Goal: Task Accomplishment & Management: Use online tool/utility

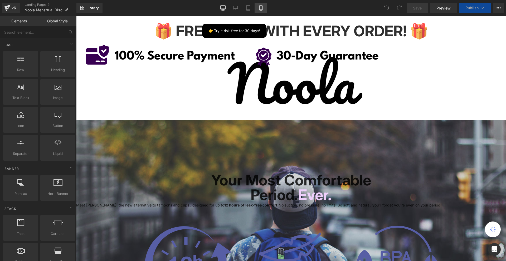
click at [262, 9] on icon at bounding box center [261, 9] width 3 height 0
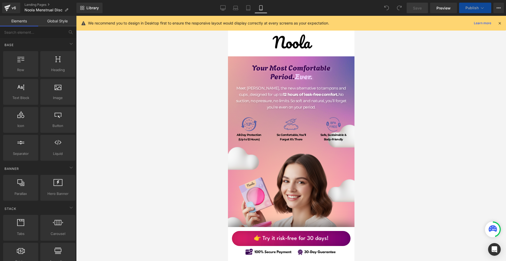
click at [499, 24] on icon at bounding box center [500, 23] width 5 height 5
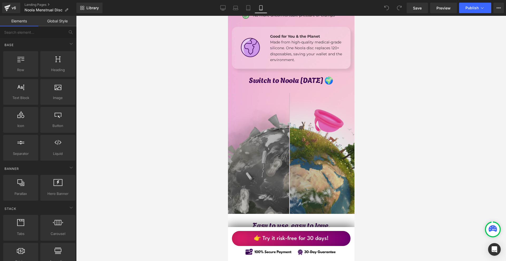
scroll to position [1029, 0]
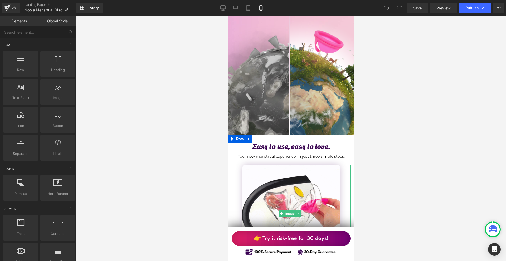
click at [330, 239] on link "👉 Try it risk-free for 30 days!" at bounding box center [291, 238] width 119 height 15
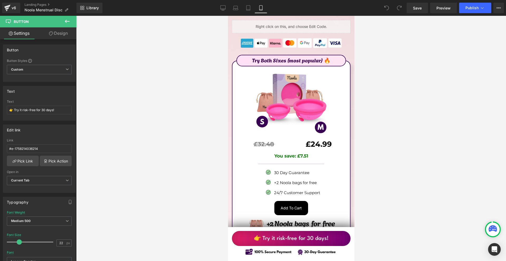
scroll to position [3008, 0]
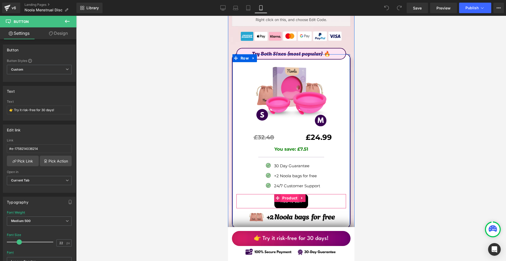
click at [291, 194] on span "Product" at bounding box center [290, 198] width 18 height 8
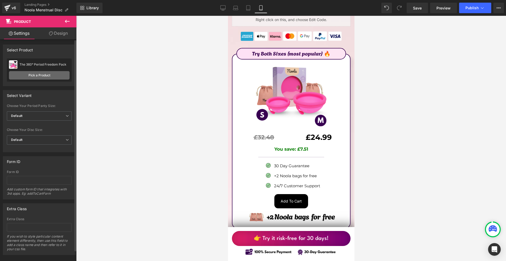
click at [54, 78] on link "Pick a Product" at bounding box center [39, 75] width 61 height 8
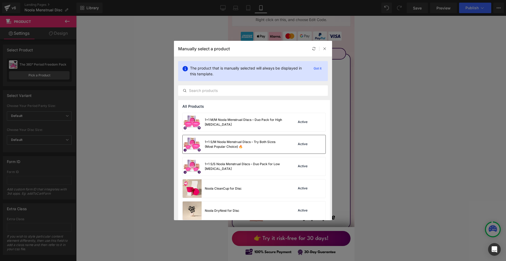
click at [249, 143] on div "1+1 S/M Noola Menstrual Discs – Try Both Sizes (Most Popular Choice) 🔥" at bounding box center [244, 144] width 79 height 9
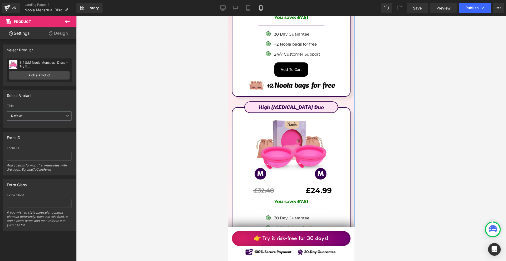
scroll to position [3219, 0]
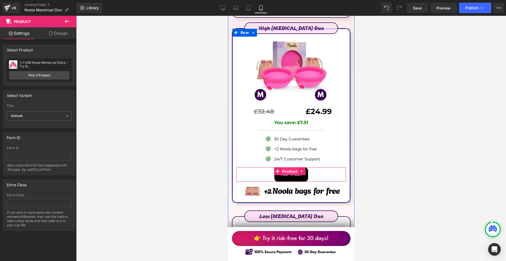
click at [288, 168] on span "Product" at bounding box center [290, 172] width 18 height 8
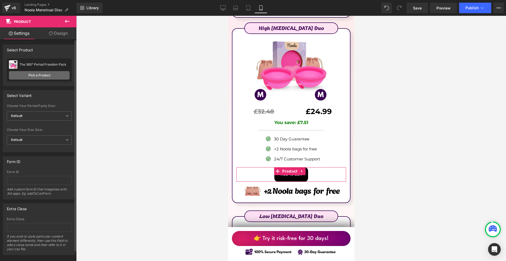
click at [38, 77] on link "Pick a Product" at bounding box center [39, 75] width 61 height 8
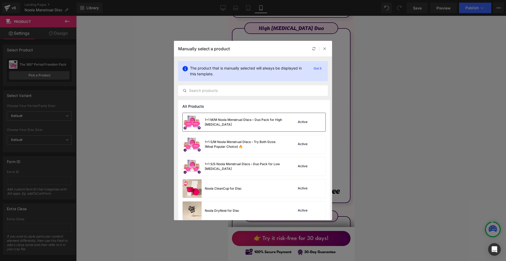
click at [254, 128] on div "1+1 M/M Noola Menstrual Discs – Duo Pack for High Cervix" at bounding box center [233, 122] width 101 height 18
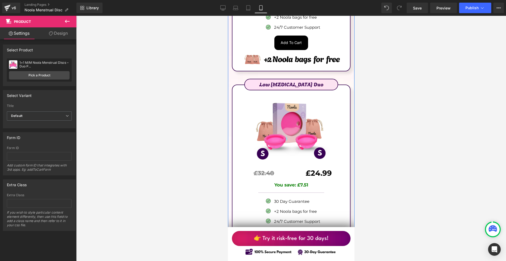
scroll to position [3404, 0]
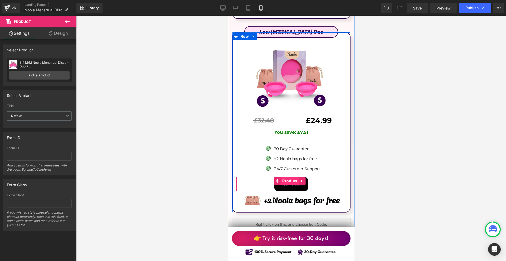
click at [291, 177] on span "Product" at bounding box center [290, 181] width 18 height 8
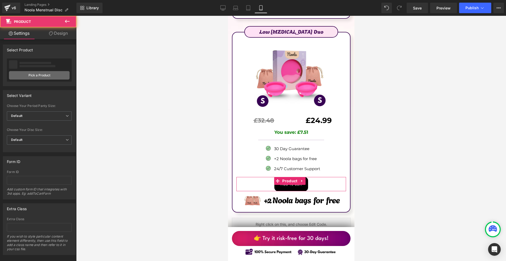
click at [56, 79] on link "Pick a Product" at bounding box center [39, 75] width 61 height 8
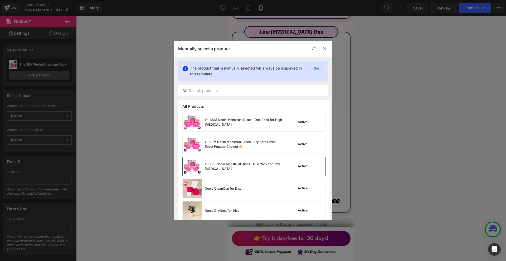
click at [276, 167] on div "1+1 S/S Noola Menstrual Discs – Duo Pack for Low Cervix" at bounding box center [244, 166] width 79 height 9
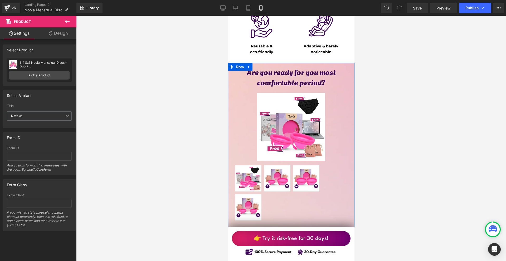
scroll to position [2639, 0]
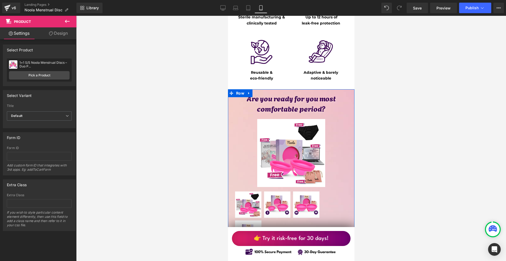
click at [289, 117] on div "Sale Off (P) Image" at bounding box center [291, 185] width 119 height 137
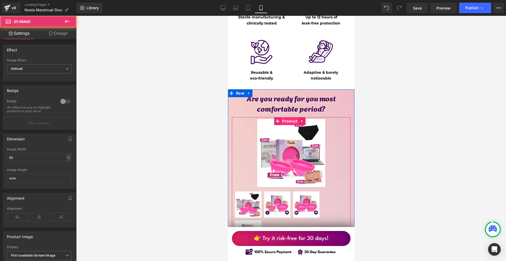
click at [288, 117] on span "Product" at bounding box center [290, 121] width 18 height 8
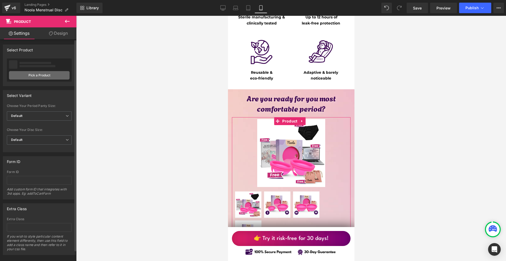
click at [36, 76] on link "Pick a Product" at bounding box center [39, 75] width 61 height 8
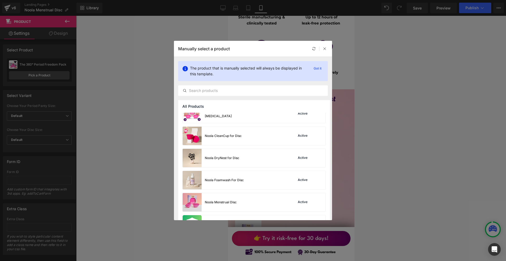
scroll to position [79, 0]
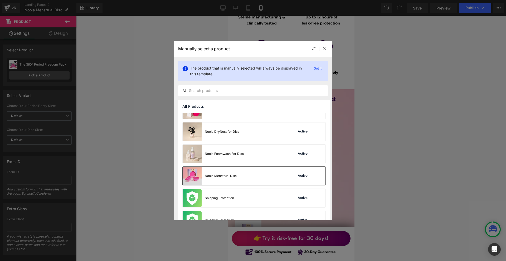
click at [262, 176] on div "Noola Menstrual Disc Active" at bounding box center [254, 176] width 143 height 18
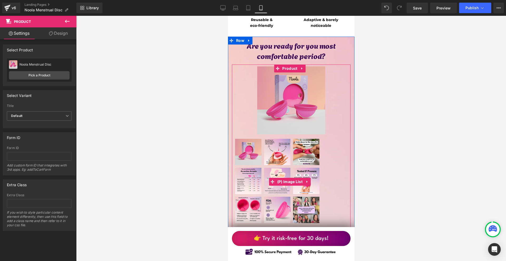
scroll to position [2612, 0]
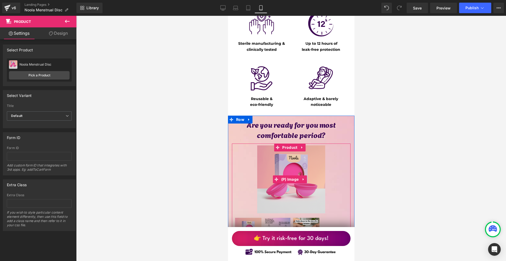
click at [296, 176] on li "(P) Image" at bounding box center [286, 180] width 27 height 8
click at [293, 176] on span "(P) Image" at bounding box center [290, 180] width 20 height 8
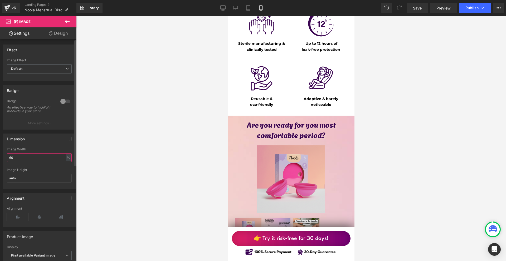
click at [26, 159] on input "60" at bounding box center [39, 157] width 65 height 9
type input "100"
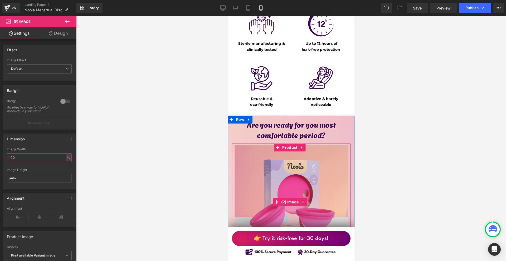
scroll to position [2691, 0]
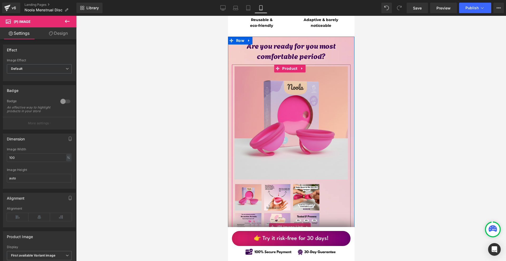
click at [287, 223] on span "(P) Image List" at bounding box center [290, 227] width 28 height 8
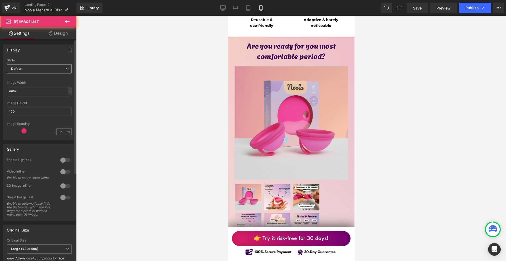
click at [43, 64] on span "Default" at bounding box center [39, 68] width 65 height 9
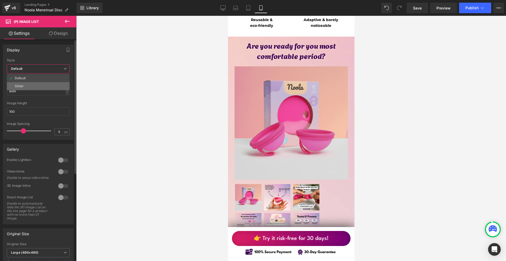
click at [38, 84] on li "Slider" at bounding box center [38, 86] width 63 height 8
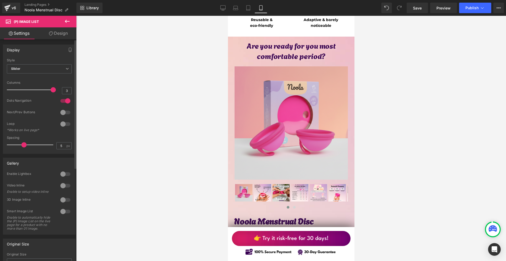
drag, startPoint x: 31, startPoint y: 90, endPoint x: 49, endPoint y: 91, distance: 18.0
click at [49, 91] on div at bounding box center [31, 90] width 44 height 11
click at [65, 102] on div at bounding box center [65, 101] width 13 height 8
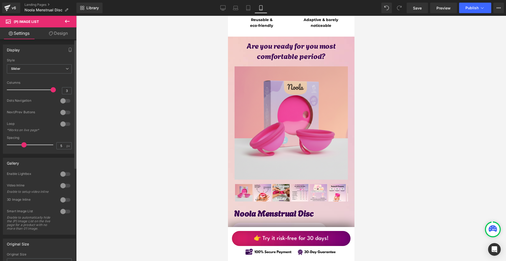
click at [64, 114] on div at bounding box center [65, 112] width 13 height 8
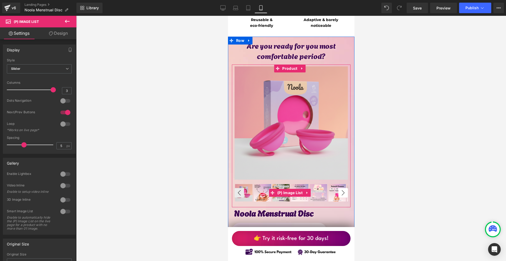
click at [343, 188] on button "›" at bounding box center [342, 192] width 9 height 9
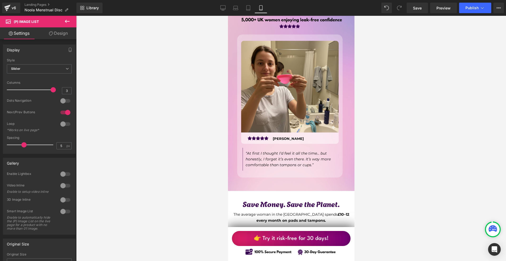
scroll to position [1874, 0]
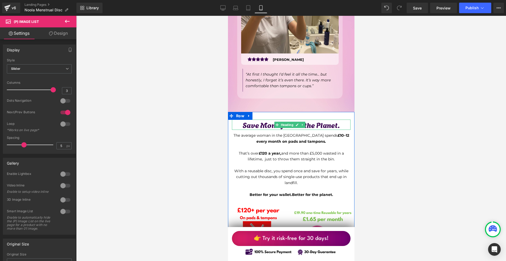
click at [264, 120] on h1 "Save Money. Save the Planet." at bounding box center [291, 125] width 119 height 10
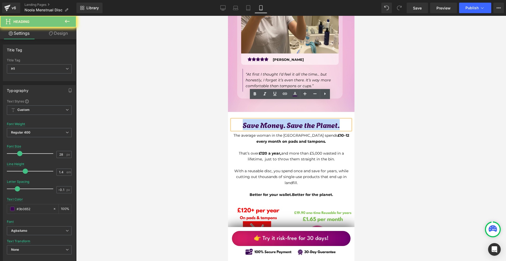
paste div
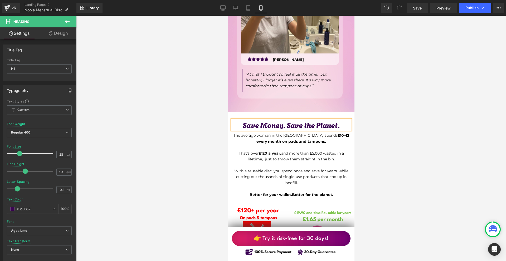
click at [257, 133] on p "The average woman in the UK spends £10–12 every month on pads and tampons." at bounding box center [291, 139] width 119 height 12
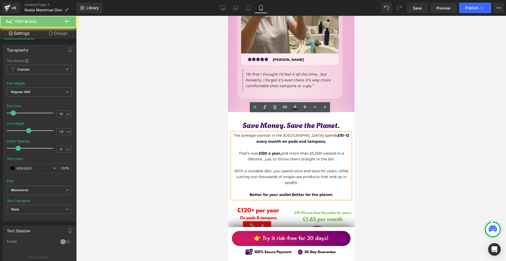
click at [257, 133] on p "The average woman in the UK spends £10–12 every month on pads and tampons." at bounding box center [291, 139] width 119 height 12
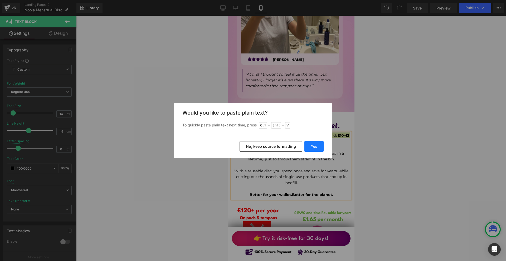
click at [323, 150] on button "Yes" at bounding box center [314, 146] width 19 height 11
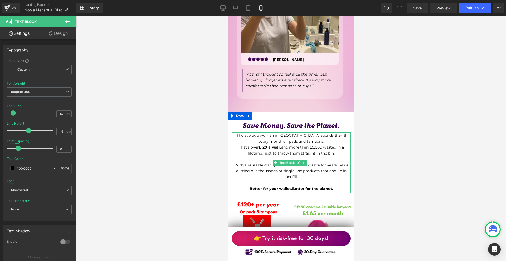
click at [321, 133] on p "The average woman in [GEOGRAPHIC_DATA] spends $15–18 every month on pads and ta…" at bounding box center [291, 139] width 119 height 12
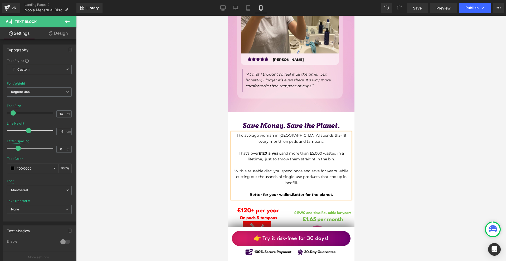
click at [256, 151] on p "That’s over £120 a year, and more than £5,000 wasted in a lifetime, just to thr…" at bounding box center [291, 157] width 119 height 12
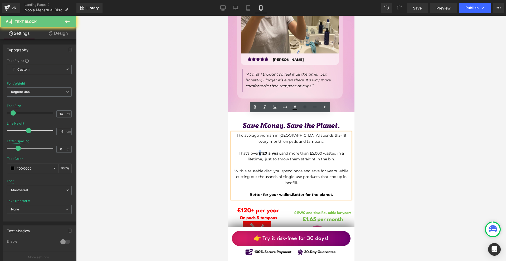
click at [256, 151] on p "That’s over £120 a year, and more than £5,000 wasted in a lifetime, just to thr…" at bounding box center [291, 157] width 119 height 12
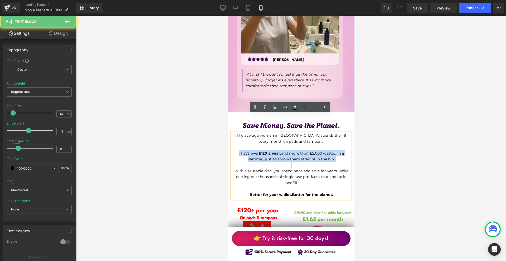
click at [256, 151] on p "That’s over £120 a year, and more than £5,000 wasted in a lifetime, just to thr…" at bounding box center [291, 157] width 119 height 12
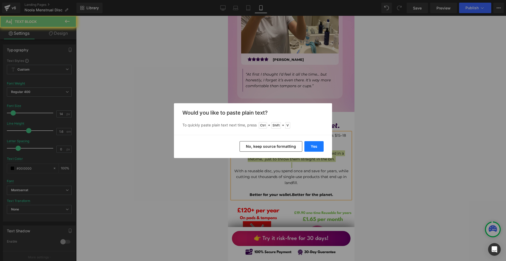
click at [318, 148] on button "Yes" at bounding box center [314, 146] width 19 height 11
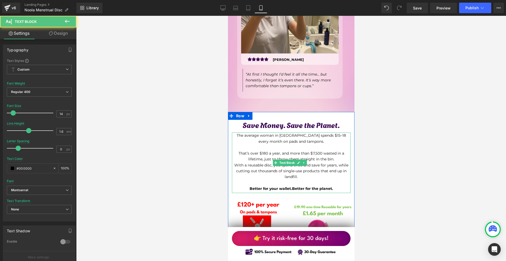
click at [263, 151] on p "That’s over $180 a year, and more than $7,500 wasted in a lifetime, just to thr…" at bounding box center [291, 157] width 119 height 12
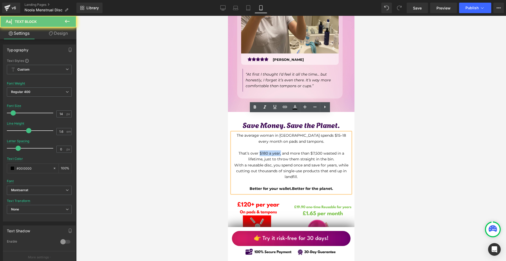
drag, startPoint x: 258, startPoint y: 134, endPoint x: 276, endPoint y: 133, distance: 18.0
click at [279, 151] on p "That’s over $180 a year, and more than $7,500 wasted in a lifetime, just to thr…" at bounding box center [291, 157] width 119 height 12
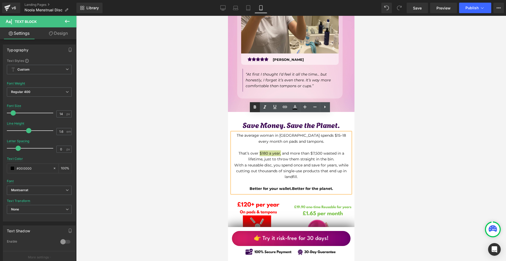
click at [258, 105] on link at bounding box center [255, 107] width 10 height 10
click at [344, 151] on p "That’s over $180 a year, and more than $7,500 wasted in a lifetime, just to thr…" at bounding box center [291, 157] width 119 height 12
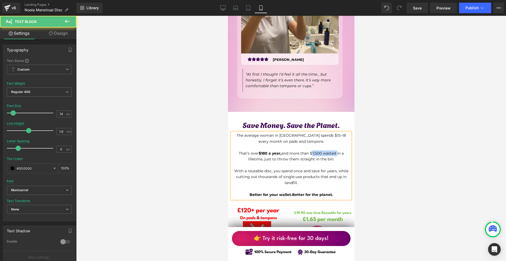
click at [335, 151] on p "That’s over $180 a year, and more than $7,500 wasted in a lifetime, just to thr…" at bounding box center [291, 157] width 119 height 12
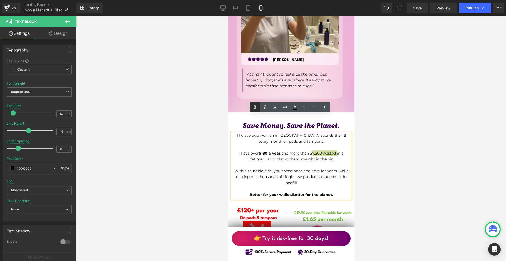
click at [256, 107] on icon at bounding box center [255, 106] width 2 height 3
click at [241, 168] on p "With a reusable disc, you spend once and save for years, while cutting out thou…" at bounding box center [291, 177] width 119 height 18
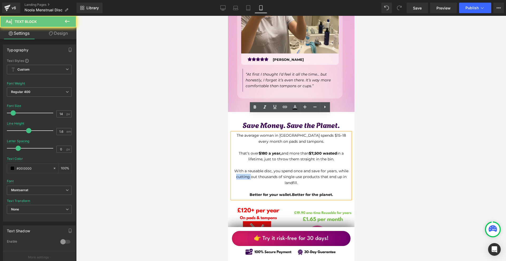
click at [241, 168] on p "With a reusable disc, you spend once and save for years, while cutting out thou…" at bounding box center [291, 177] width 119 height 18
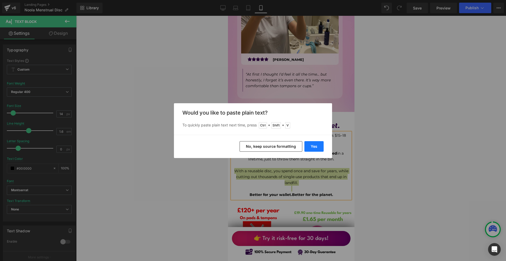
click at [314, 146] on button "Yes" at bounding box center [314, 146] width 19 height 11
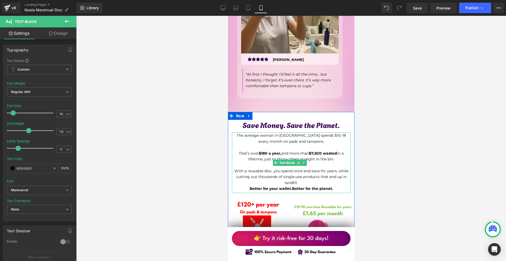
click at [314, 168] on p "With a reusable disc, you spend once and save for years, while cutting out thou…" at bounding box center [291, 177] width 119 height 18
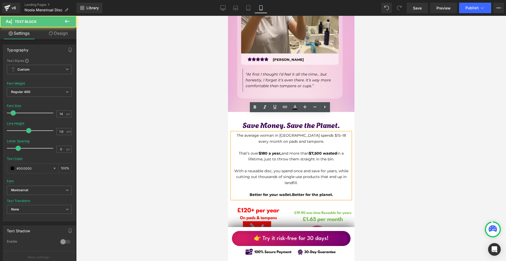
click at [373, 175] on div at bounding box center [291, 139] width 430 height 246
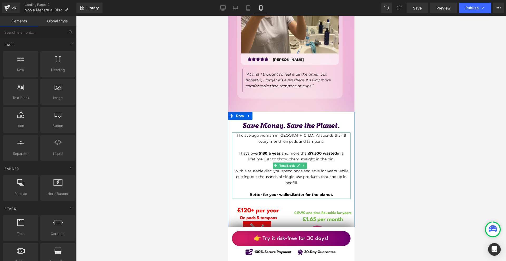
scroll to position [1927, 0]
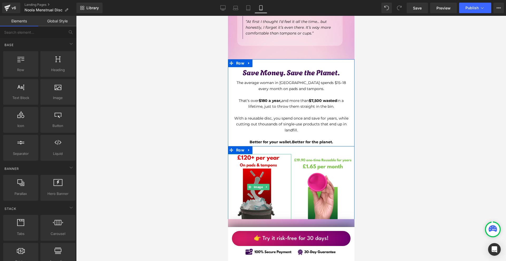
click at [253, 154] on img at bounding box center [258, 187] width 66 height 66
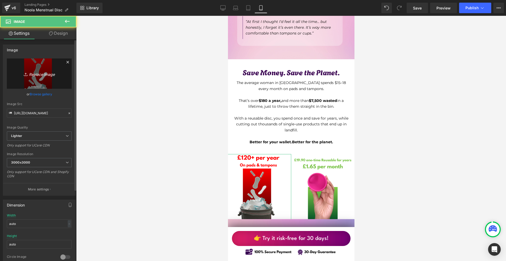
click at [30, 77] on link "Replace Image" at bounding box center [39, 74] width 65 height 30
type input "C:\fakepath\Írj be némi törzsszöveget (86).png"
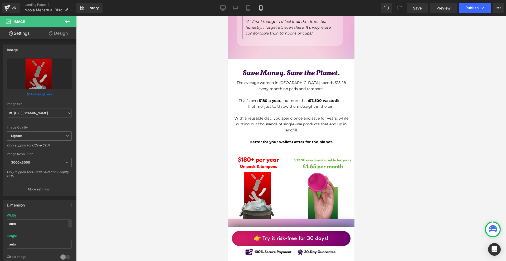
click at [335, 156] on img at bounding box center [322, 187] width 66 height 66
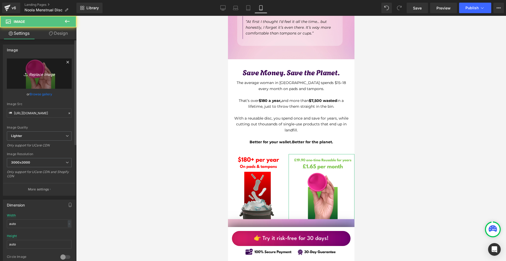
click at [47, 74] on icon "Replace Image" at bounding box center [39, 73] width 42 height 7
type input "C:\fakepath\Írj be némi törzsszöveget (87).png"
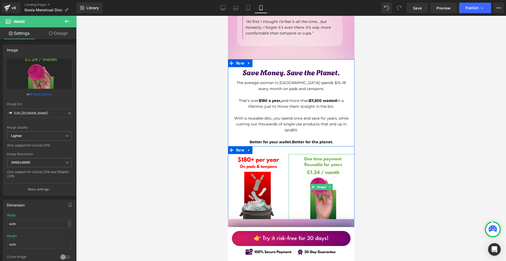
click at [323, 156] on img at bounding box center [322, 187] width 66 height 66
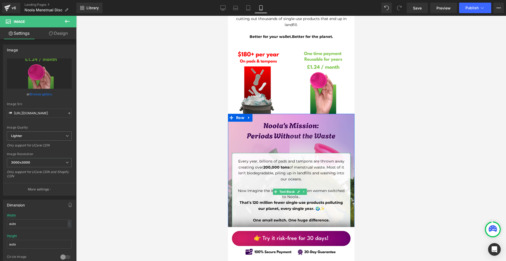
scroll to position [2058, 0]
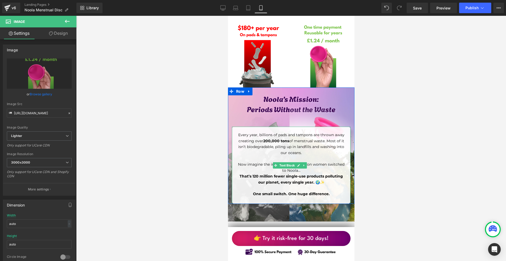
click at [328, 192] on strong "One small switch. One huge difference." at bounding box center [291, 194] width 77 height 5
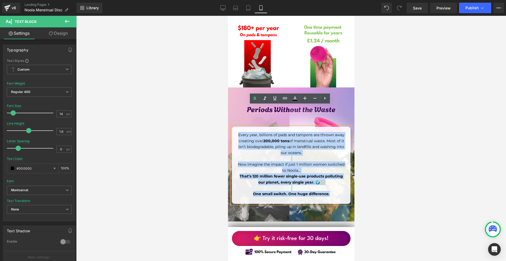
drag, startPoint x: 323, startPoint y: 171, endPoint x: 237, endPoint y: 113, distance: 103.7
click at [237, 127] on div "Every year, billions of pads and tampons are thrown away creating over 200,000 …" at bounding box center [291, 165] width 119 height 77
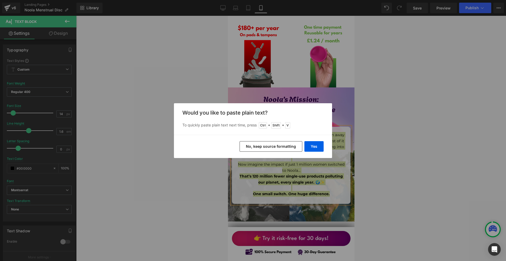
click at [290, 148] on button "No, keep source formatting" at bounding box center [271, 146] width 63 height 11
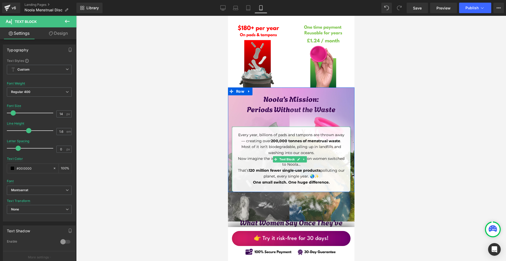
click at [321, 132] on p "Every year, billions of pads and tampons are thrown away — creating over 200,00…" at bounding box center [291, 144] width 108 height 24
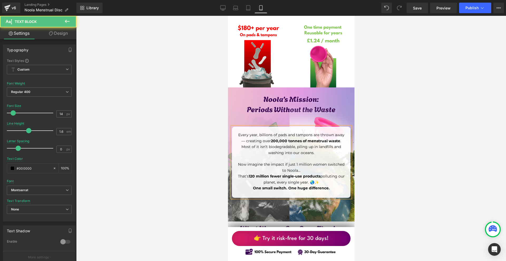
click at [312, 162] on p "Now imagine the impact if just 1 million women switched to Noola…" at bounding box center [291, 168] width 108 height 12
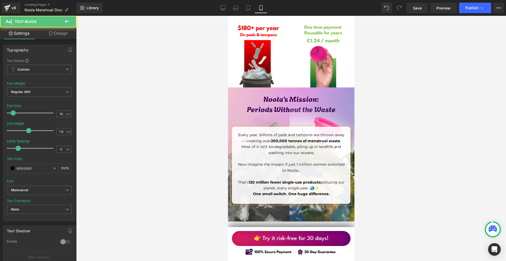
click at [245, 132] on p "Every year, billions of pads and tampons are thrown away — creating over 200,00…" at bounding box center [291, 144] width 108 height 24
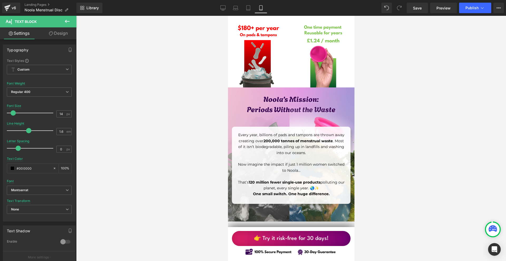
click at [380, 130] on div at bounding box center [291, 139] width 430 height 246
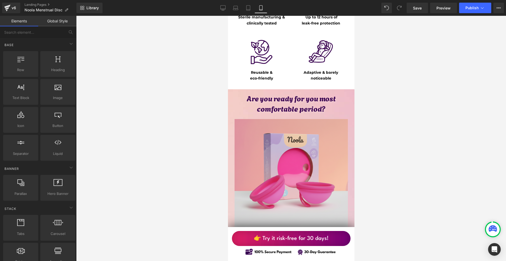
scroll to position [2665, 0]
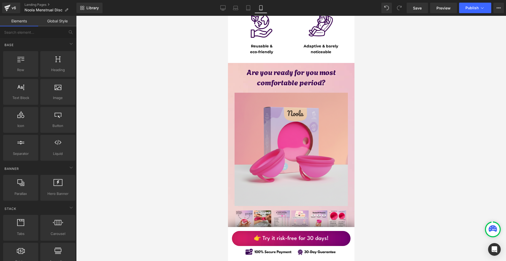
click at [301, 116] on img at bounding box center [290, 149] width 113 height 113
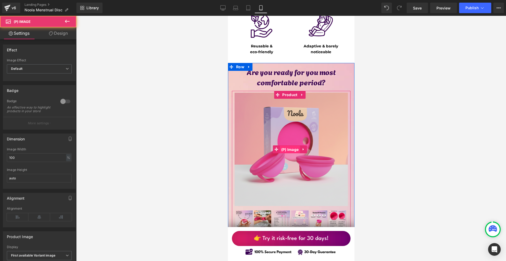
click at [289, 146] on span "(P) Image" at bounding box center [290, 150] width 20 height 8
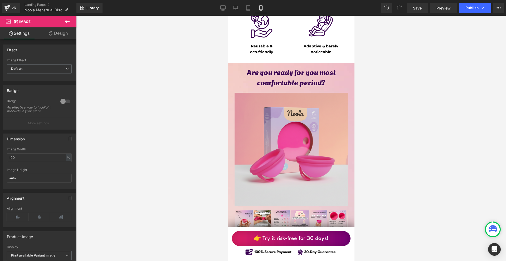
click at [70, 37] on link "Design" at bounding box center [58, 33] width 38 height 12
click at [0, 0] on div "Spacing" at bounding box center [0, 0] width 0 height 0
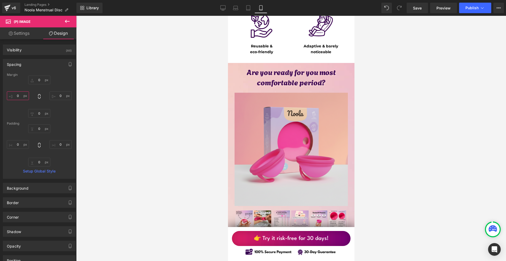
click at [23, 92] on input "0" at bounding box center [18, 96] width 22 height 9
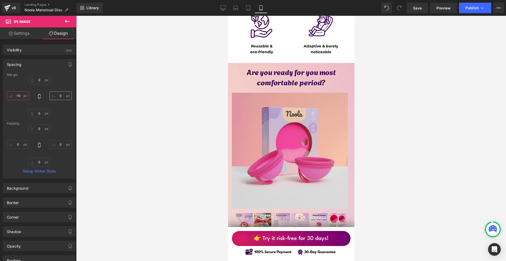
type input "-10"
click at [64, 99] on input "0" at bounding box center [61, 96] width 22 height 9
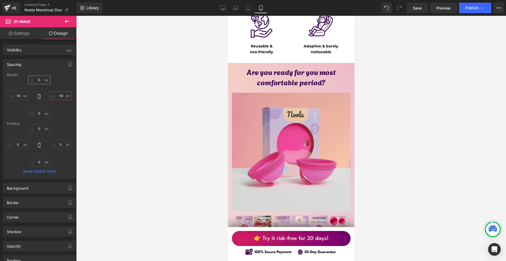
type input "-10"
click at [46, 82] on input "0" at bounding box center [39, 80] width 22 height 9
type input "-5"
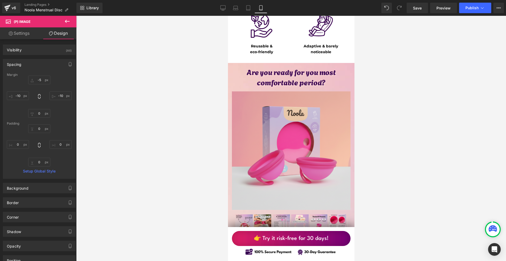
click at [266, 95] on img at bounding box center [291, 151] width 119 height 119
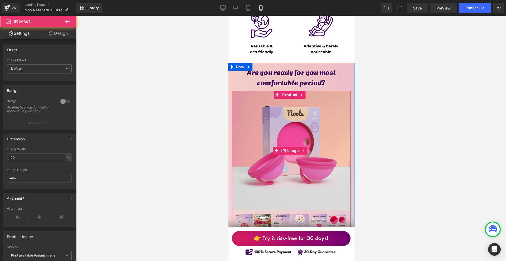
click at [273, 92] on img at bounding box center [291, 151] width 119 height 119
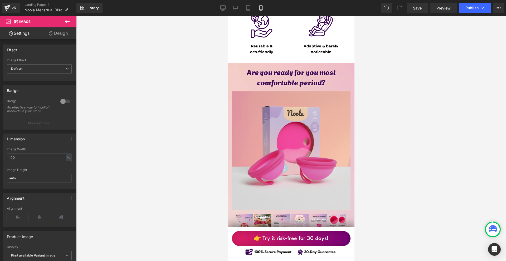
click at [67, 35] on link "Design" at bounding box center [58, 33] width 38 height 12
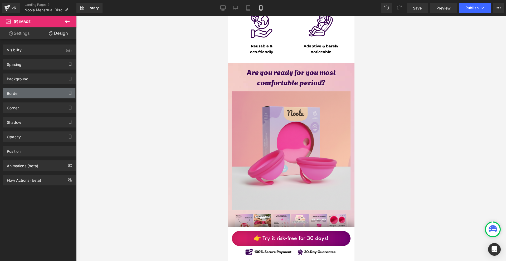
click at [17, 92] on div "Border" at bounding box center [13, 91] width 12 height 7
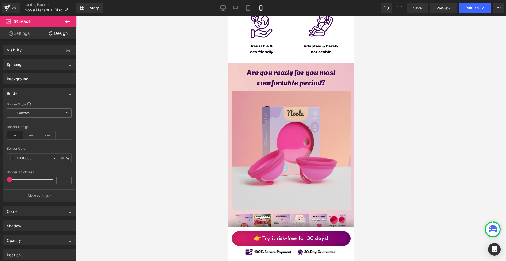
click at [19, 93] on div "Border" at bounding box center [39, 93] width 72 height 10
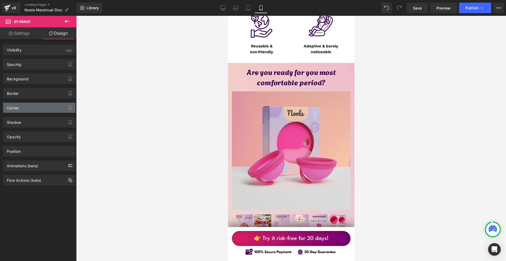
click at [22, 108] on div "Corner" at bounding box center [39, 108] width 72 height 10
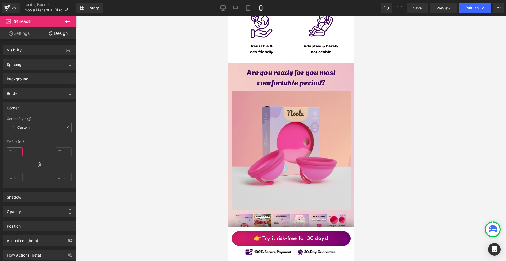
click at [18, 151] on input "text" at bounding box center [15, 152] width 16 height 9
type input "10"
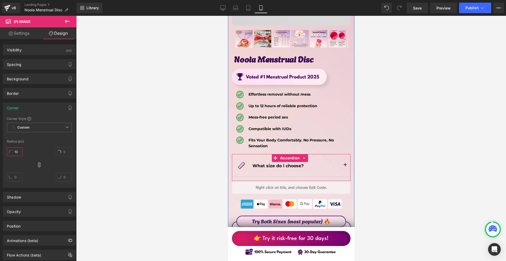
scroll to position [2902, 0]
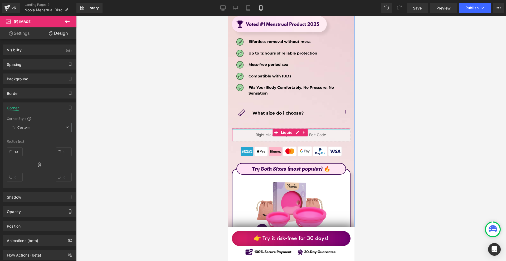
click at [342, 102] on button "button" at bounding box center [345, 113] width 11 height 22
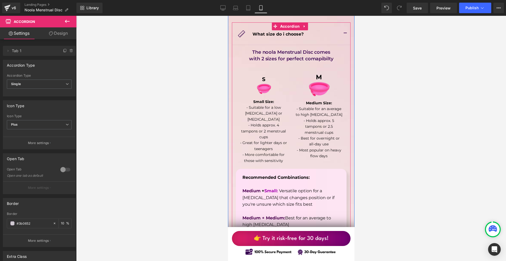
scroll to position [2876, 0]
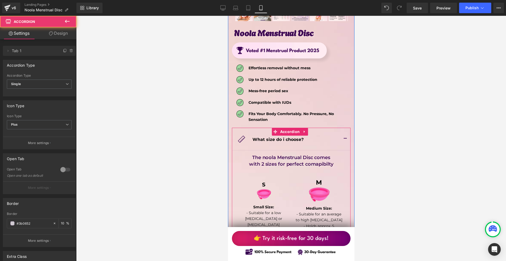
click at [341, 128] on button "button" at bounding box center [345, 139] width 11 height 22
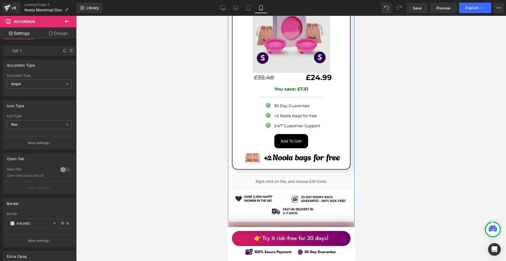
scroll to position [3509, 0]
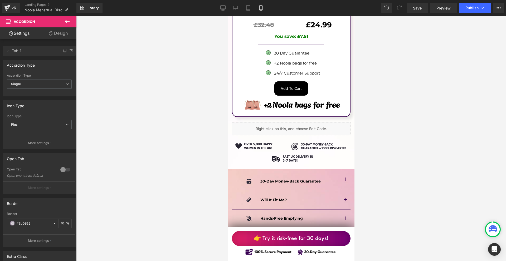
click at [248, 138] on img at bounding box center [291, 152] width 119 height 28
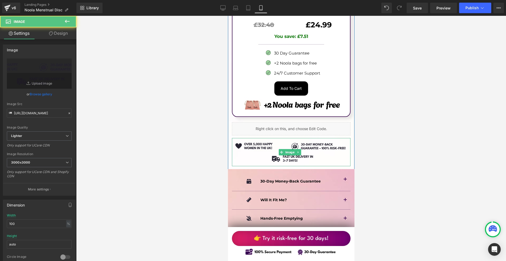
click at [265, 138] on img at bounding box center [291, 152] width 119 height 28
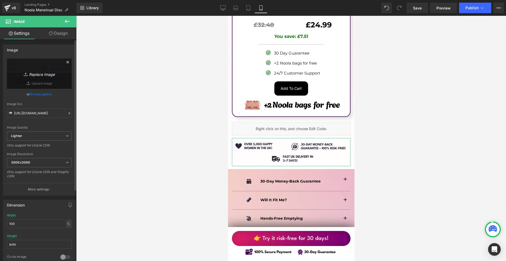
click at [43, 77] on icon "Replace Image" at bounding box center [39, 73] width 42 height 7
type input "C:\fakepath\hr trust badges below (1800 x 400 képpont) (36).png"
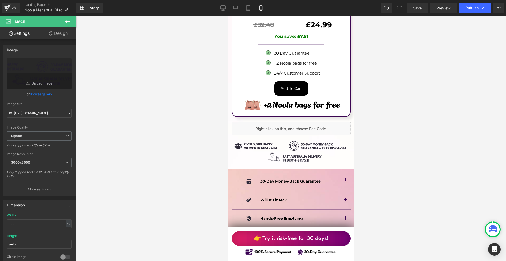
scroll to position [3562, 0]
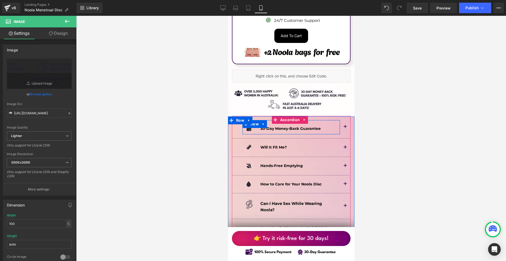
click at [340, 116] on button "button" at bounding box center [345, 127] width 11 height 22
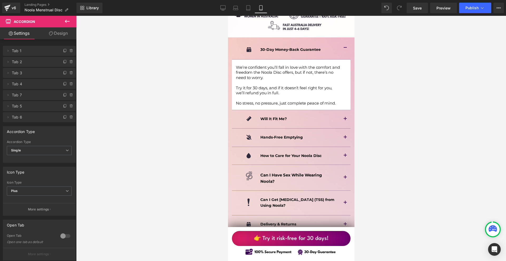
scroll to position [3667, 0]
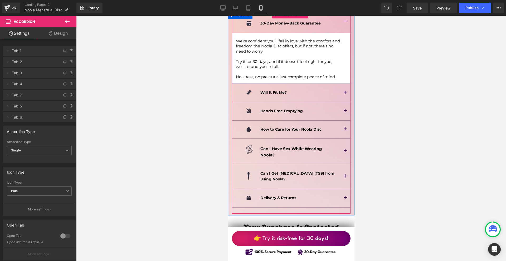
click at [345, 189] on button "button" at bounding box center [345, 198] width 11 height 18
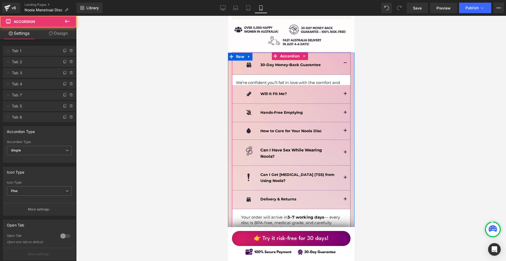
scroll to position [3617, 0]
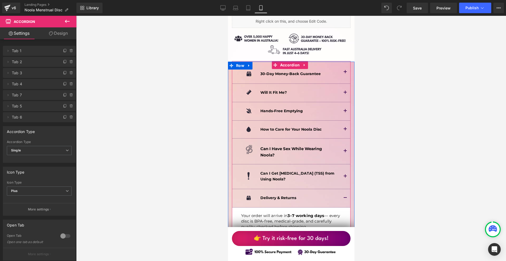
click at [344, 189] on button "button" at bounding box center [345, 198] width 11 height 18
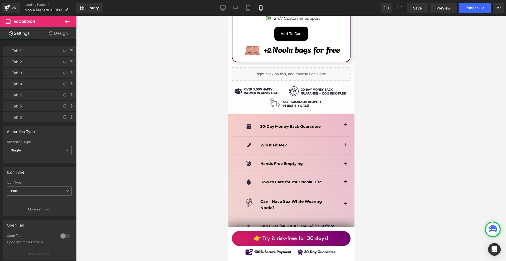
scroll to position [3696, 0]
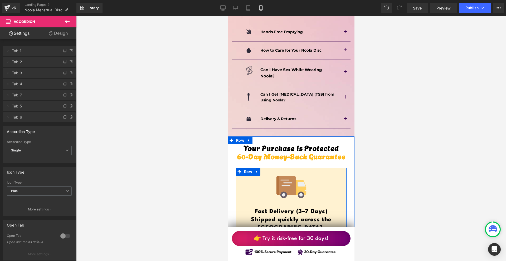
click at [327, 217] on span "Shipped quickly across the UK." at bounding box center [291, 224] width 81 height 14
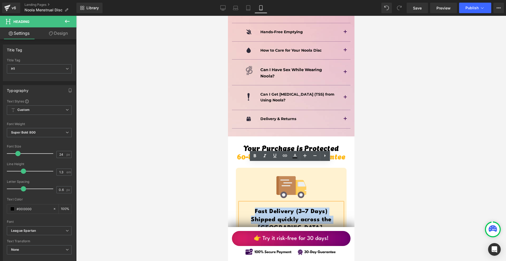
drag, startPoint x: 335, startPoint y: 180, endPoint x: 247, endPoint y: 168, distance: 89.8
click at [247, 203] on div "Fast Delivery (3–7 Days) Shipped quickly across the UK." at bounding box center [291, 219] width 103 height 32
paste div
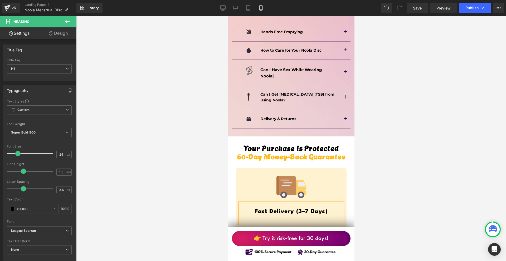
click at [303, 216] on div at bounding box center [291, 219] width 103 height 6
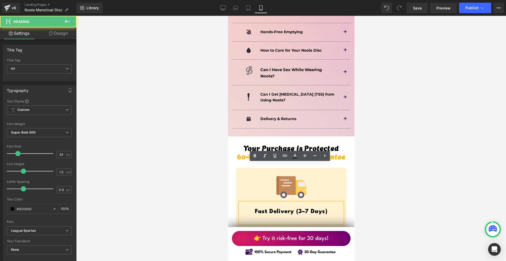
click at [303, 216] on div at bounding box center [291, 219] width 103 height 6
click at [333, 208] on h1 "Fast Delivery (3–7 Days)" at bounding box center [291, 212] width 103 height 8
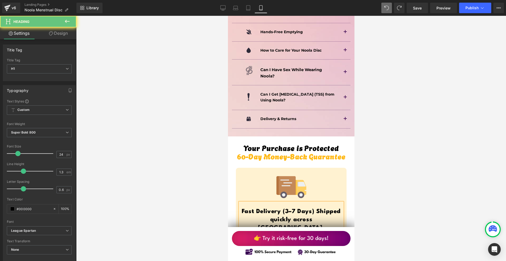
click at [323, 232] on div at bounding box center [291, 235] width 103 height 6
click at [314, 208] on h1 "Fast Delivery (3–7 Days) Shipped quickly across Australia." at bounding box center [291, 220] width 103 height 25
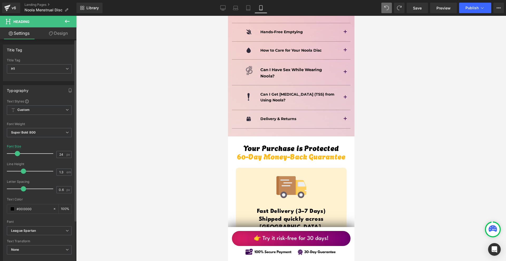
click at [17, 153] on span at bounding box center [17, 153] width 5 height 5
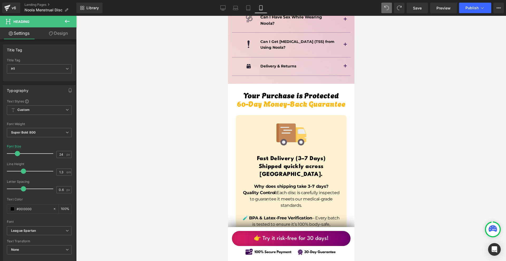
click at [305, 241] on p "📦 EU Warehouse Handling – Products are stored and shipped from within the EU, m…" at bounding box center [291, 253] width 98 height 25
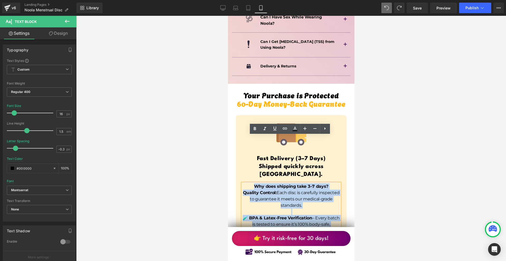
drag, startPoint x: 303, startPoint y: 217, endPoint x: 249, endPoint y: 138, distance: 95.3
click at [249, 184] on div "Why does shipping take 3–7 days? Quality Control: Each disc is carefully inspec…" at bounding box center [291, 226] width 98 height 85
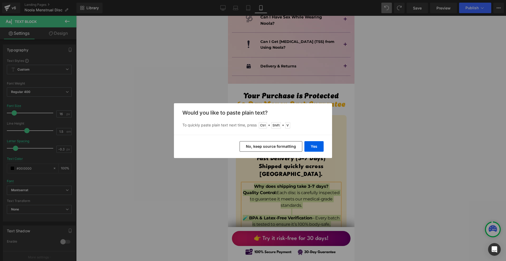
click at [284, 147] on button "No, keep source formatting" at bounding box center [271, 146] width 63 height 11
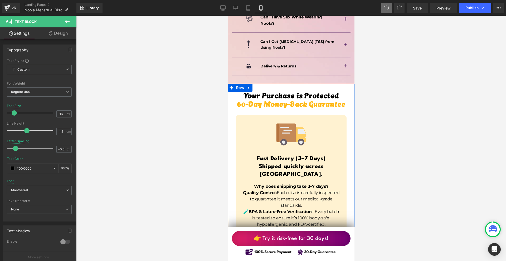
click at [319, 184] on p "Why does shipping take 3–7 days? Quality Control: Each disc is carefully inspec…" at bounding box center [291, 196] width 98 height 25
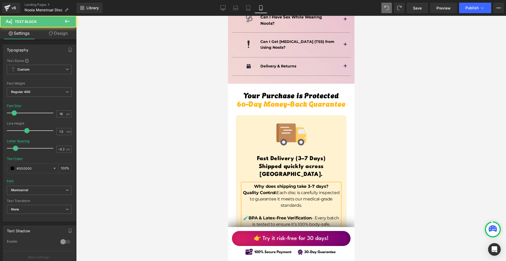
click at [324, 215] on p "🧪 BPA & Latex-Free Verification – Every batch is tested to ensure it’s 100% bod…" at bounding box center [291, 224] width 98 height 19
click at [387, 187] on div at bounding box center [291, 139] width 430 height 246
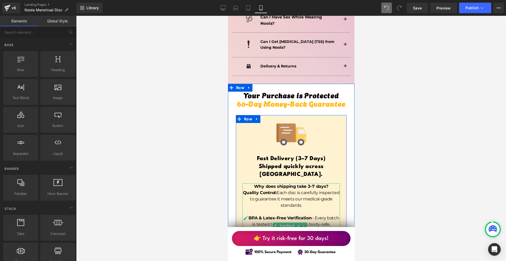
click at [321, 215] on p "🧪 BPA & Latex-Free Verification – Every batch is tested to ensure it’s 100% bod…" at bounding box center [291, 224] width 98 height 19
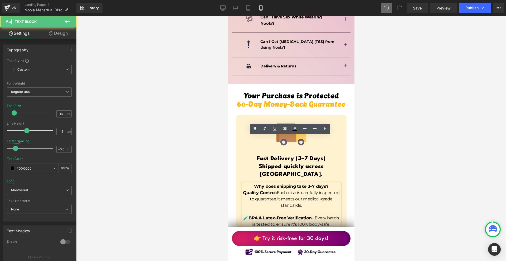
click at [319, 215] on p "🧪 BPA & Latex-Free Verification – Every batch is tested to ensure it’s 100% bod…" at bounding box center [291, 224] width 98 height 19
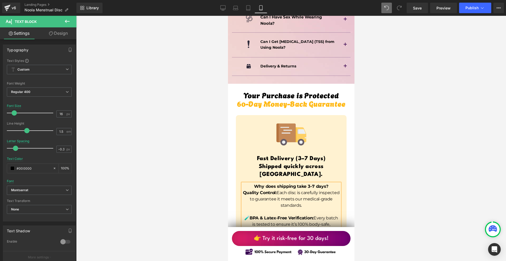
click at [312, 241] on p "📦 Local Warehouse Handling – Products are stored and shipped from within Austra…" at bounding box center [291, 253] width 98 height 25
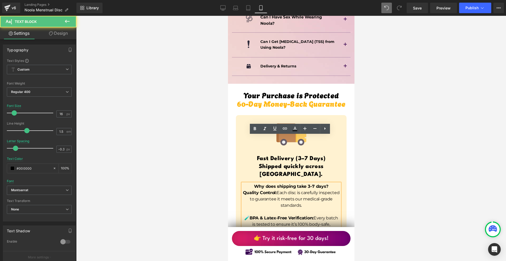
click at [309, 241] on p "📦 Local Warehouse Handling – Products are stored and shipped from within Austra…" at bounding box center [291, 253] width 98 height 25
click at [311, 241] on p "📦 Local Warehouse Handling – Products are stored and shipped from within Austra…" at bounding box center [291, 253] width 98 height 25
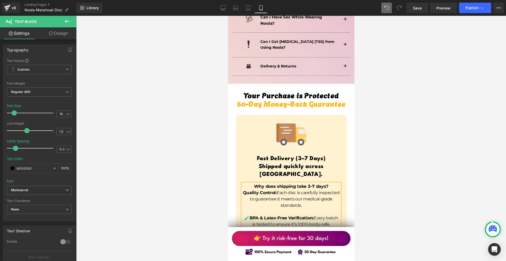
click at [402, 192] on div at bounding box center [291, 139] width 430 height 246
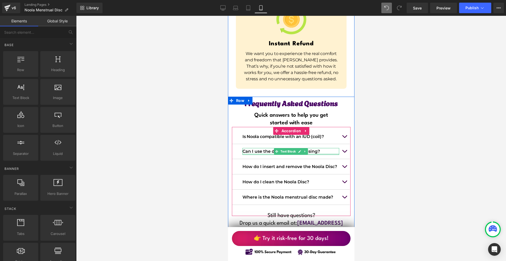
scroll to position [4197, 0]
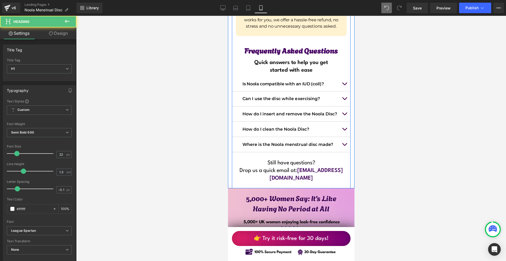
click at [344, 167] on h1 "Drop us a quick email at: info@noola.com" at bounding box center [291, 174] width 119 height 15
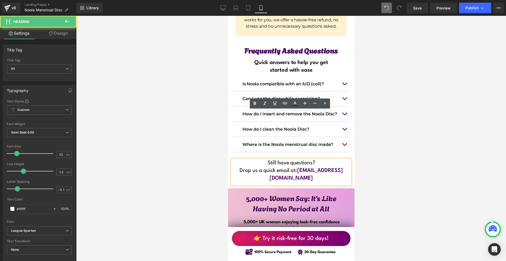
click at [341, 167] on h1 "Drop us a quick email at: info@noola.com" at bounding box center [291, 174] width 119 height 15
drag, startPoint x: 339, startPoint y: 121, endPoint x: 327, endPoint y: 122, distance: 11.9
click at [327, 167] on h1 "Drop us a quick email at: info@noola.com" at bounding box center [291, 174] width 119 height 15
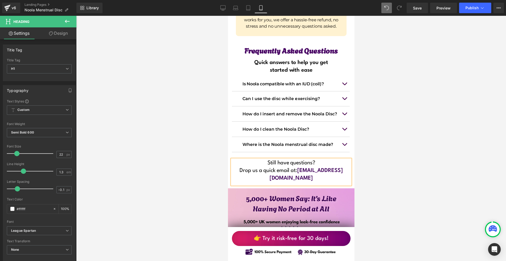
click at [356, 117] on div at bounding box center [291, 139] width 430 height 246
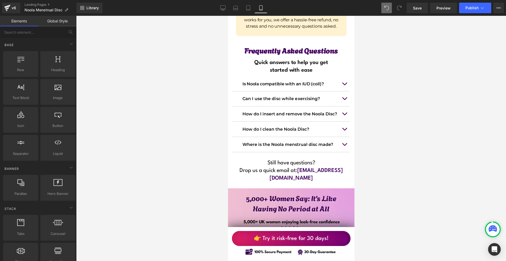
scroll to position [4250, 0]
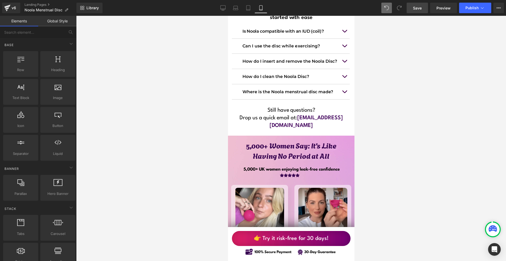
click at [421, 8] on span "Save" at bounding box center [417, 8] width 9 height 6
click at [241, 241] on span "Image" at bounding box center [241, 244] width 11 height 6
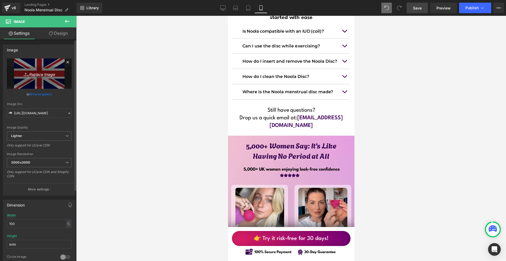
click at [42, 79] on link "Replace Image" at bounding box center [39, 74] width 65 height 30
type input "C:\fakepath\Více než 10 000 šťastných žen! - 2025-09-18T203229.415.png"
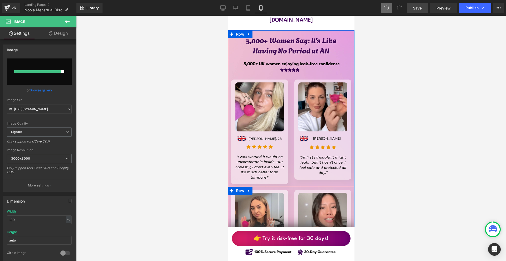
scroll to position [4329, 0]
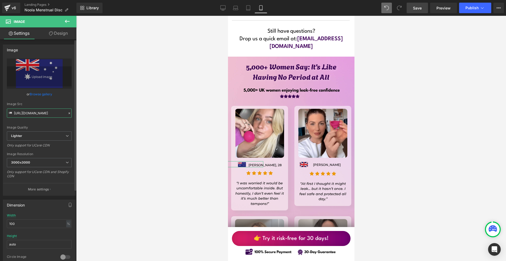
click at [35, 114] on input "https://ucarecdn.com/b82689b6-429d-4bf7-b36e-c80cd0b2211b/-/format/auto/-/previ…" at bounding box center [39, 113] width 65 height 9
type input "https://ucarecdn.com/36da98ec-7a1c-4bef-b93d-750d66ad506a/-/format/auto/-/previ…"
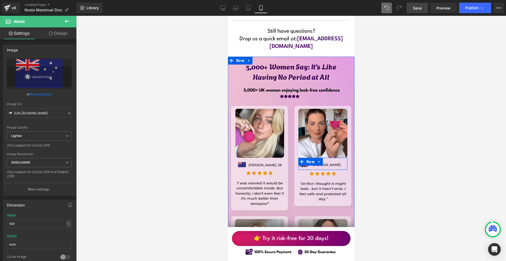
click at [302, 158] on span at bounding box center [301, 162] width 7 height 8
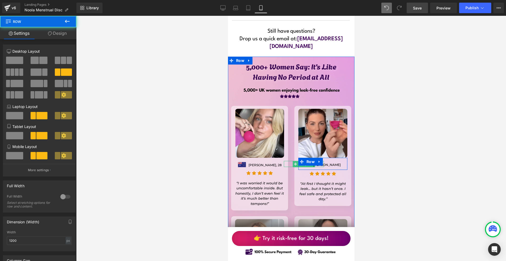
click at [302, 161] on span "Image" at bounding box center [303, 164] width 11 height 6
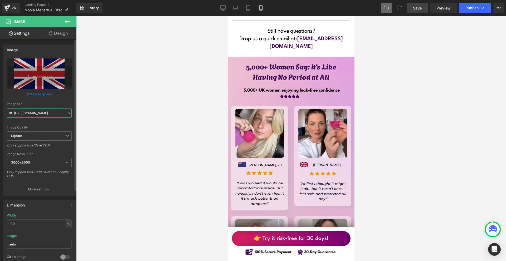
drag, startPoint x: 54, startPoint y: 118, endPoint x: 50, endPoint y: 116, distance: 3.9
click at [53, 118] on input "https://ucarecdn.com/b82689b6-429d-4bf7-b36e-c80cd0b2211b/-/format/auto/-/previ…" at bounding box center [39, 113] width 65 height 9
click at [50, 116] on input "https://ucarecdn.com/b82689b6-429d-4bf7-b36e-c80cd0b2211b/-/format/auto/-/previ…" at bounding box center [39, 113] width 65 height 9
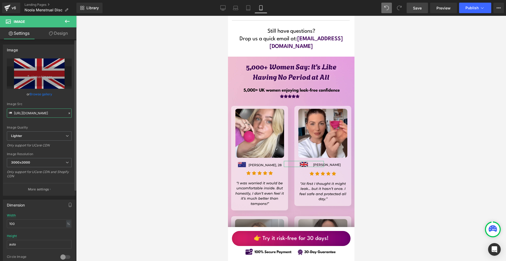
paste input "36da98ec-7a1c-4bef-b93d-750d66ad506a/-/format/auto/-/preview/3000x3000/-/qualit…"
type input "https://ucarecdn.com/36da98ec-7a1c-4bef-b93d-750d66ad506a/-/format/auto/-/previ…"
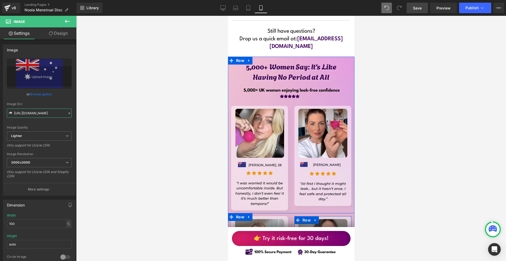
scroll to position [4408, 0]
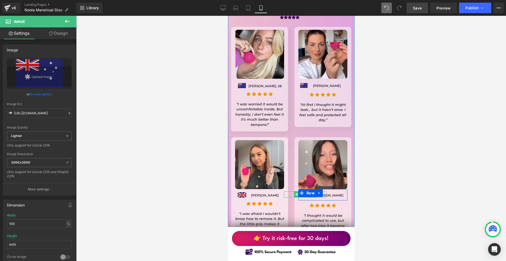
click at [304, 191] on span "Image" at bounding box center [305, 194] width 11 height 6
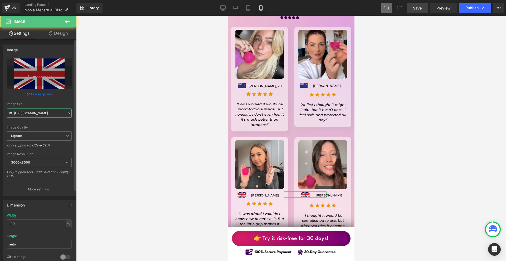
click at [39, 116] on input "https://ucarecdn.com/b82689b6-429d-4bf7-b36e-c80cd0b2211b/-/format/auto/-/previ…" at bounding box center [39, 113] width 65 height 9
paste input "36da98ec-7a1c-4bef-b93d-750d66ad506a/-/format/auto/-/preview/3000x3000/-/qualit…"
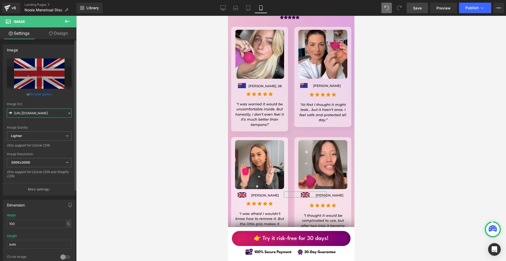
type input "https://ucarecdn.com/36da98ec-7a1c-4bef-b93d-750d66ad506a/-/format/auto/-/previ…"
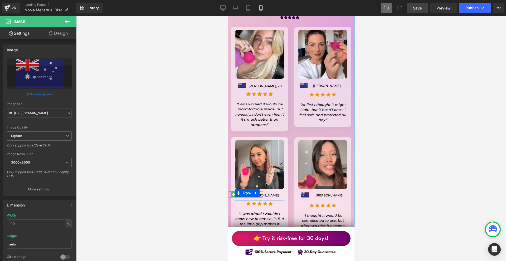
click at [241, 191] on span "Image" at bounding box center [241, 194] width 11 height 6
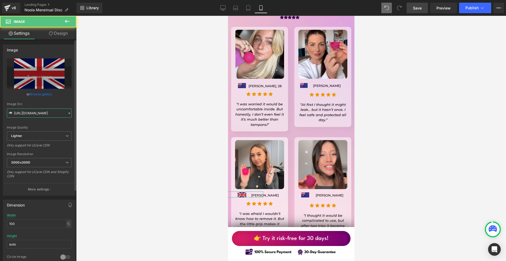
click at [42, 117] on input "https://ucarecdn.com/b82689b6-429d-4bf7-b36e-c80cd0b2211b/-/format/auto/-/previ…" at bounding box center [39, 113] width 65 height 9
paste input "36da98ec-7a1c-4bef-b93d-750d66ad506a/-/format/auto/-/preview/3000x3000/-/qualit…"
type input "https://ucarecdn.com/36da98ec-7a1c-4bef-b93d-750d66ad506a/-/format/auto/-/previ…"
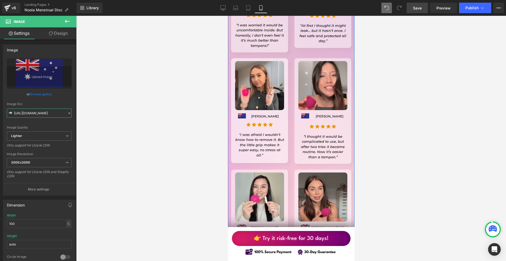
scroll to position [4513, 0]
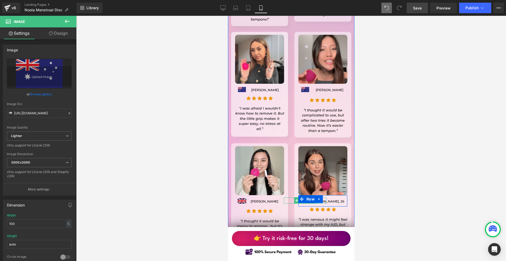
click at [304, 198] on span "Image" at bounding box center [305, 201] width 11 height 6
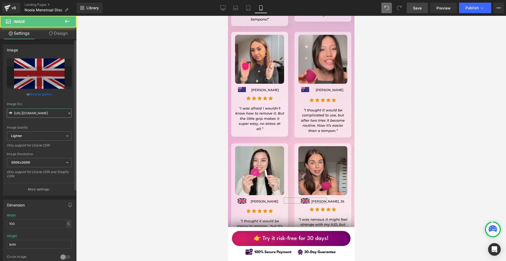
click at [49, 111] on input "https://ucarecdn.com/b82689b6-429d-4bf7-b36e-c80cd0b2211b/-/format/auto/-/previ…" at bounding box center [39, 113] width 65 height 9
paste input "36da98ec-7a1c-4bef-b93d-750d66ad506a/-/format/auto/-/preview/3000x3000/-/qualit…"
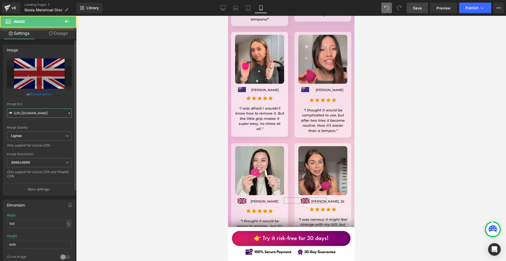
type input "https://ucarecdn.com/36da98ec-7a1c-4bef-b93d-750d66ad506a/-/format/auto/-/previ…"
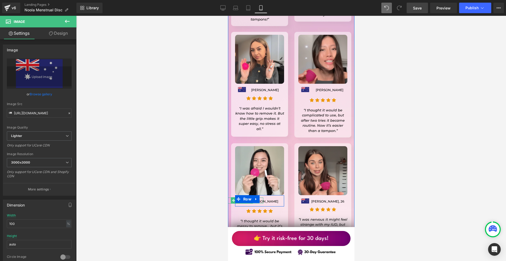
click at [241, 198] on span "Image" at bounding box center [241, 201] width 11 height 6
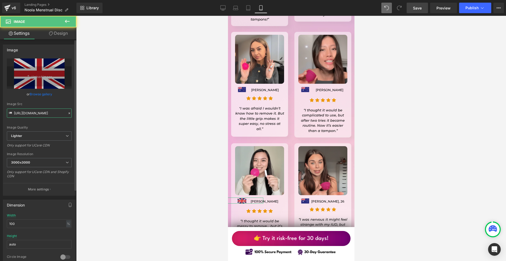
click at [37, 115] on input "https://ucarecdn.com/b82689b6-429d-4bf7-b36e-c80cd0b2211b/-/format/auto/-/previ…" at bounding box center [39, 113] width 65 height 9
paste input "36da98ec-7a1c-4bef-b93d-750d66ad506a/-/format/auto/-/preview/3000x3000/-/qualit…"
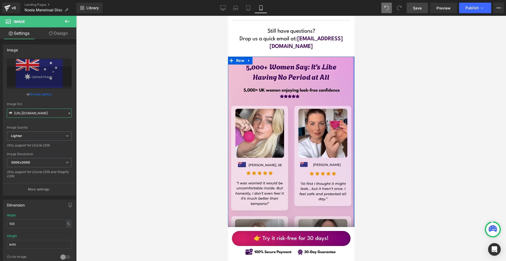
scroll to position [4355, 0]
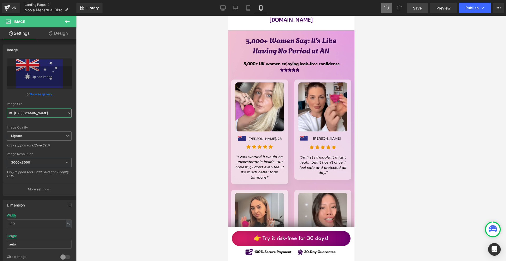
type input "https://ucarecdn.com/36da98ec-7a1c-4bef-b93d-750d66ad506a/-/format/auto/-/previ…"
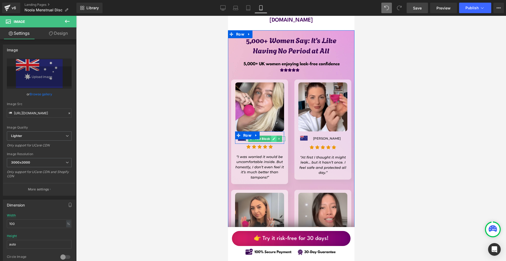
click at [271, 136] on link at bounding box center [274, 139] width 6 height 6
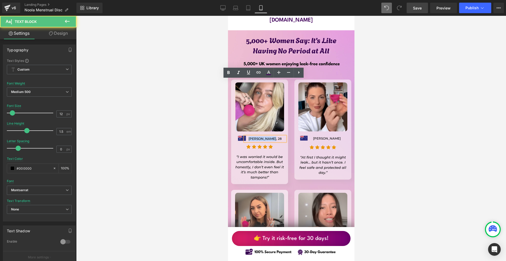
drag, startPoint x: 272, startPoint y: 82, endPoint x: 248, endPoint y: 82, distance: 23.5
click at [248, 137] on p "Amelia Foster, 28" at bounding box center [265, 139] width 41 height 5
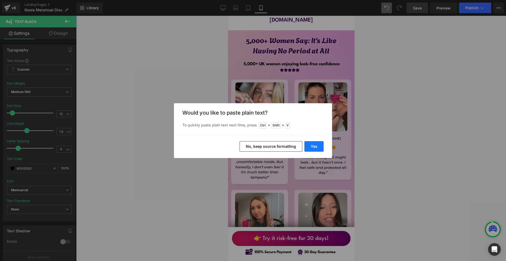
click at [314, 146] on button "Yes" at bounding box center [314, 146] width 19 height 11
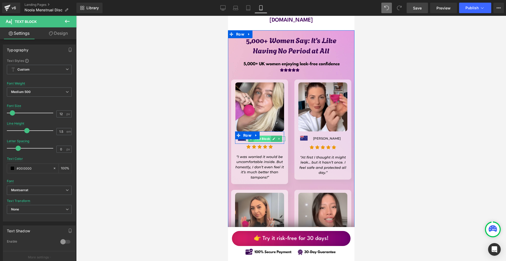
click at [263, 136] on span "Text Block" at bounding box center [261, 139] width 17 height 6
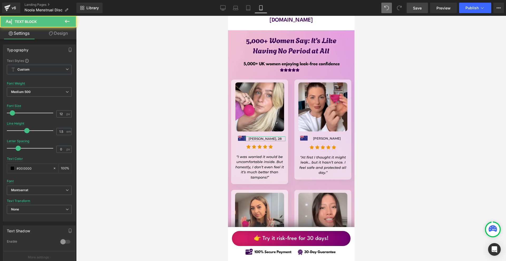
click at [54, 32] on link "Design" at bounding box center [58, 33] width 38 height 12
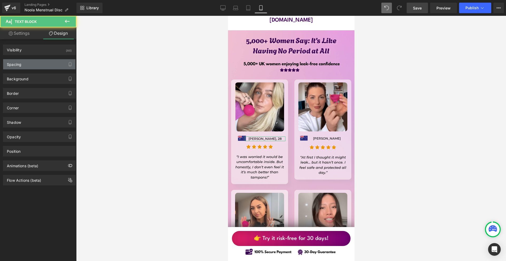
click at [36, 67] on div "Spacing" at bounding box center [39, 64] width 72 height 10
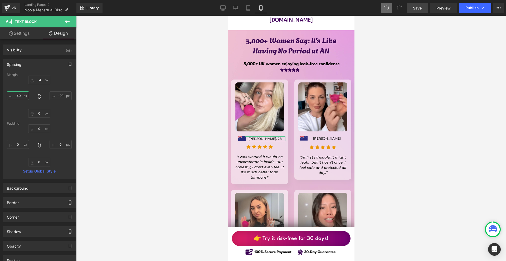
click at [27, 95] on input "-40" at bounding box center [18, 96] width 22 height 9
type input "-60"
click at [38, 77] on input "-4" at bounding box center [39, 80] width 22 height 9
type input "-5"
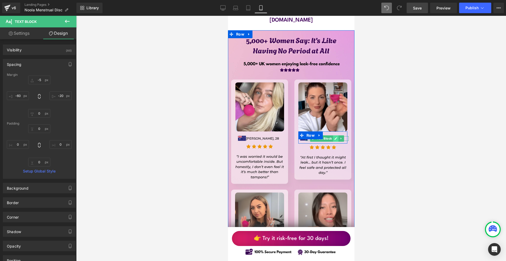
click at [336, 137] on icon at bounding box center [335, 138] width 3 height 3
click at [336, 136] on p "Lauren Cartwright" at bounding box center [326, 138] width 43 height 5
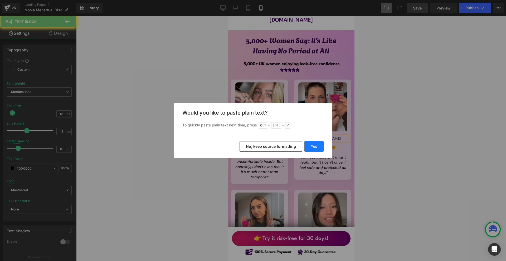
click at [312, 143] on button "Yes" at bounding box center [314, 146] width 19 height 11
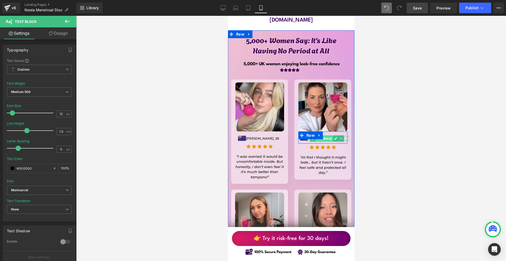
click at [323, 136] on span "Text Block" at bounding box center [323, 139] width 17 height 6
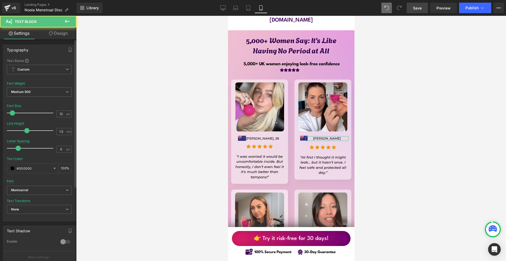
scroll to position [112, 0]
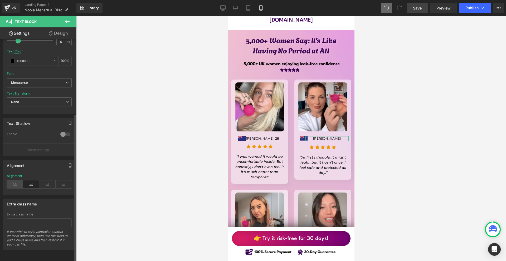
click at [19, 181] on icon at bounding box center [15, 185] width 16 height 8
click at [62, 36] on link "Design" at bounding box center [58, 33] width 38 height 12
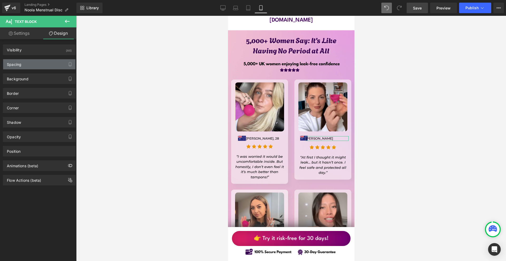
click at [32, 64] on div "Spacing" at bounding box center [39, 64] width 72 height 10
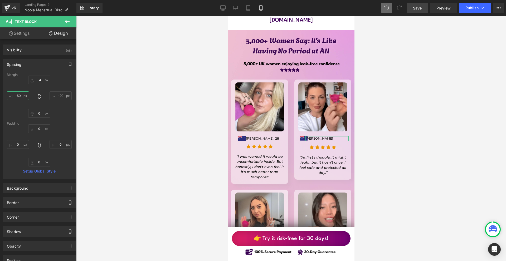
click at [22, 94] on input "text" at bounding box center [18, 96] width 22 height 9
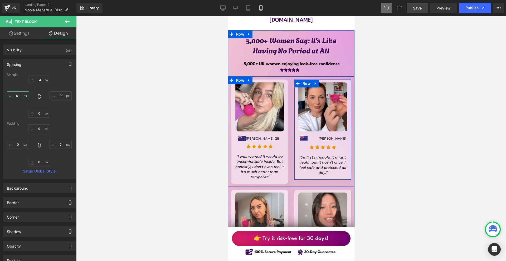
type input "0-2"
type input "0-"
type input "-25"
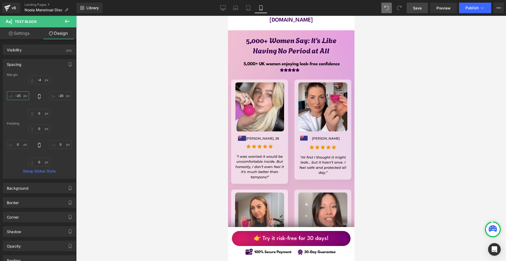
scroll to position [4434, 0]
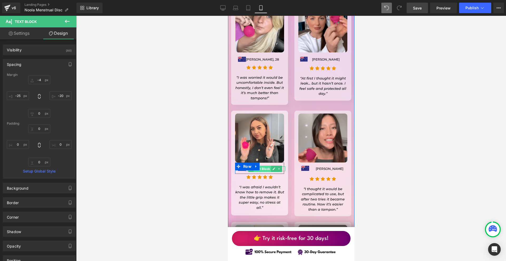
click at [262, 166] on span "Text Block" at bounding box center [261, 169] width 17 height 6
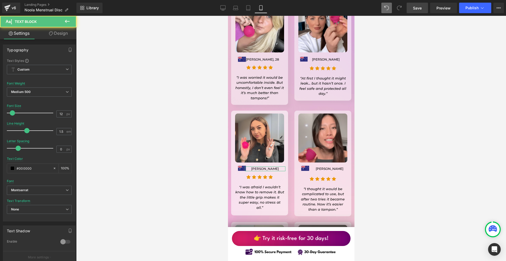
click at [57, 37] on link "Design" at bounding box center [58, 33] width 38 height 12
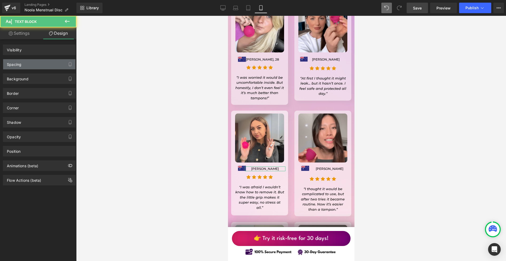
click at [24, 65] on div "Spacing" at bounding box center [39, 64] width 72 height 10
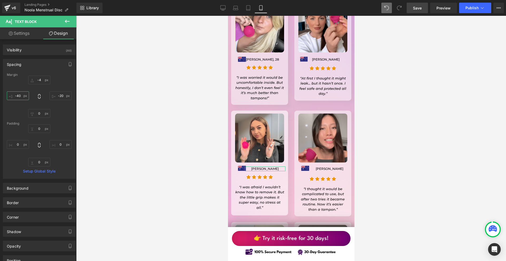
click at [25, 99] on input "-40" at bounding box center [18, 96] width 22 height 9
type input "-55"
click at [40, 84] on input "-4" at bounding box center [39, 80] width 22 height 9
type input "-7"
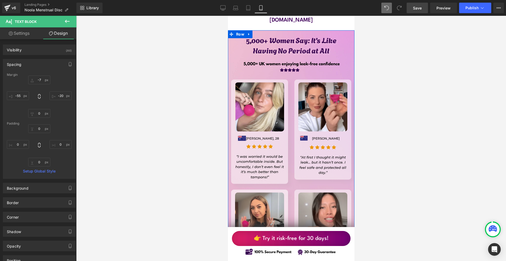
click at [271, 246] on icon at bounding box center [271, 247] width 3 height 3
click at [271, 245] on p "Rachel Whitfield" at bounding box center [263, 247] width 45 height 5
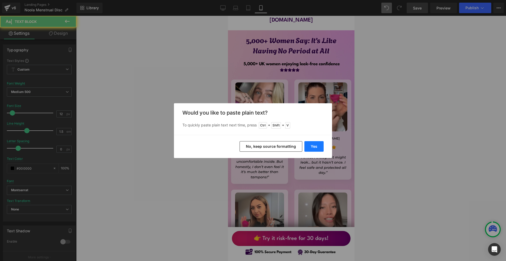
click at [310, 144] on button "Yes" at bounding box center [314, 146] width 19 height 11
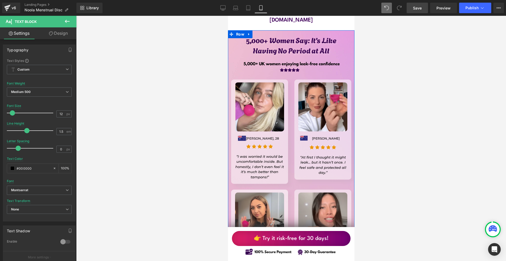
click at [261, 244] on span "Text Block" at bounding box center [260, 247] width 17 height 6
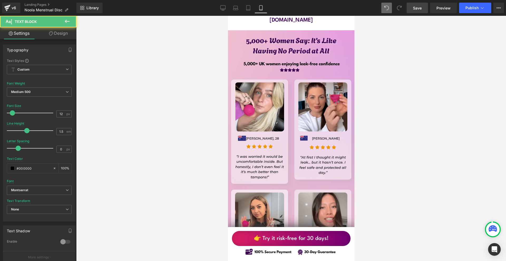
click at [63, 37] on link "Design" at bounding box center [58, 33] width 38 height 12
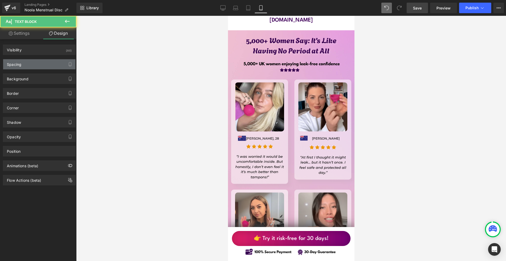
click at [35, 64] on div "Spacing" at bounding box center [39, 64] width 72 height 10
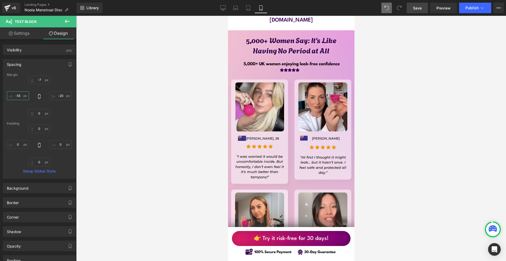
click at [26, 97] on input "text" at bounding box center [18, 96] width 22 height 9
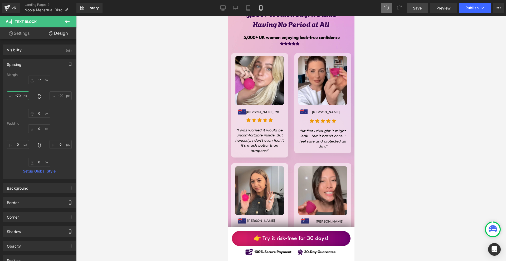
scroll to position [4434, 0]
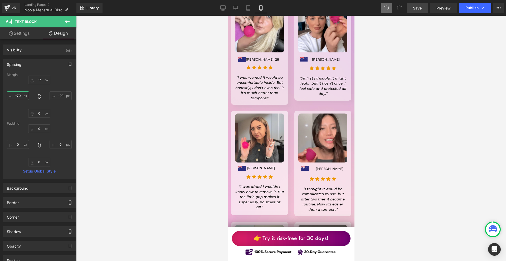
type input "-70"
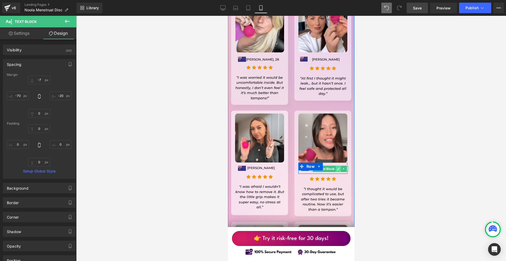
click at [337, 168] on icon at bounding box center [338, 169] width 3 height 3
click at [336, 167] on p "Jessica Hargreaves" at bounding box center [330, 169] width 38 height 5
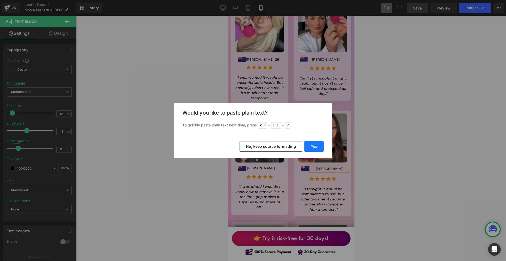
click at [319, 147] on button "Yes" at bounding box center [314, 146] width 19 height 11
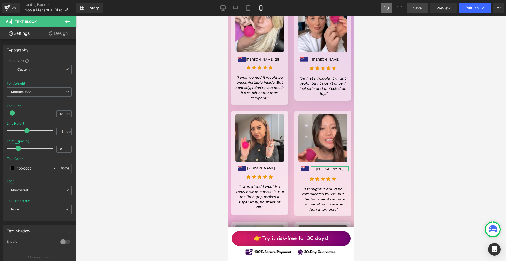
click at [51, 37] on link "Design" at bounding box center [58, 33] width 38 height 12
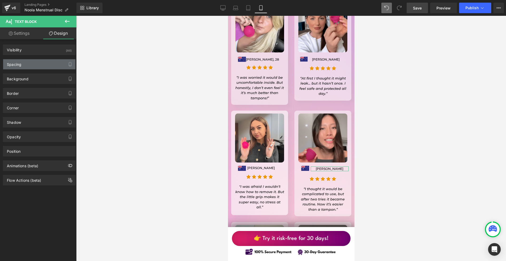
click at [35, 68] on div "Spacing" at bounding box center [39, 64] width 72 height 10
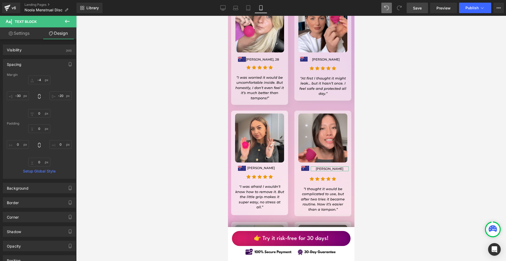
click at [29, 98] on div at bounding box center [39, 97] width 65 height 42
click at [26, 97] on input "text" at bounding box center [18, 96] width 22 height 9
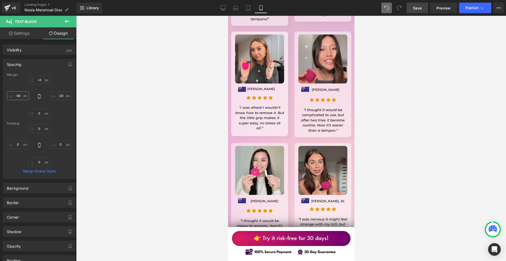
type input "-60"
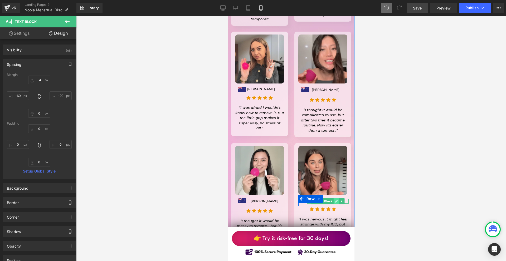
click at [335, 200] on icon at bounding box center [336, 201] width 3 height 3
click at [335, 199] on p "Klára Černá, 26" at bounding box center [328, 201] width 42 height 5
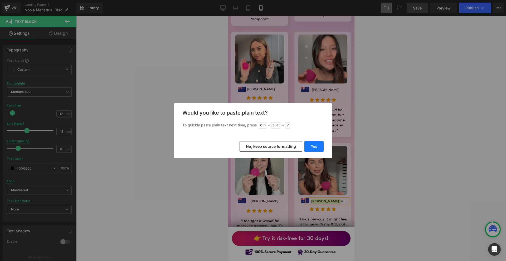
drag, startPoint x: 314, startPoint y: 147, endPoint x: 123, endPoint y: 141, distance: 191.3
click at [314, 147] on button "Yes" at bounding box center [314, 146] width 19 height 11
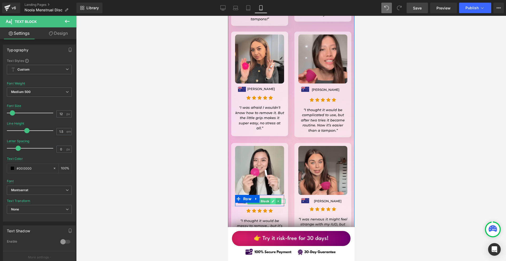
click at [272, 200] on icon at bounding box center [273, 201] width 3 height 3
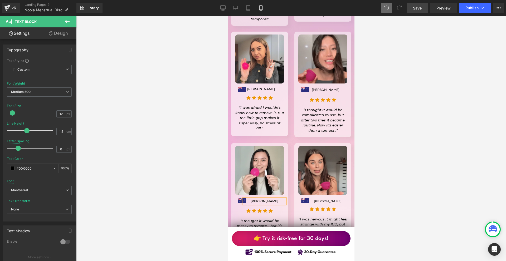
click at [271, 199] on p "Jessica Hargreaves" at bounding box center [264, 201] width 42 height 5
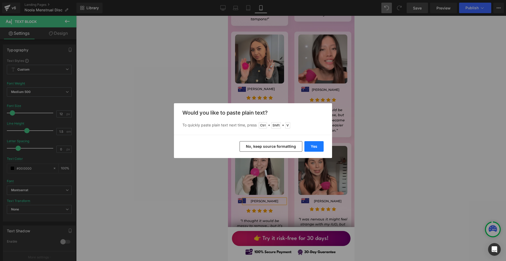
drag, startPoint x: 309, startPoint y: 148, endPoint x: 80, endPoint y: 133, distance: 229.2
click at [309, 148] on button "Yes" at bounding box center [314, 146] width 19 height 11
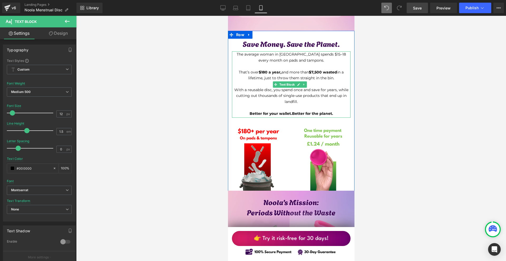
scroll to position [1981, 0]
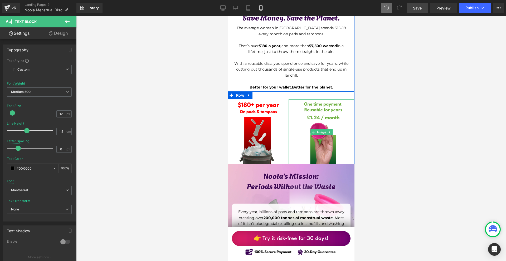
click at [327, 122] on img at bounding box center [322, 132] width 66 height 66
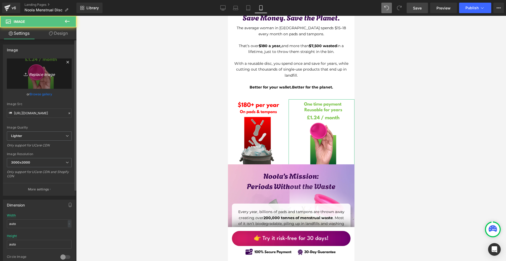
click at [40, 65] on link "Replace Image" at bounding box center [39, 74] width 65 height 30
type input "C:\fakepath\Írj be némi törzsszöveget (88).png"
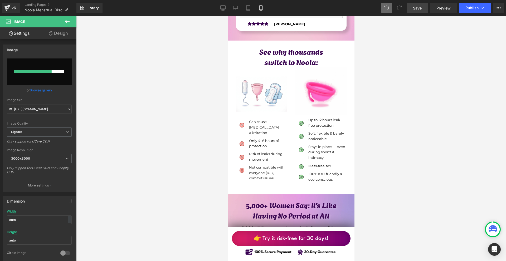
scroll to position [1665, 0]
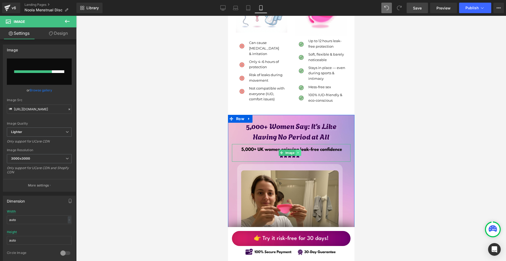
click at [297, 150] on link at bounding box center [298, 153] width 6 height 6
click at [299, 150] on link at bounding box center [301, 153] width 6 height 6
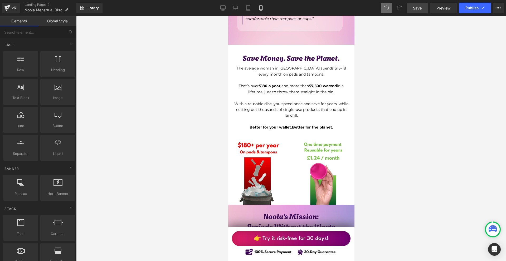
scroll to position [2034, 0]
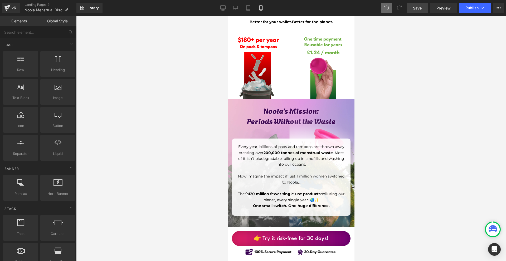
click at [325, 68] on img at bounding box center [322, 67] width 66 height 66
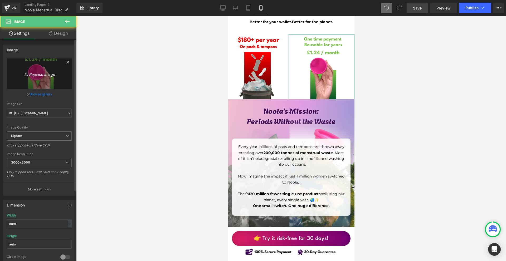
click at [40, 82] on link "Replace Image" at bounding box center [39, 74] width 65 height 30
type input "C:\fakepath\Írj be némi törzsszöveget (88).png"
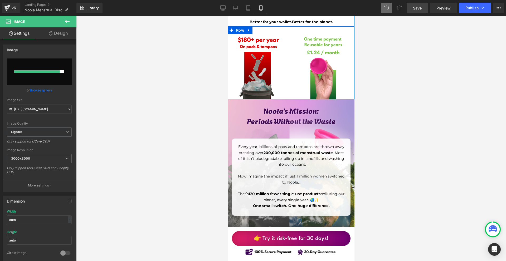
click at [271, 68] on img at bounding box center [258, 67] width 66 height 66
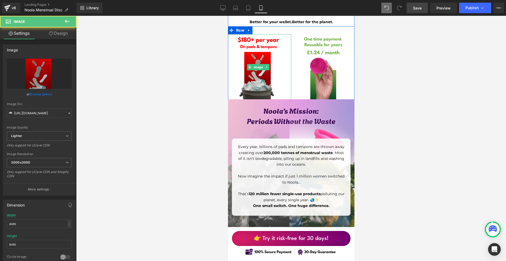
click at [306, 70] on img at bounding box center [322, 67] width 66 height 66
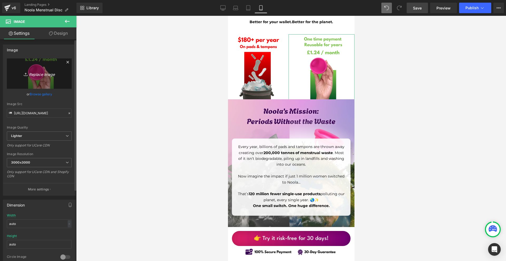
click at [22, 73] on icon "Replace Image" at bounding box center [39, 73] width 42 height 7
type input "C:\fakepath\Írj be némi törzsszöveget (88).png"
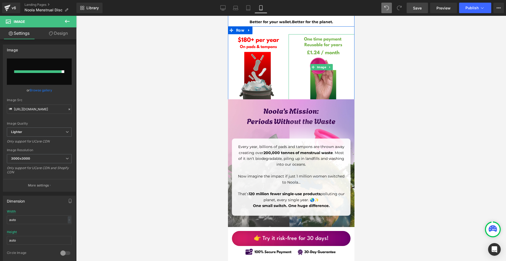
click at [321, 56] on img at bounding box center [322, 67] width 66 height 66
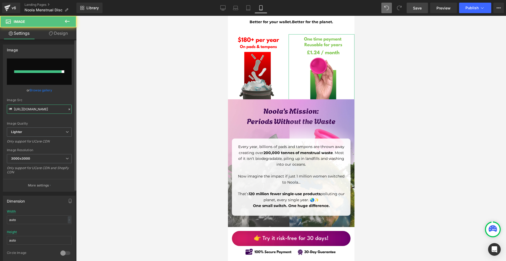
click at [34, 113] on input "https://ucarecdn.com/4f9a92a9-dc9c-4713-95c4-a790107375ed/-/format/auto/-/previ…" at bounding box center [39, 109] width 65 height 9
paste input "cdn.shopify.com/s/files/1/0928/6719/9356/files/Irj_be_nemi_torzsszoveget_88.png…"
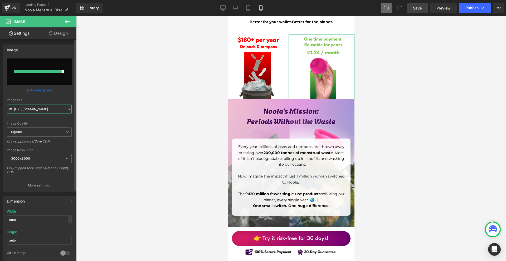
type input "https://cdn.shopify.com/s/files/1/0928/6719/9356/files/Irj_be_nemi_torzsszovege…"
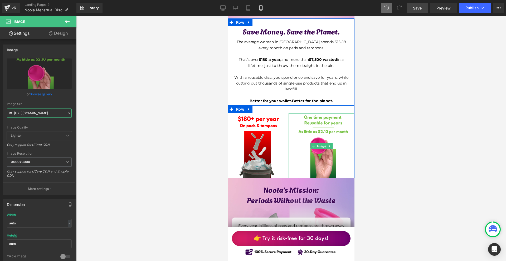
scroll to position [1981, 0]
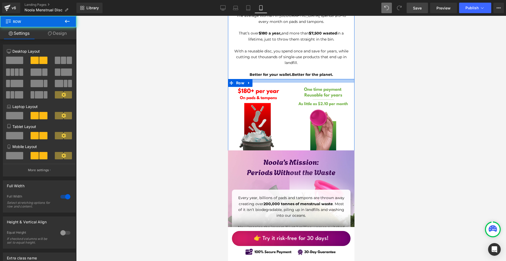
drag, startPoint x: 316, startPoint y: 62, endPoint x: 321, endPoint y: 80, distance: 18.2
click at [318, 60] on div "Save Money. Save the Planet. Heading The average woman in Australia spends $15–…" at bounding box center [291, 75] width 127 height 157
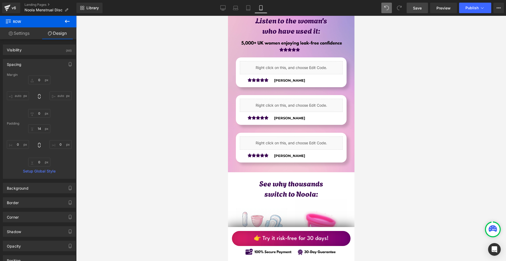
scroll to position [1375, 0]
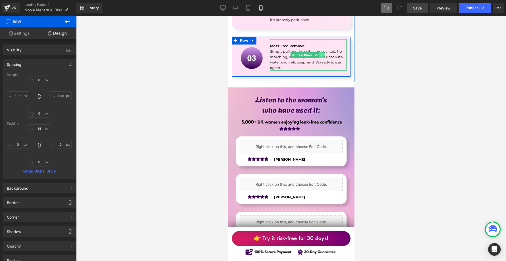
click at [320, 54] on icon at bounding box center [321, 55] width 3 height 3
click at [318, 54] on icon at bounding box center [319, 55] width 3 height 3
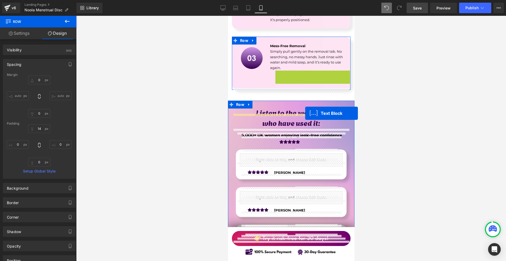
drag, startPoint x: 297, startPoint y: 68, endPoint x: 305, endPoint y: 113, distance: 45.7
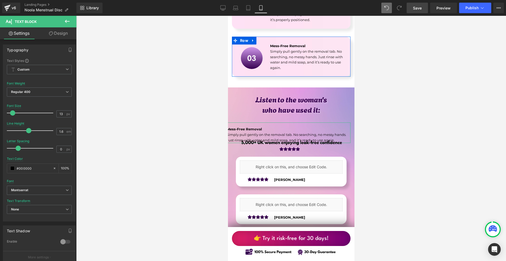
click at [62, 33] on link "Design" at bounding box center [58, 33] width 38 height 12
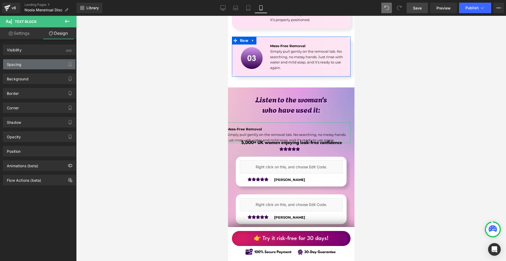
click at [37, 68] on div "Spacing" at bounding box center [39, 64] width 72 height 10
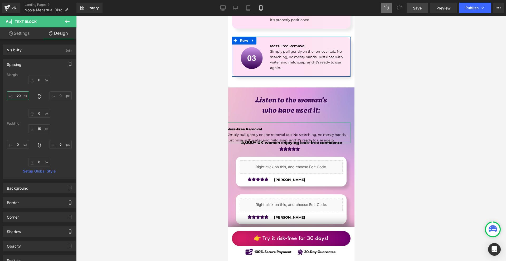
click at [20, 98] on input "text" at bounding box center [18, 96] width 22 height 9
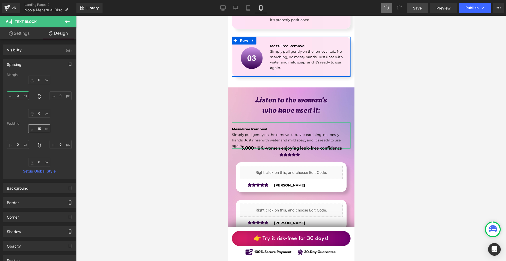
type input "0"
click at [41, 127] on input "text" at bounding box center [39, 128] width 22 height 9
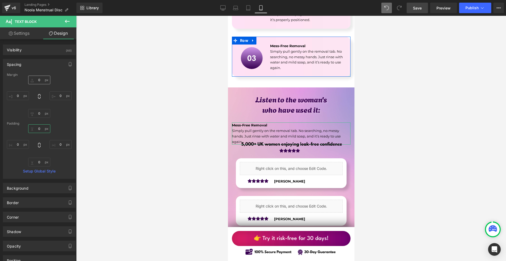
type input "0"
click at [42, 80] on input "text" at bounding box center [39, 80] width 22 height 9
click at [299, 144] on link at bounding box center [298, 147] width 6 height 6
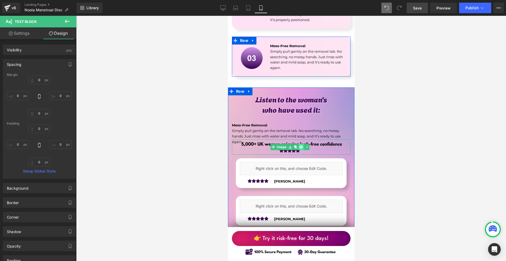
click at [299, 144] on link at bounding box center [301, 147] width 6 height 6
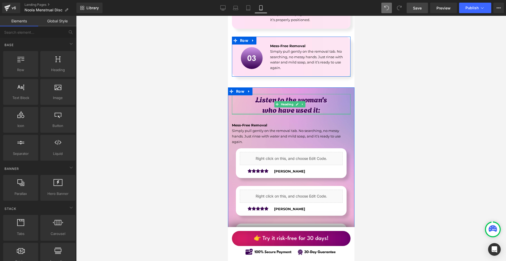
click at [279, 113] on div at bounding box center [291, 113] width 119 height 1
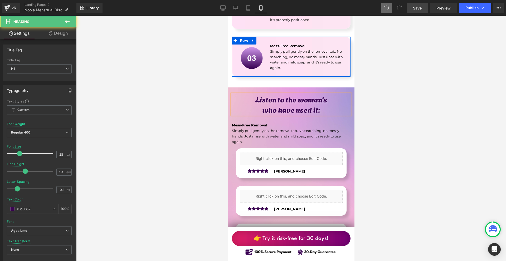
click at [66, 33] on link "Design" at bounding box center [58, 33] width 38 height 12
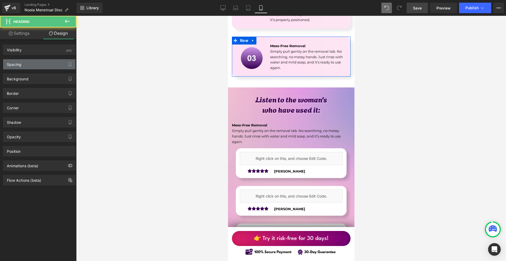
click at [49, 61] on div "Spacing" at bounding box center [39, 64] width 72 height 10
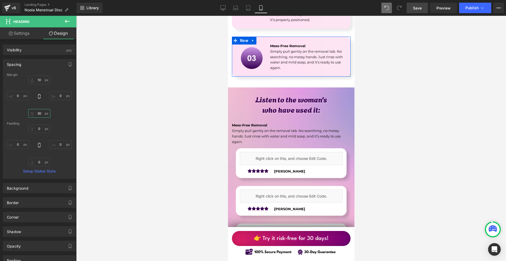
click at [40, 116] on input "text" at bounding box center [39, 113] width 22 height 9
type input "0"
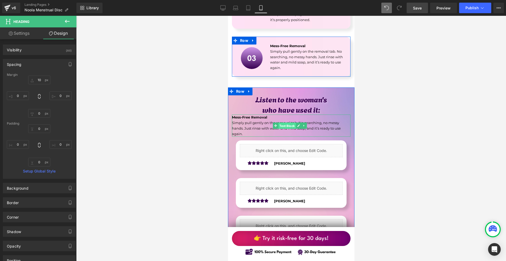
click at [290, 123] on span "Text Block" at bounding box center [286, 126] width 17 height 6
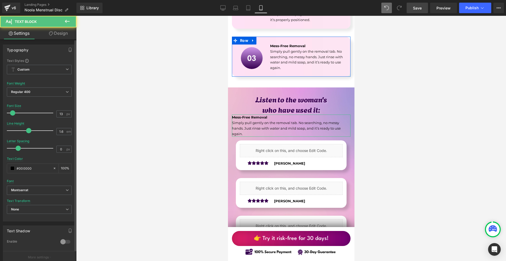
scroll to position [112, 0]
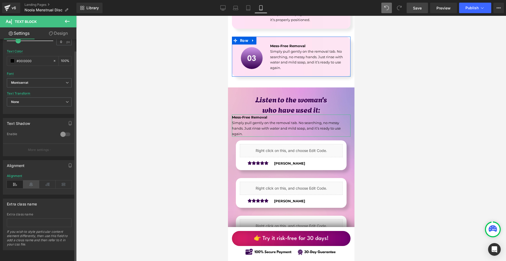
click at [32, 181] on icon at bounding box center [31, 185] width 16 height 8
click at [66, 27] on link "Design" at bounding box center [58, 33] width 38 height 12
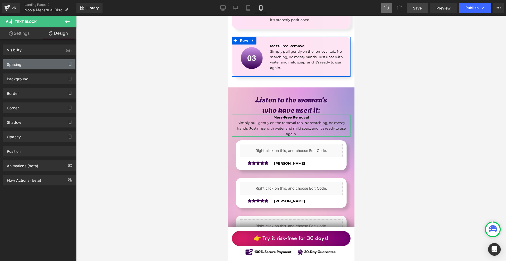
click at [33, 60] on div "Spacing Margin Padding" at bounding box center [39, 64] width 73 height 11
click at [36, 70] on div "Background Color & Image color Color % Image Replace Image Upload image or Brow…" at bounding box center [39, 77] width 79 height 15
click at [41, 69] on div "Spacing Margin Padding Setup Global Style" at bounding box center [39, 64] width 73 height 11
click at [42, 66] on div "Spacing" at bounding box center [39, 64] width 72 height 10
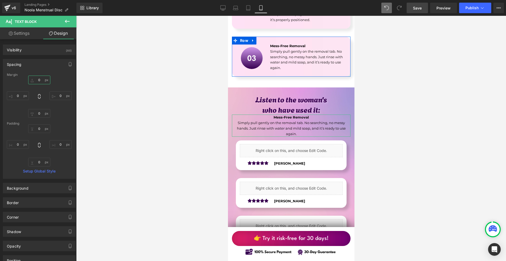
click at [42, 84] on input "text" at bounding box center [39, 80] width 22 height 9
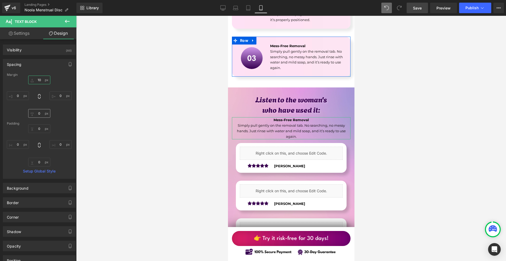
type input "10"
click at [40, 112] on input "text" at bounding box center [39, 113] width 22 height 9
type input "10"
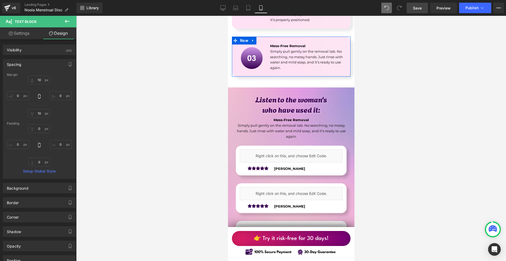
click at [246, 123] on p "Simply pull gently on the removal tab. No searching, no messy hands. Just rinse…" at bounding box center [291, 131] width 119 height 16
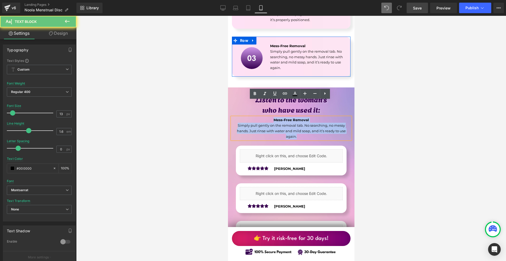
drag, startPoint x: 266, startPoint y: 103, endPoint x: 311, endPoint y: 120, distance: 48.2
click at [311, 120] on div "Mess-Free Removal Simply pull gently on the removal tab. No searching, no messy…" at bounding box center [291, 128] width 119 height 22
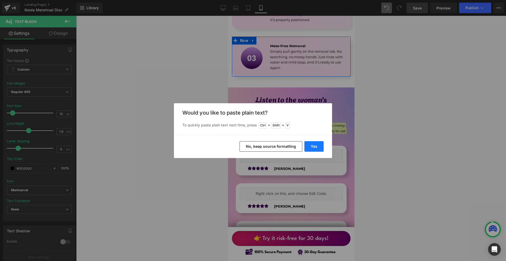
click at [313, 147] on button "Yes" at bounding box center [314, 146] width 19 height 11
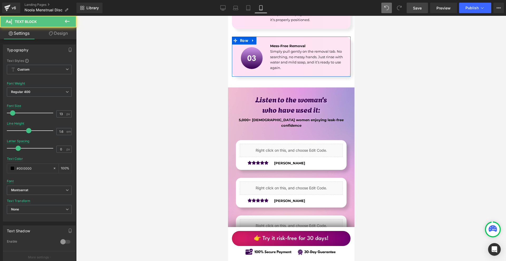
click at [252, 128] on p at bounding box center [291, 131] width 119 height 6
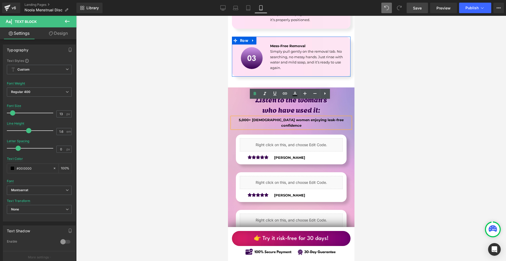
click at [417, 117] on div at bounding box center [291, 139] width 430 height 246
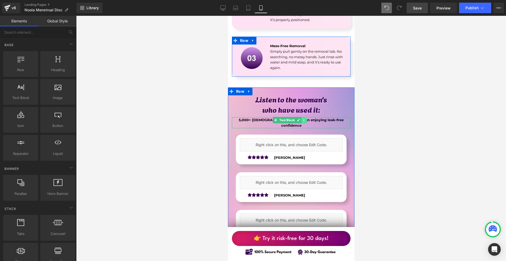
click at [302, 117] on link at bounding box center [304, 120] width 6 height 6
click at [301, 119] on icon at bounding box center [301, 120] width 3 height 3
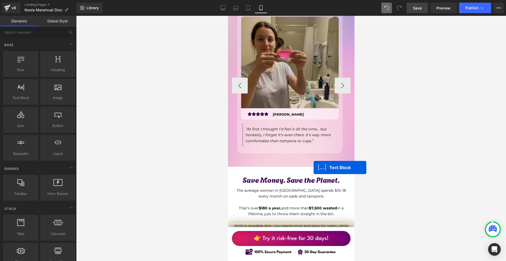
scroll to position [1744, 0]
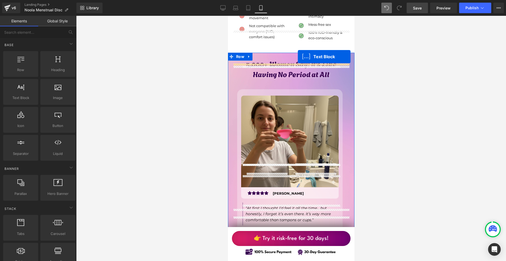
drag, startPoint x: 284, startPoint y: 114, endPoint x: 298, endPoint y: 57, distance: 59.0
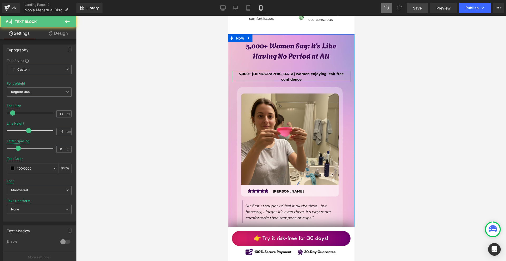
scroll to position [1726, 0]
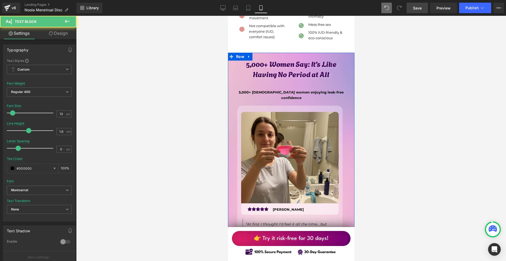
click at [288, 69] on h1 "Having No Period at All" at bounding box center [291, 74] width 119 height 10
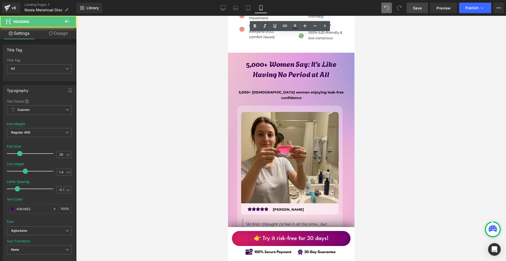
click at [48, 29] on link "Design" at bounding box center [58, 33] width 38 height 12
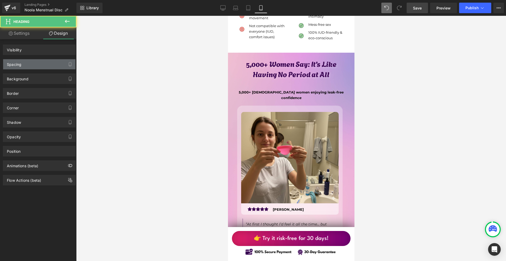
click at [36, 64] on div "Spacing" at bounding box center [39, 64] width 72 height 10
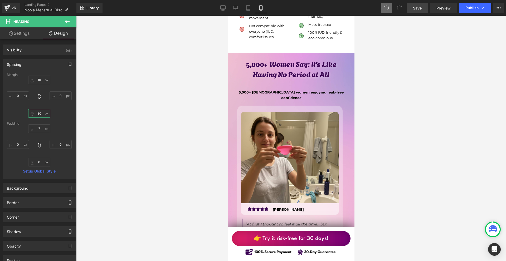
click at [44, 112] on input "30" at bounding box center [39, 113] width 22 height 9
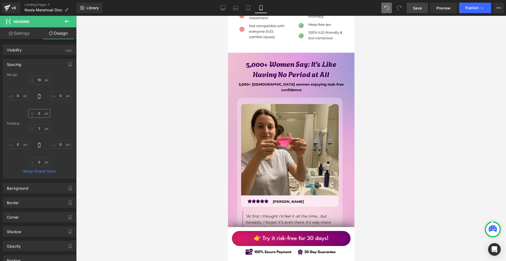
scroll to position [1673, 0]
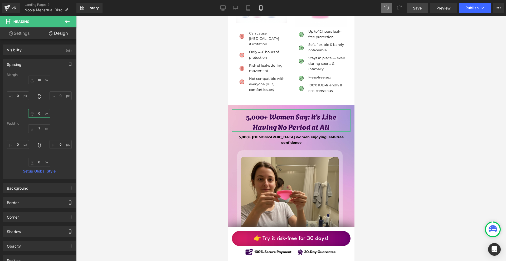
click at [44, 116] on input "0" at bounding box center [39, 113] width 22 height 9
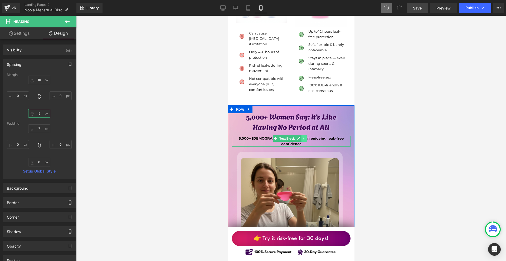
type input "5"
click at [303, 137] on icon at bounding box center [304, 138] width 3 height 3
click at [301, 137] on icon at bounding box center [301, 138] width 3 height 3
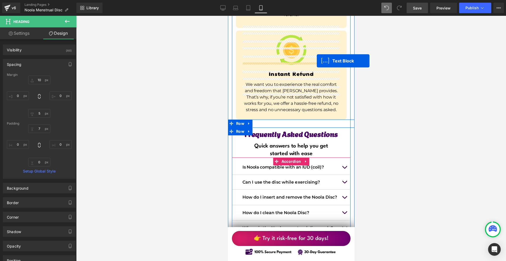
scroll to position [4231, 0]
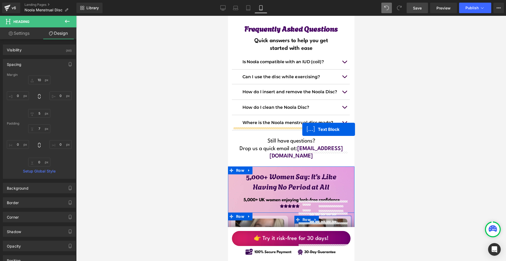
drag, startPoint x: 295, startPoint y: 127, endPoint x: 302, endPoint y: 129, distance: 7.6
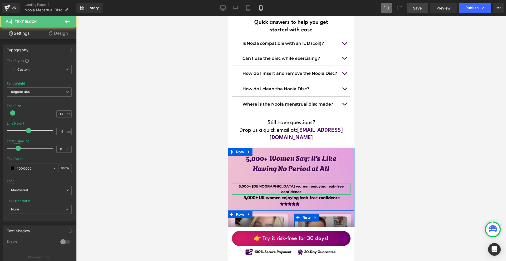
scroll to position [4173, 0]
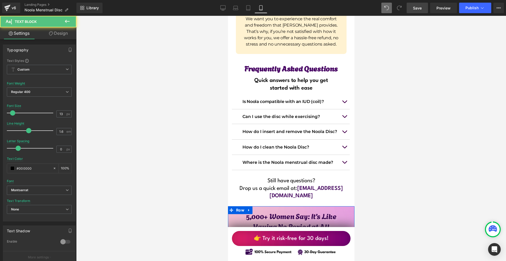
click at [290, 251] on div "Image" at bounding box center [290, 259] width 113 height 16
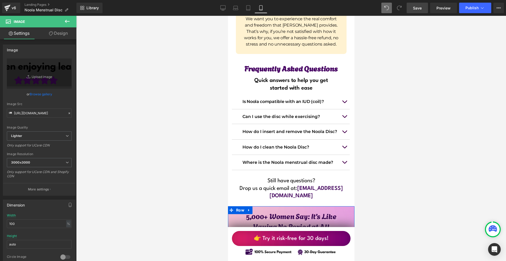
click at [297, 257] on icon at bounding box center [296, 258] width 3 height 3
click at [299, 257] on icon at bounding box center [298, 258] width 3 height 3
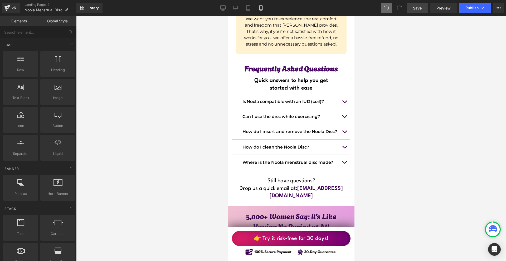
scroll to position [4172, 0]
click at [263, 243] on b "5,000+ [DEMOGRAPHIC_DATA] women enjoying leak-free confidence" at bounding box center [291, 248] width 105 height 10
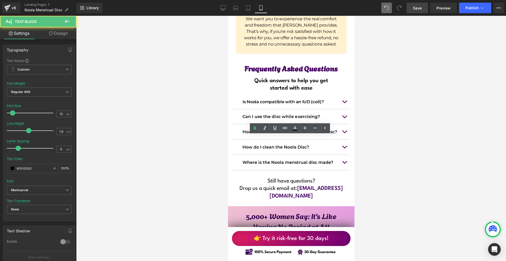
scroll to position [4212, 0]
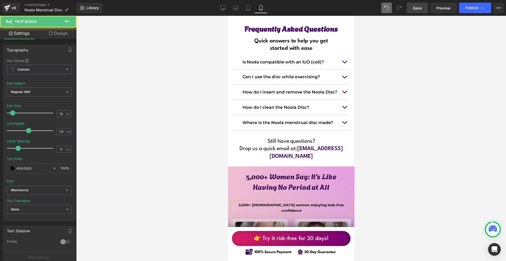
click at [59, 33] on link "Design" at bounding box center [58, 33] width 38 height 12
click at [0, 0] on div "Spacing" at bounding box center [0, 0] width 0 height 0
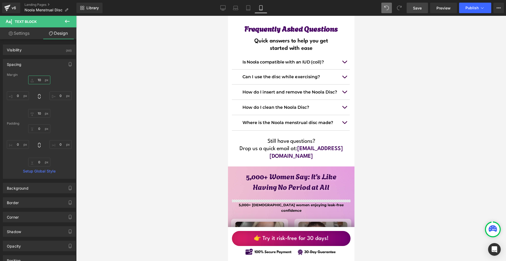
click at [45, 82] on input "10" at bounding box center [39, 80] width 22 height 9
type input "0"
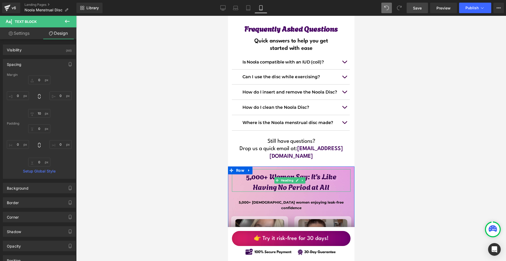
click at [280, 171] on h1 "5,000+ Women Say: It’s Like" at bounding box center [291, 176] width 119 height 10
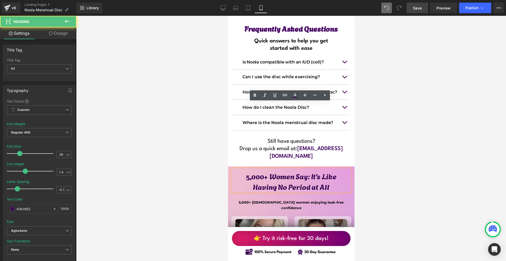
click at [65, 29] on link "Design" at bounding box center [58, 33] width 38 height 12
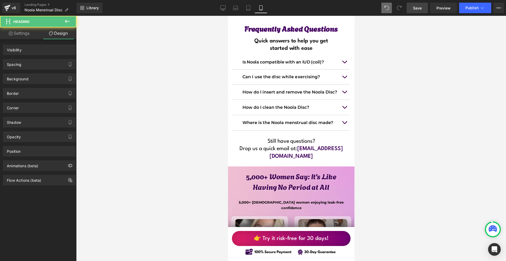
click at [42, 63] on div "Spacing" at bounding box center [39, 64] width 72 height 10
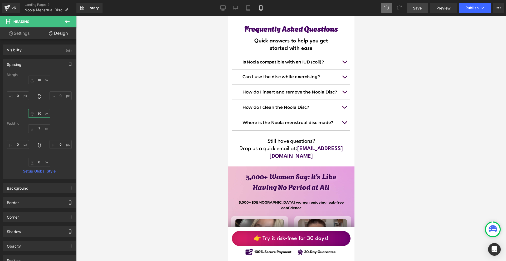
click at [46, 112] on input "30" at bounding box center [39, 113] width 22 height 9
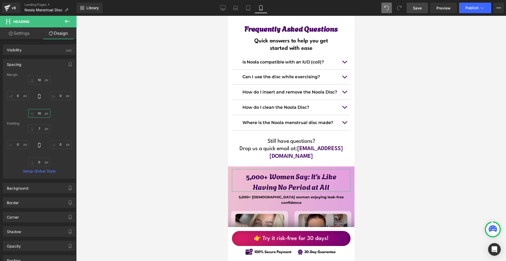
click at [43, 111] on input "10" at bounding box center [39, 113] width 22 height 9
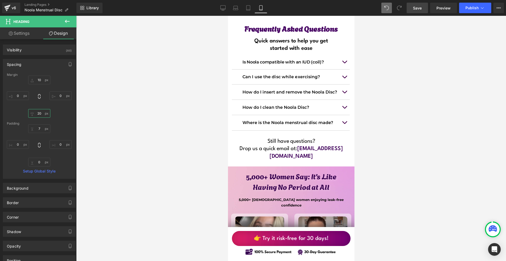
type input "20"
click at [420, 12] on link "Save" at bounding box center [417, 8] width 21 height 11
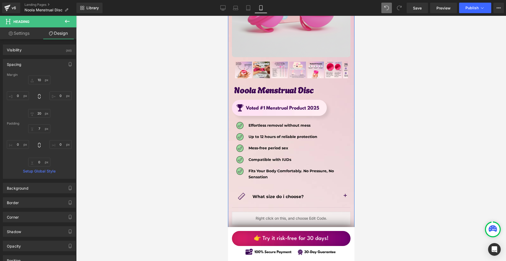
scroll to position [2970, 0]
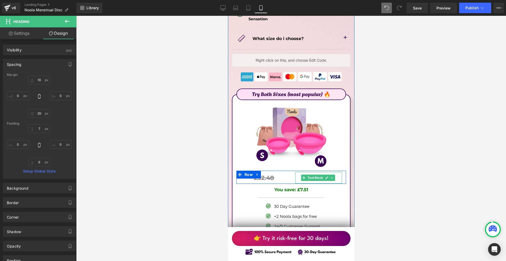
click at [326, 176] on icon at bounding box center [326, 177] width 3 height 3
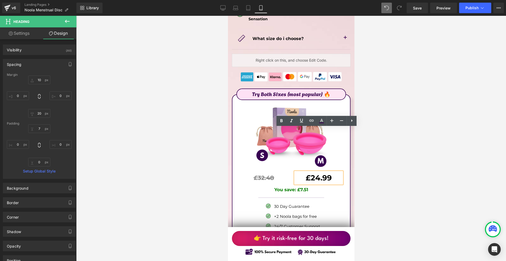
click at [311, 174] on b "£24.99" at bounding box center [319, 178] width 26 height 9
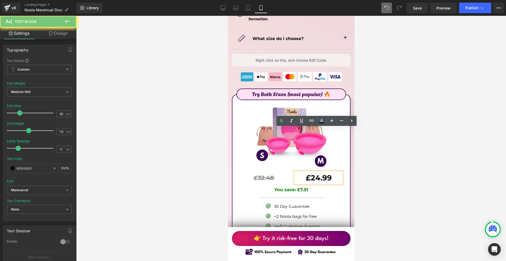
paste div
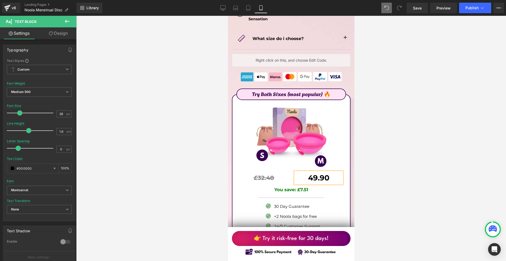
click at [315, 174] on b "49.90" at bounding box center [318, 178] width 21 height 9
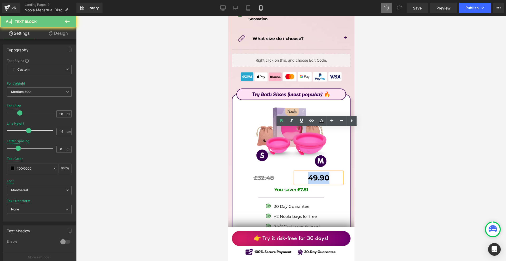
click at [315, 174] on b "49.90" at bounding box center [318, 178] width 21 height 9
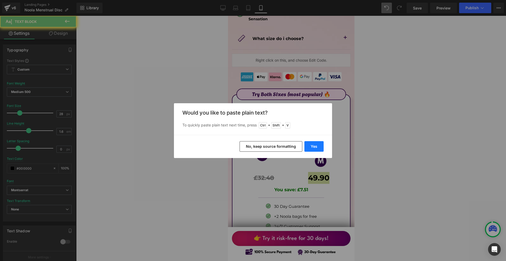
click at [314, 145] on button "Yes" at bounding box center [314, 146] width 19 height 11
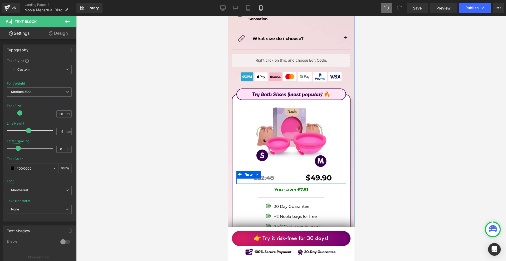
click at [228, 16] on div at bounding box center [228, 16] width 0 height 0
click at [263, 175] on b "£32.48" at bounding box center [264, 178] width 20 height 7
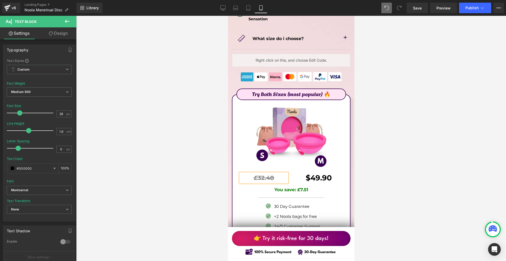
click at [263, 175] on b "£32.48" at bounding box center [264, 178] width 20 height 7
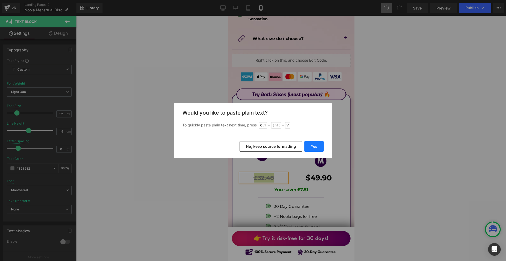
click at [306, 146] on button "Yes" at bounding box center [314, 146] width 19 height 11
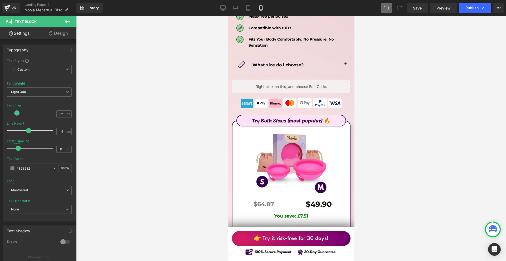
scroll to position [2997, 0]
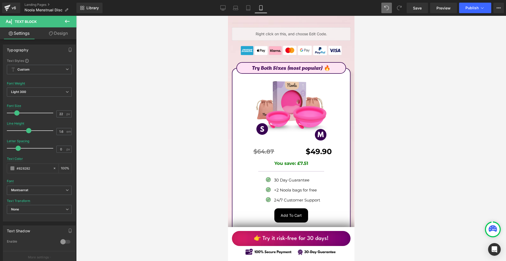
click at [313, 160] on p "You save: £7.51" at bounding box center [291, 163] width 110 height 7
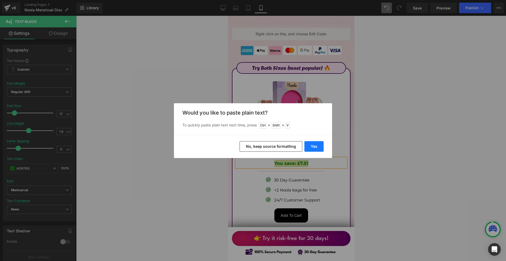
click at [320, 145] on button "Yes" at bounding box center [314, 146] width 19 height 11
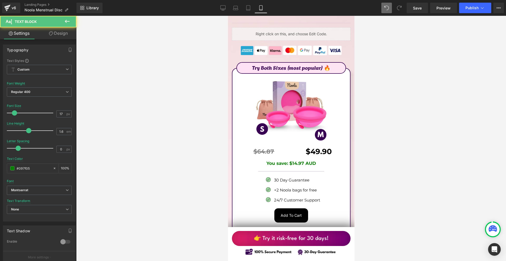
click at [318, 159] on div "You save: $14.97 AUD Text Block" at bounding box center [291, 163] width 110 height 9
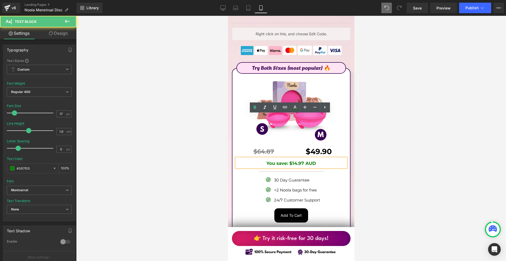
click at [388, 124] on div at bounding box center [291, 139] width 430 height 246
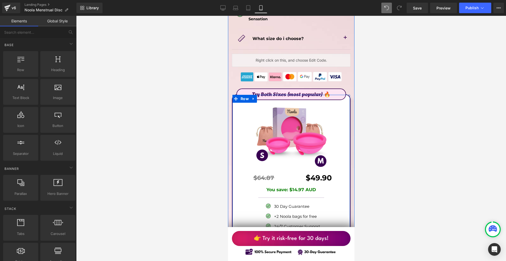
scroll to position [2944, 0]
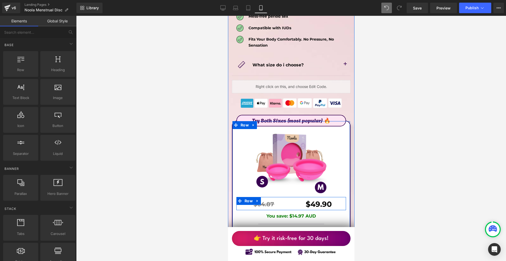
click at [337, 199] on p "$49.90" at bounding box center [318, 205] width 47 height 12
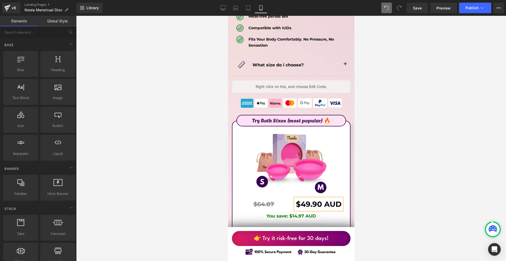
click at [381, 170] on div at bounding box center [291, 139] width 430 height 246
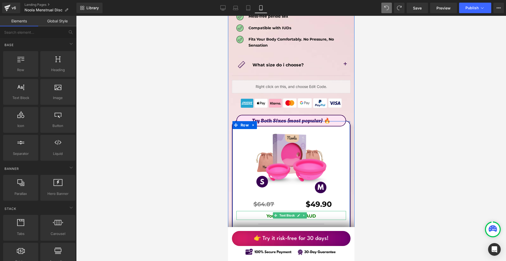
click at [323, 213] on p "You save: $14.97 AUD" at bounding box center [291, 216] width 110 height 7
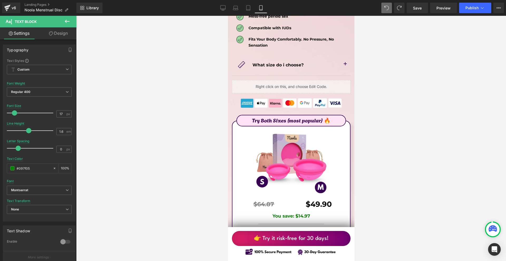
click at [386, 158] on div at bounding box center [291, 139] width 430 height 246
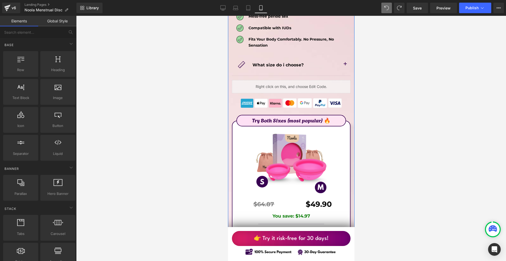
click at [311, 213] on p "You save: $14.97" at bounding box center [291, 216] width 110 height 7
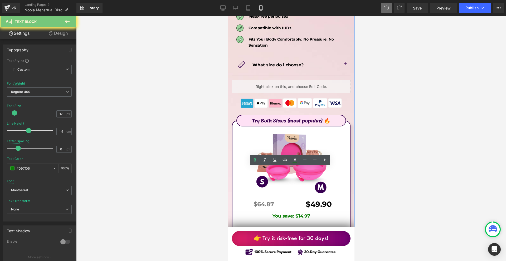
click at [311, 213] on p "You save: $14.97" at bounding box center [291, 216] width 110 height 7
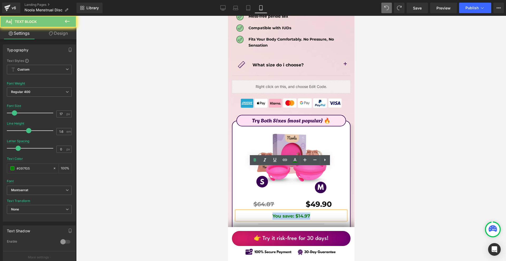
copy b "You save: $14.97"
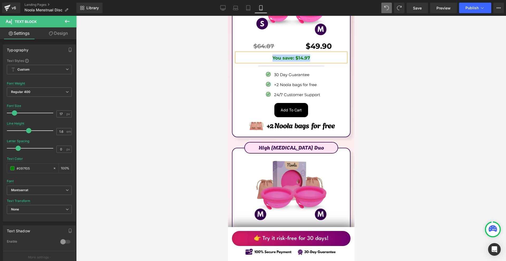
scroll to position [3181, 0]
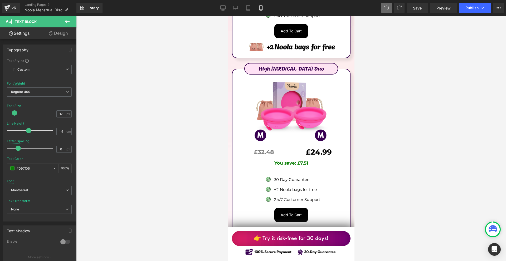
click at [314, 160] on p "You save: £7.51" at bounding box center [291, 163] width 110 height 7
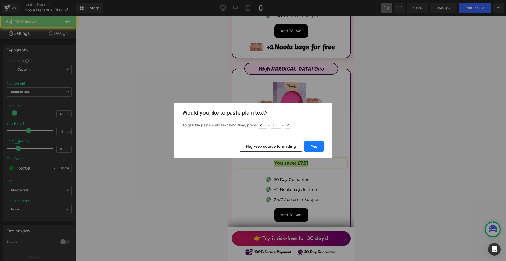
click at [315, 148] on button "Yes" at bounding box center [314, 146] width 19 height 11
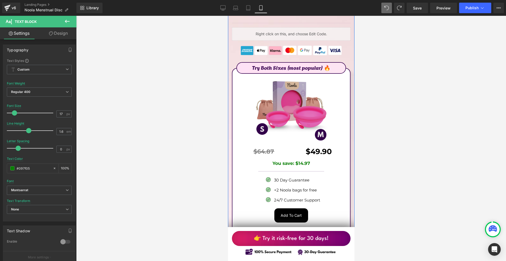
scroll to position [2970, 0]
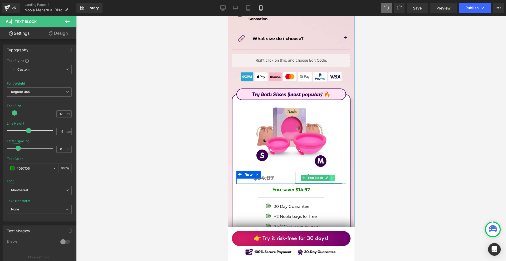
click at [331, 175] on link at bounding box center [332, 178] width 6 height 6
click at [228, 16] on link at bounding box center [228, 16] width 0 height 0
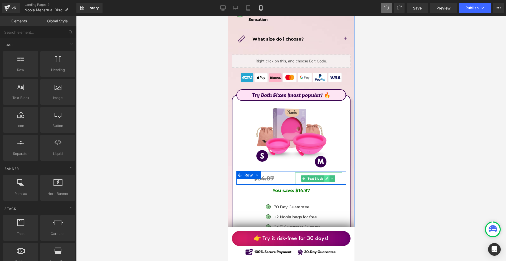
click at [324, 176] on link at bounding box center [327, 179] width 6 height 6
click at [323, 174] on b "$49.90" at bounding box center [319, 178] width 26 height 9
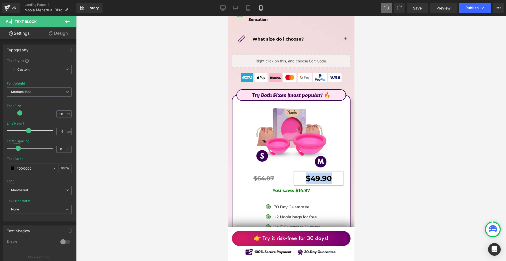
scroll to position [3128, 0]
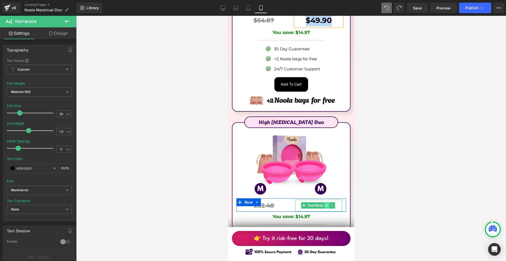
click at [325, 204] on icon at bounding box center [326, 205] width 3 height 3
click at [324, 201] on b "£24.99" at bounding box center [319, 205] width 26 height 9
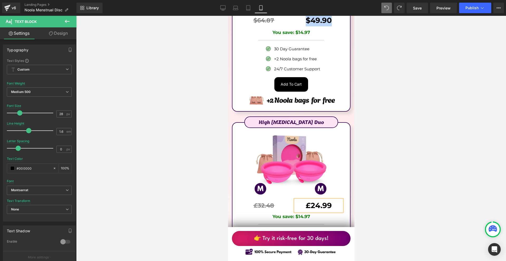
click at [324, 201] on b "£24.99" at bounding box center [319, 205] width 26 height 9
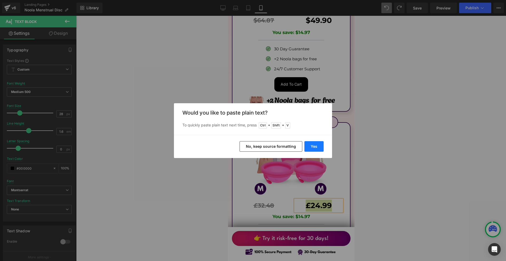
click at [320, 146] on button "Yes" at bounding box center [314, 146] width 19 height 11
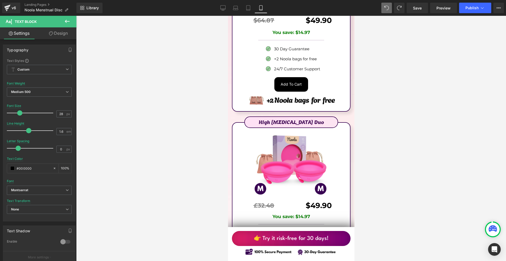
scroll to position [2997, 0]
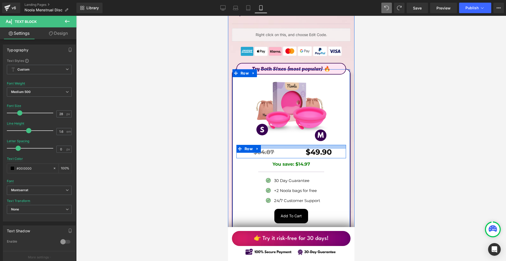
click at [267, 145] on div at bounding box center [291, 147] width 110 height 4
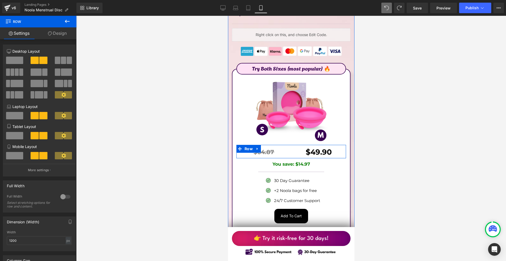
click at [228, 16] on div at bounding box center [228, 16] width 0 height 0
click at [265, 149] on b "$64.87" at bounding box center [263, 152] width 21 height 7
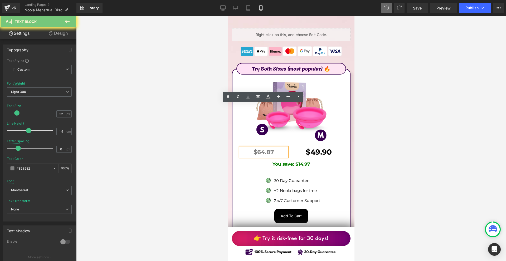
click at [265, 149] on b "$64.87" at bounding box center [263, 152] width 21 height 7
copy b "$64.87"
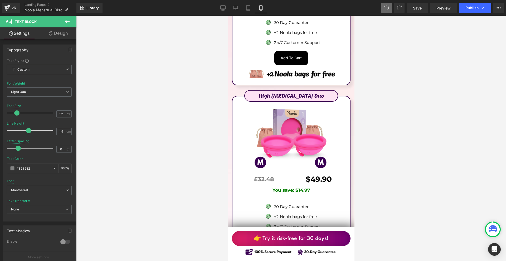
scroll to position [3181, 0]
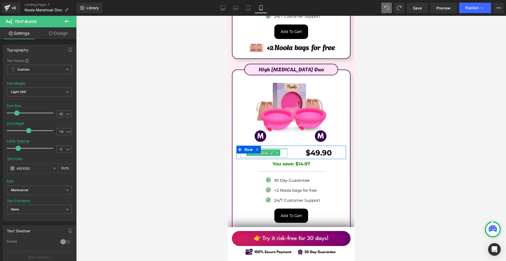
click at [266, 148] on div at bounding box center [263, 148] width 47 height 1
click at [266, 148] on p "£32.48" at bounding box center [263, 152] width 47 height 9
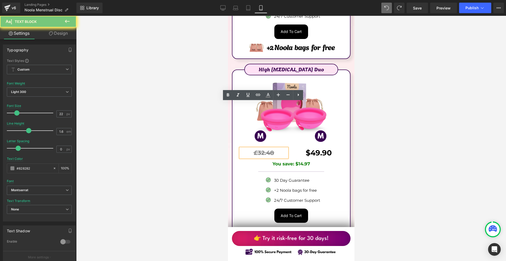
click at [266, 148] on p "£32.48" at bounding box center [263, 152] width 47 height 9
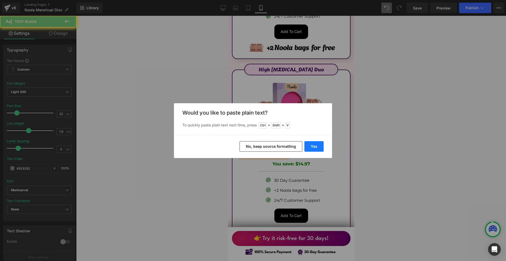
click at [311, 146] on button "Yes" at bounding box center [314, 146] width 19 height 11
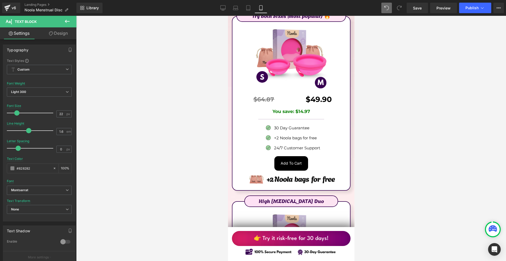
scroll to position [3208, 0]
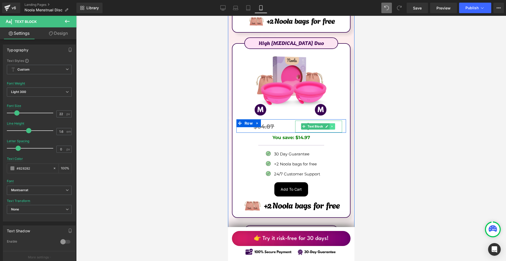
click at [333, 123] on link at bounding box center [332, 126] width 6 height 6
click at [333, 125] on icon at bounding box center [334, 126] width 3 height 3
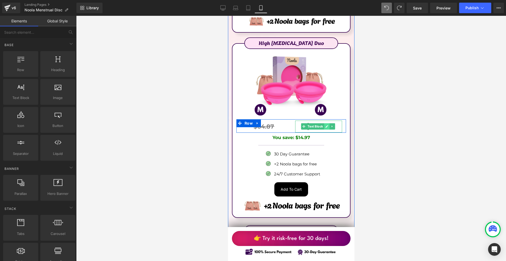
click at [325, 125] on icon at bounding box center [326, 126] width 3 height 3
click at [324, 122] on b "$49.90" at bounding box center [319, 126] width 26 height 9
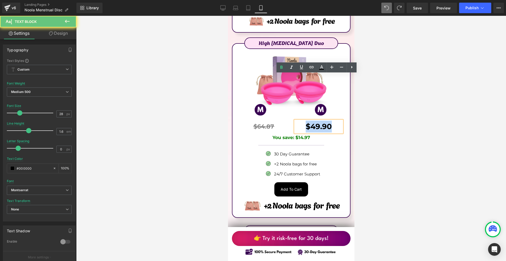
copy b "$49.90"
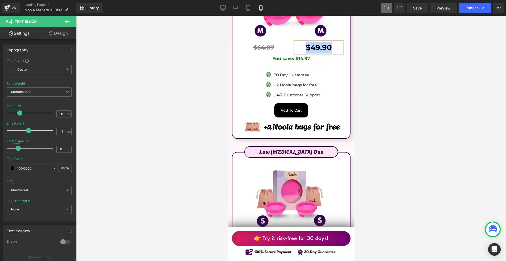
scroll to position [3366, 0]
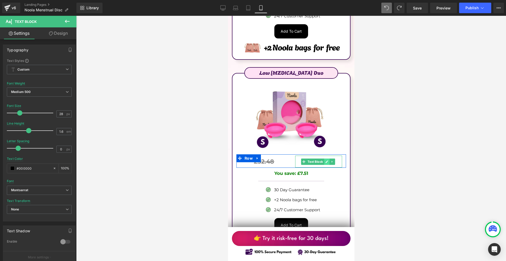
click at [324, 159] on link at bounding box center [327, 162] width 6 height 6
click at [324, 157] on b "£24.99" at bounding box center [319, 161] width 26 height 9
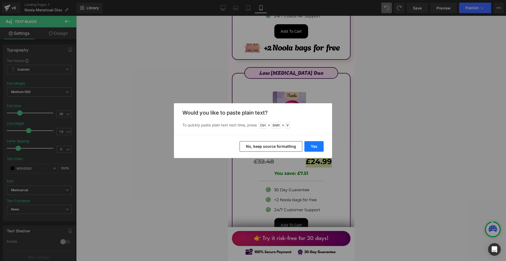
click at [315, 149] on button "Yes" at bounding box center [314, 146] width 19 height 11
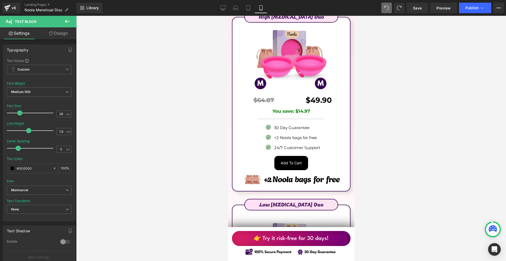
scroll to position [3208, 0]
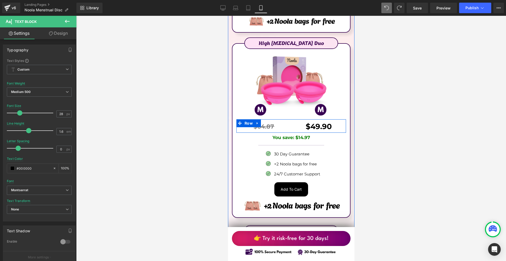
click at [228, 16] on div at bounding box center [228, 16] width 0 height 0
click at [267, 123] on b "$64.87" at bounding box center [263, 126] width 21 height 7
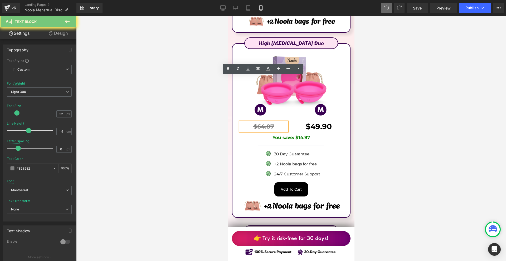
click at [267, 123] on b "$64.87" at bounding box center [263, 126] width 21 height 7
copy b "$64.87"
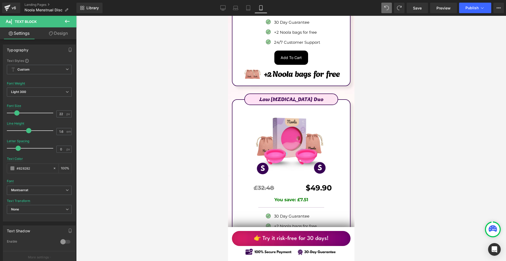
scroll to position [3366, 0]
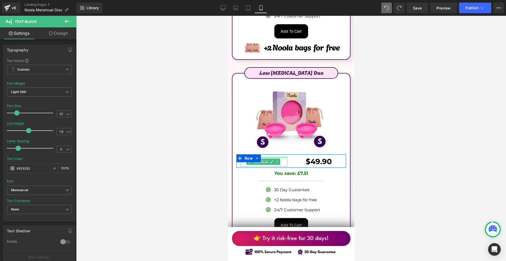
click at [267, 157] on div at bounding box center [263, 157] width 47 height 1
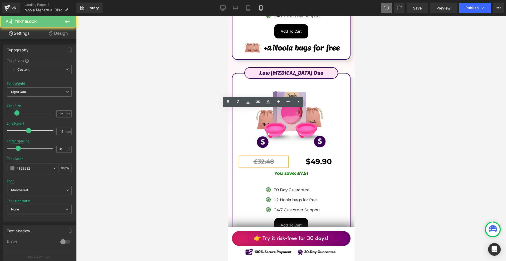
click at [267, 158] on b "£32.48" at bounding box center [264, 161] width 20 height 7
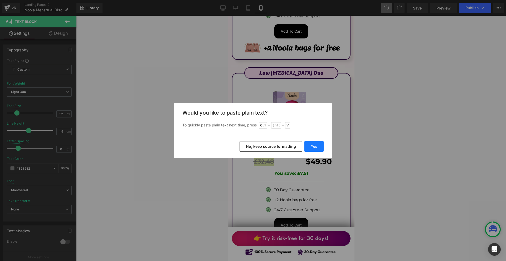
click at [312, 145] on button "Yes" at bounding box center [314, 146] width 19 height 11
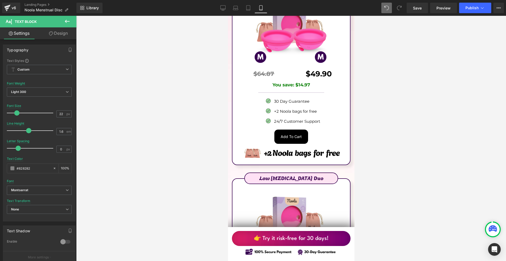
scroll to position [3234, 0]
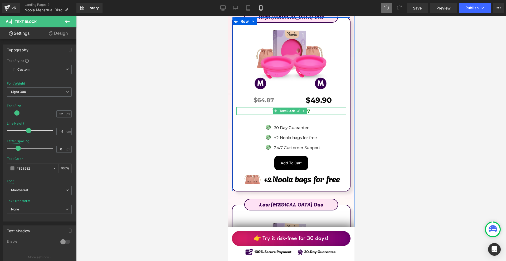
click at [320, 108] on p "You save: $14.97" at bounding box center [291, 111] width 110 height 7
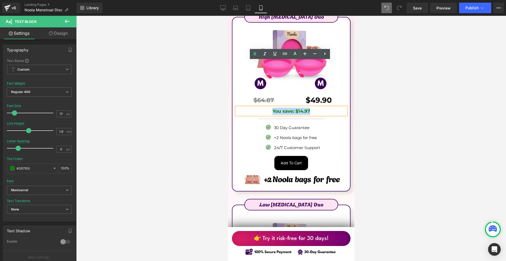
copy b "You save: $14.97"
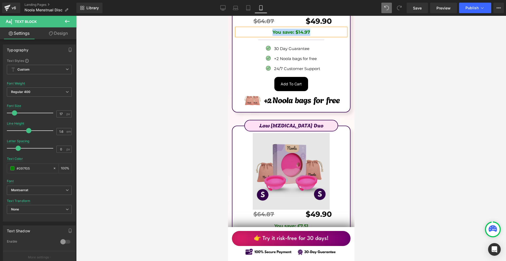
scroll to position [3339, 0]
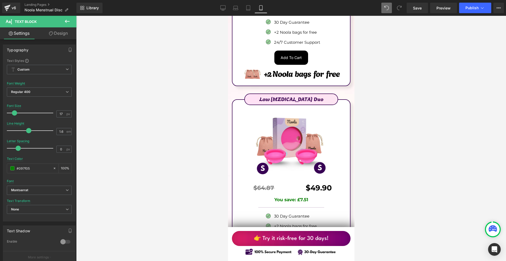
click at [318, 196] on p "You save: £7.51" at bounding box center [291, 199] width 110 height 7
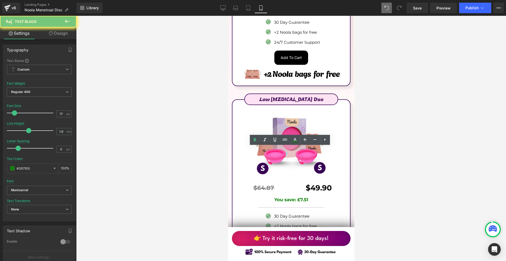
click at [318, 196] on p "You save: £7.51" at bounding box center [291, 199] width 110 height 7
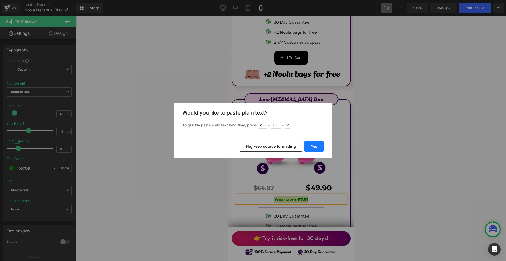
drag, startPoint x: 316, startPoint y: 146, endPoint x: 126, endPoint y: 141, distance: 190.2
click at [316, 146] on button "Yes" at bounding box center [314, 146] width 19 height 11
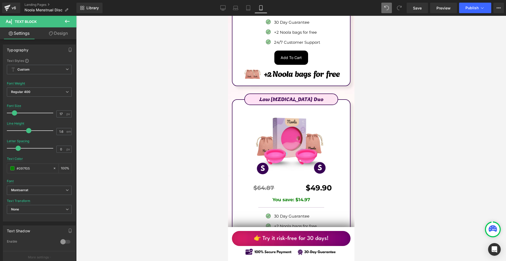
scroll to position [3419, 0]
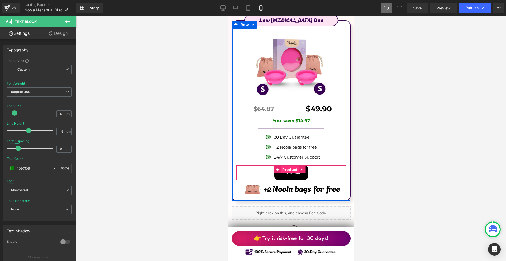
click at [288, 166] on span "Product" at bounding box center [290, 170] width 18 height 8
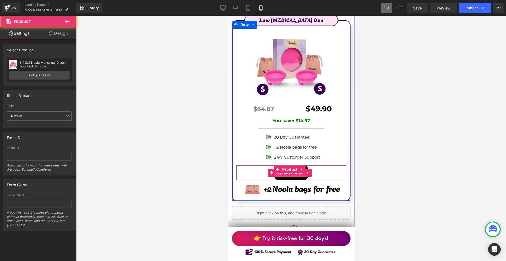
click at [288, 169] on span "(P) Cart Button" at bounding box center [290, 173] width 30 height 8
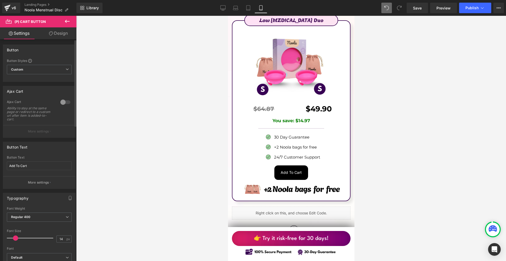
click at [61, 100] on div at bounding box center [65, 102] width 13 height 8
click at [63, 102] on div at bounding box center [65, 102] width 13 height 8
click at [62, 102] on div at bounding box center [65, 102] width 13 height 8
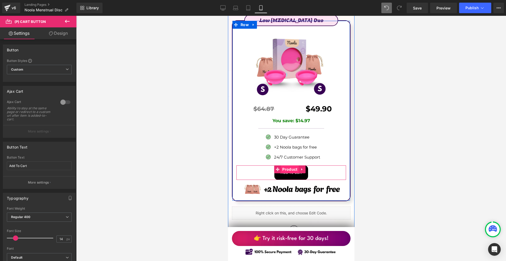
click at [290, 166] on span "Product" at bounding box center [290, 170] width 18 height 8
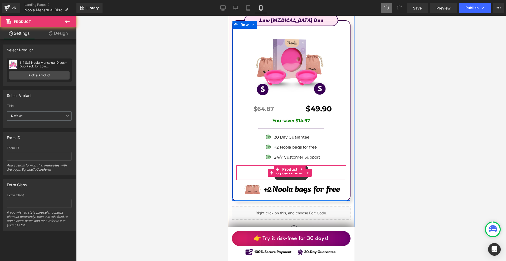
click at [291, 169] on span "(P) Cart Button" at bounding box center [290, 173] width 30 height 8
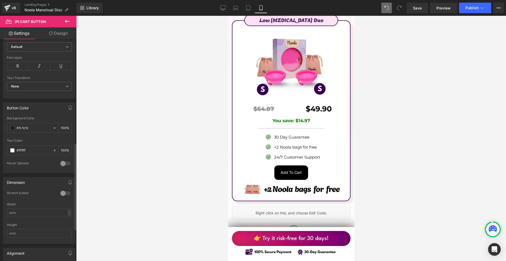
scroll to position [290, 0]
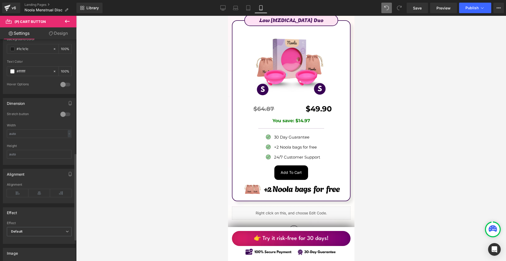
click at [65, 115] on div at bounding box center [65, 114] width 13 height 8
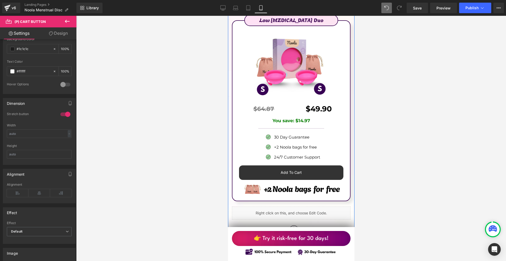
scroll to position [3392, 0]
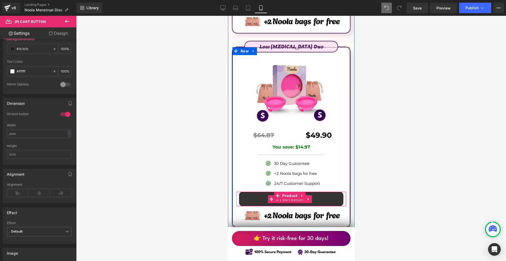
click at [290, 195] on span "(P) Cart Button" at bounding box center [290, 199] width 30 height 8
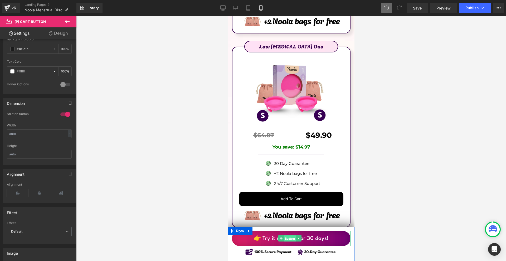
drag, startPoint x: 286, startPoint y: 239, endPoint x: 338, endPoint y: 139, distance: 113.1
click at [286, 239] on span "Button" at bounding box center [290, 239] width 12 height 6
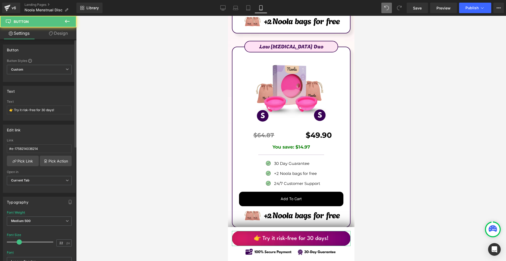
click at [55, 35] on link "Design" at bounding box center [58, 33] width 38 height 12
click at [0, 0] on div "Background" at bounding box center [0, 0] width 0 height 0
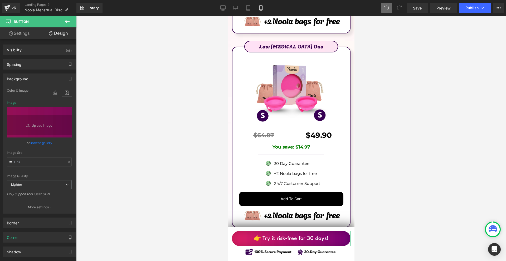
click at [71, 90] on div "Color & Image color Color #128f09 100 % Image Replace Image Upload image or Bro…" at bounding box center [39, 151] width 72 height 126
click at [45, 160] on input "text" at bounding box center [39, 161] width 65 height 9
type input "https://ucarecdn.com/370ca13d-b8d6-4168-b39d-a8685f96f953/-/format/auto/-/previ…"
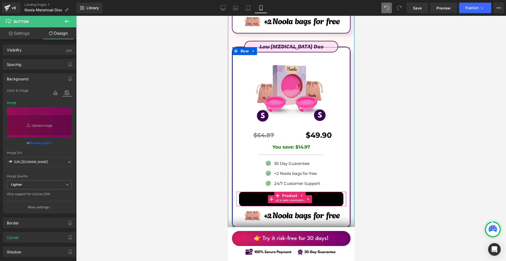
click at [287, 196] on span "(P) Cart Button" at bounding box center [290, 200] width 30 height 8
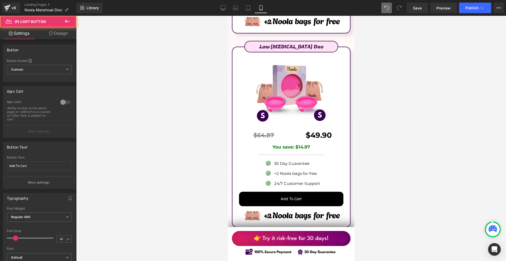
click at [51, 33] on icon at bounding box center [51, 33] width 4 height 4
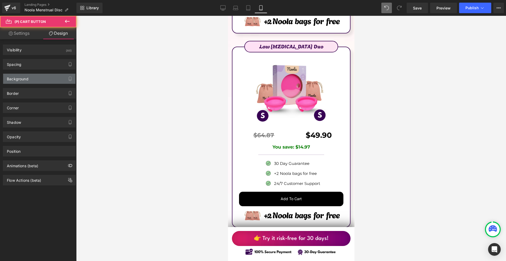
click at [28, 76] on div "Background" at bounding box center [18, 77] width 22 height 7
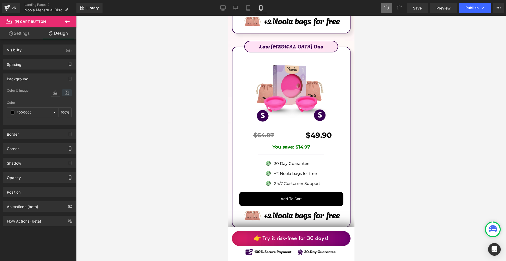
click at [67, 92] on icon at bounding box center [66, 92] width 9 height 7
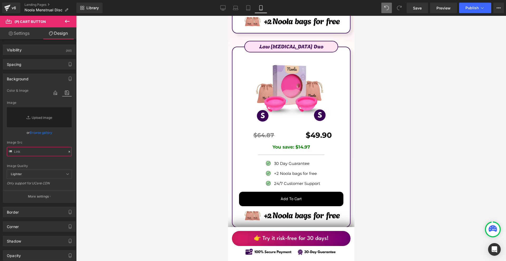
click at [26, 150] on input "text" at bounding box center [39, 151] width 65 height 9
paste input "https://ucarecdn.com/370ca13d-b8d6-4168-b39d-a8685f96f953/-/format/auto/-/previ…"
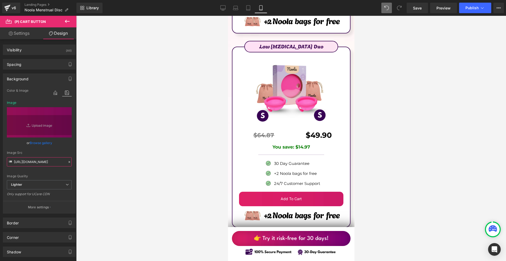
type input "https://ucarecdn.com/370ca13d-b8d6-4168-b39d-a8685f96f953/-/format/auto/-/previ…"
click at [33, 78] on div "Background" at bounding box center [39, 79] width 72 height 10
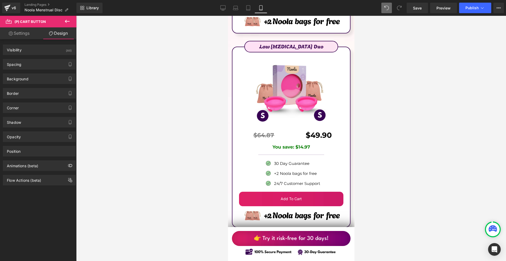
click at [30, 70] on div "Background Color & Image color Color % Image Replace Image Upload image or Brow…" at bounding box center [39, 77] width 79 height 15
click at [30, 66] on div "Spacing" at bounding box center [39, 64] width 72 height 10
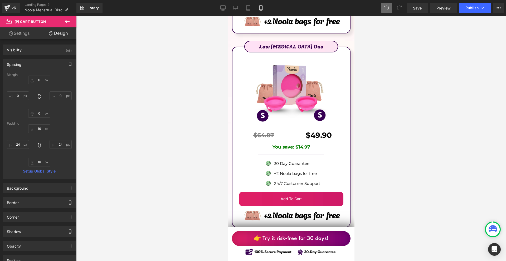
click at [30, 66] on div "Spacing" at bounding box center [39, 64] width 72 height 10
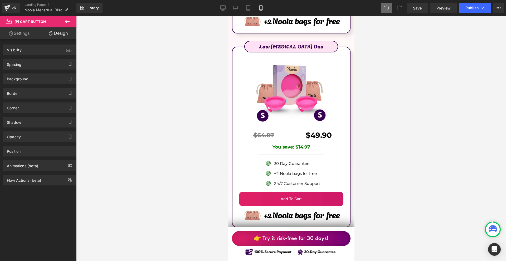
click at [25, 32] on link "Settings" at bounding box center [19, 33] width 38 height 12
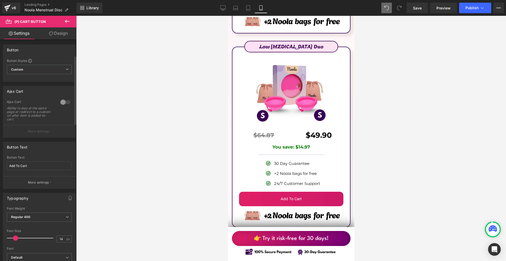
scroll to position [79, 0]
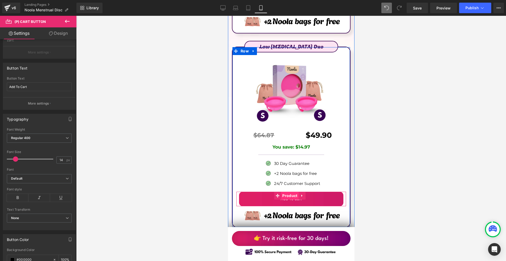
click at [292, 192] on span "Product" at bounding box center [290, 196] width 18 height 8
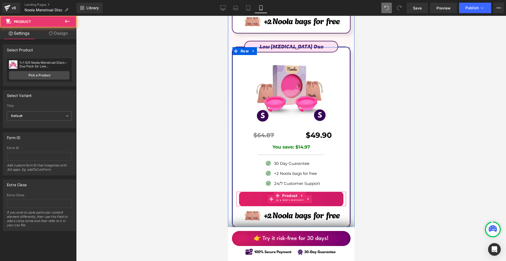
click at [289, 195] on span "(P) Cart Button" at bounding box center [290, 199] width 30 height 8
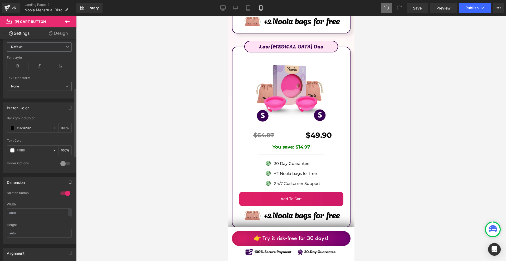
scroll to position [237, 0]
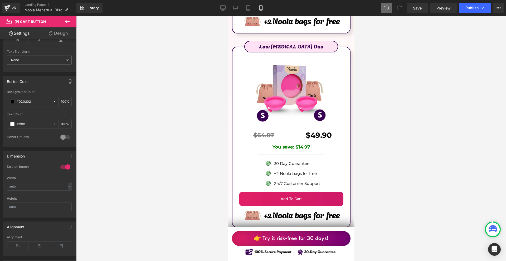
click at [57, 31] on link "Design" at bounding box center [58, 33] width 38 height 12
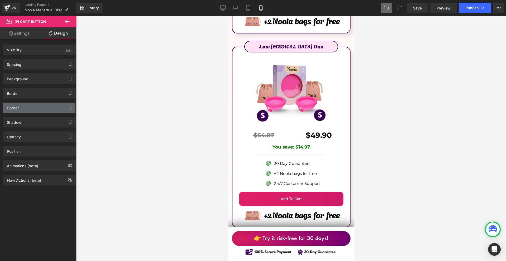
click at [25, 108] on div "Corner" at bounding box center [39, 108] width 72 height 10
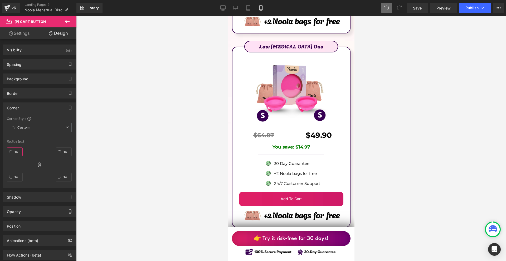
click at [22, 152] on input "14" at bounding box center [15, 152] width 16 height 9
type input "100"
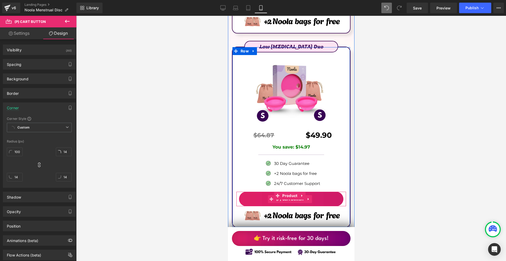
click at [291, 195] on span "(P) Cart Button" at bounding box center [290, 199] width 30 height 8
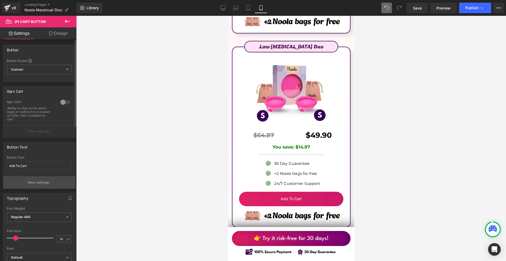
click at [34, 180] on p "More settings" at bounding box center [38, 182] width 21 height 5
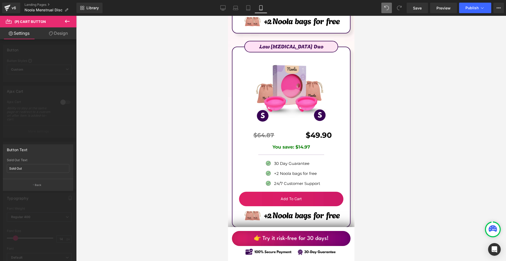
click at [30, 133] on div at bounding box center [38, 140] width 76 height 248
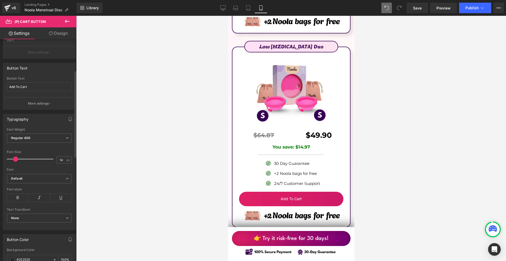
scroll to position [105, 0]
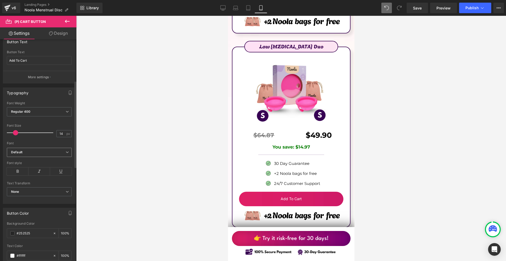
click at [20, 155] on span "Default" at bounding box center [39, 152] width 65 height 9
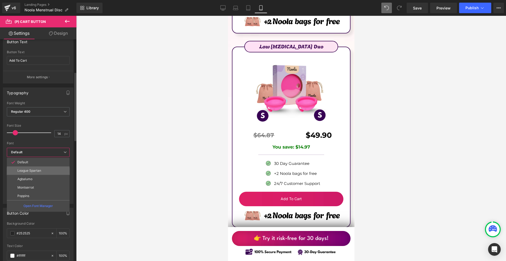
click at [37, 172] on p "League Spartan" at bounding box center [29, 171] width 24 height 4
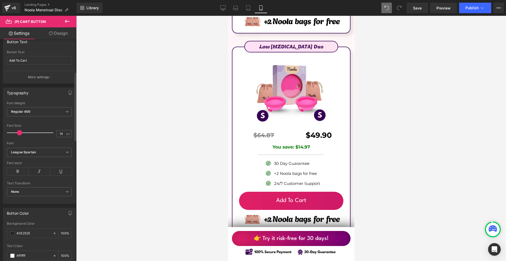
drag, startPoint x: 14, startPoint y: 132, endPoint x: 18, endPoint y: 132, distance: 4.0
click at [18, 132] on span at bounding box center [19, 132] width 5 height 5
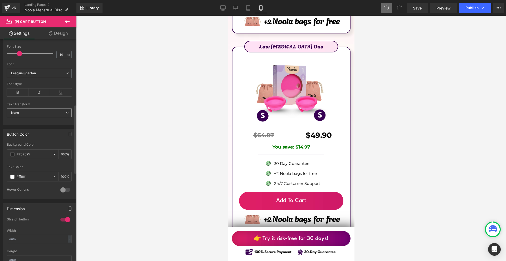
scroll to position [211, 0]
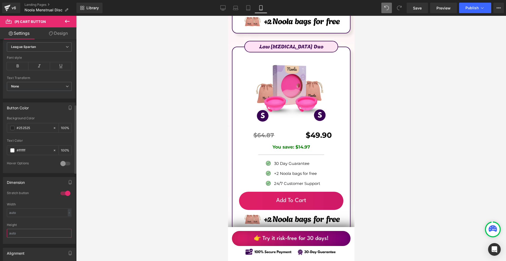
click at [26, 234] on input "text" at bounding box center [39, 233] width 65 height 9
type input "55"
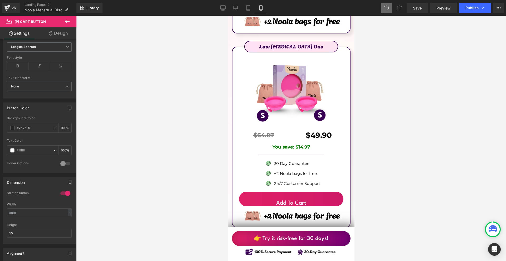
click at [57, 35] on link "Design" at bounding box center [58, 33] width 38 height 12
click at [0, 0] on div "Spacing" at bounding box center [0, 0] width 0 height 0
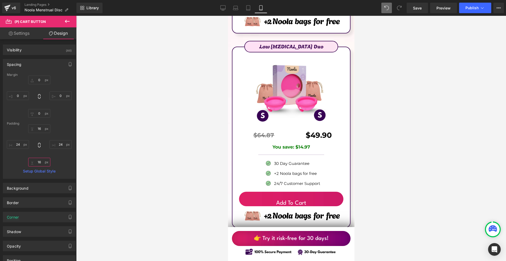
click at [41, 161] on input "text" at bounding box center [39, 162] width 22 height 9
type input "0"
click at [37, 130] on input "16" at bounding box center [39, 128] width 22 height 9
type input "0"
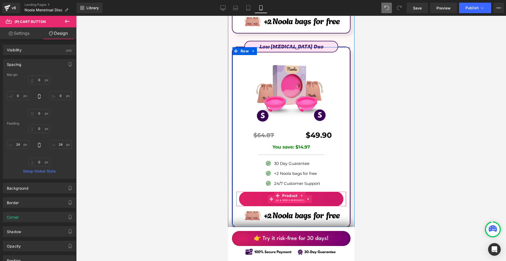
click at [288, 195] on span "(P) Cart Button" at bounding box center [290, 199] width 30 height 8
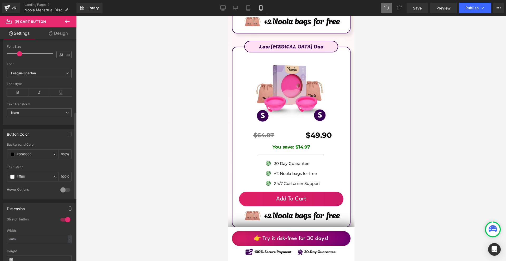
scroll to position [264, 0]
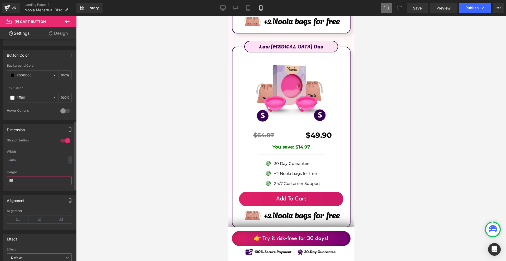
click at [23, 181] on input "55" at bounding box center [39, 180] width 65 height 9
click at [39, 183] on input "60" at bounding box center [39, 180] width 65 height 9
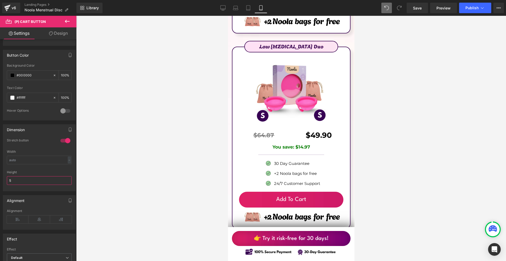
type input "55"
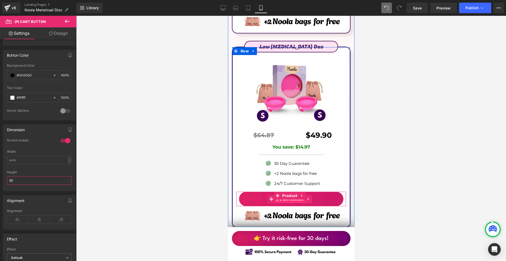
click at [279, 195] on span "(P) Cart Button" at bounding box center [290, 199] width 30 height 8
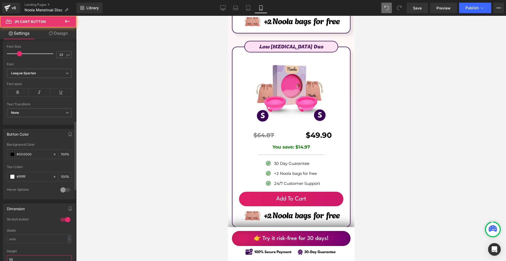
scroll to position [158, 0]
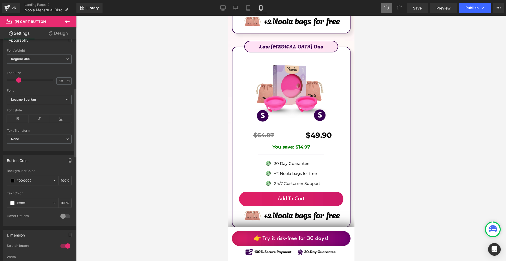
click at [18, 81] on span at bounding box center [18, 80] width 5 height 5
click at [19, 78] on span at bounding box center [19, 80] width 5 height 5
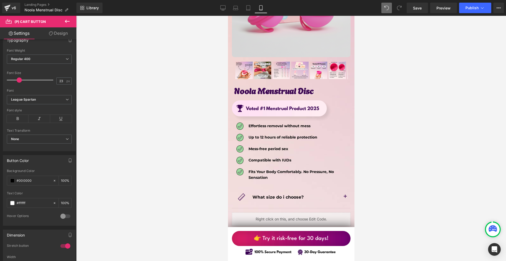
scroll to position [2838, 0]
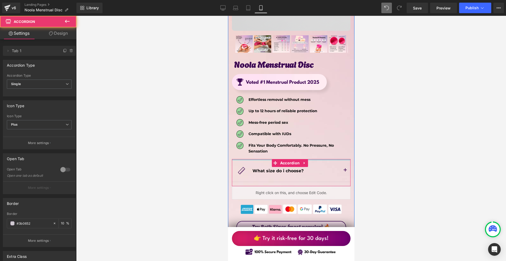
drag, startPoint x: 319, startPoint y: 119, endPoint x: 276, endPoint y: 111, distance: 44.2
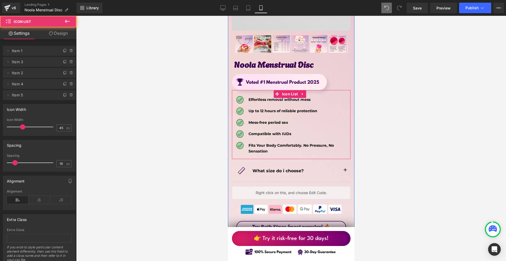
drag, startPoint x: 271, startPoint y: 117, endPoint x: 308, endPoint y: 114, distance: 37.1
click at [275, 111] on div "Image Effortless removal without mess Text Block Image Up to 12 hours of reliab…" at bounding box center [291, 124] width 119 height 69
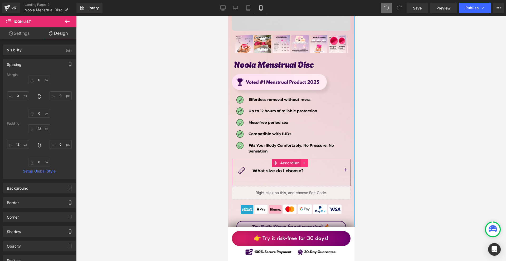
click at [303, 161] on icon at bounding box center [305, 163] width 4 height 4
click at [299, 161] on icon at bounding box center [301, 163] width 4 height 4
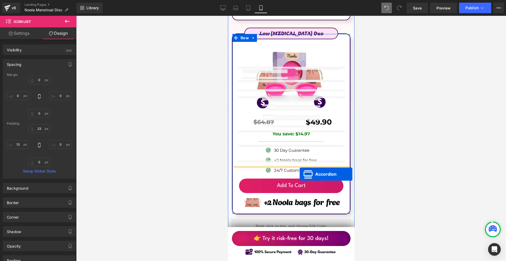
scroll to position [3498, 0]
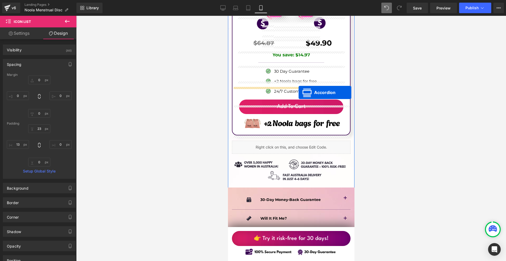
drag, startPoint x: 298, startPoint y: 147, endPoint x: 298, endPoint y: 93, distance: 54.1
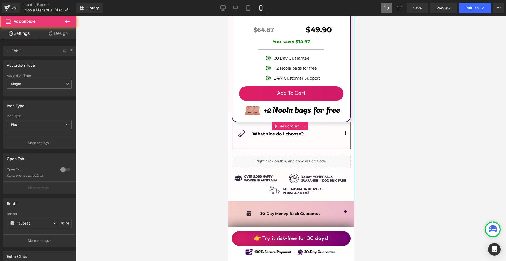
scroll to position [3484, 0]
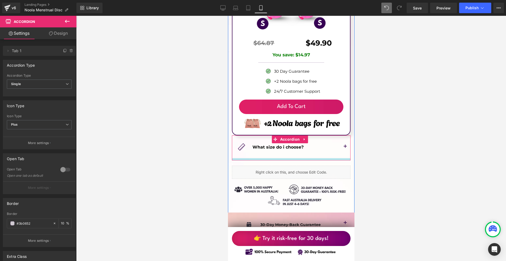
drag, startPoint x: 296, startPoint y: 112, endPoint x: 353, endPoint y: 121, distance: 57.8
click at [298, 159] on div at bounding box center [291, 160] width 119 height 2
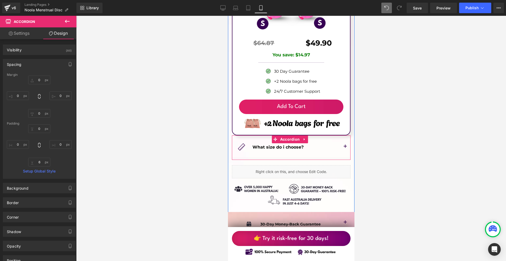
click at [345, 136] on button "button" at bounding box center [345, 147] width 11 height 22
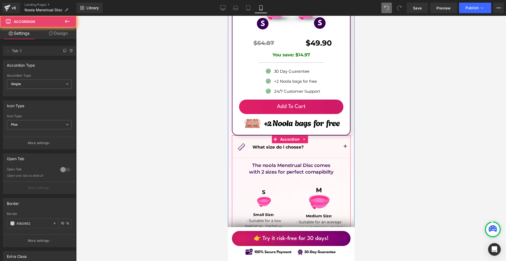
click at [344, 136] on button "button" at bounding box center [345, 147] width 11 height 22
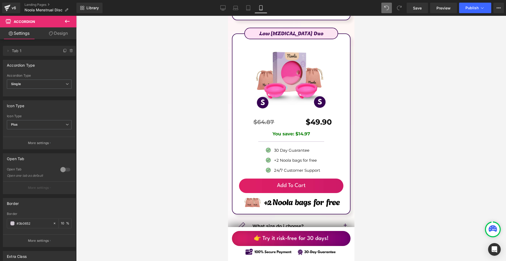
scroll to position [3379, 0]
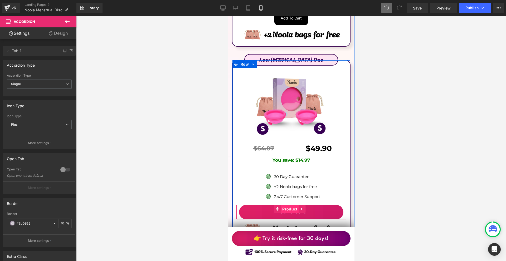
click at [286, 205] on span "Product" at bounding box center [290, 209] width 18 height 8
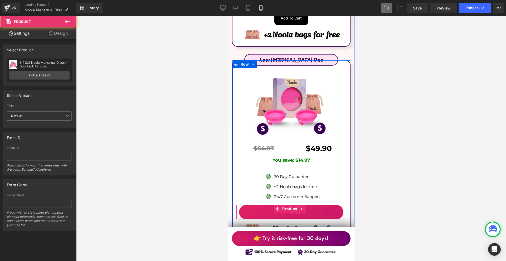
click at [287, 209] on span "(P) Cart Button" at bounding box center [290, 212] width 24 height 6
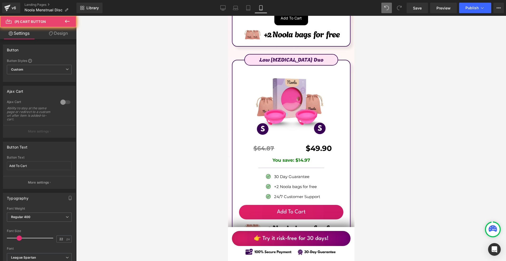
click at [59, 36] on link "Design" at bounding box center [58, 33] width 38 height 12
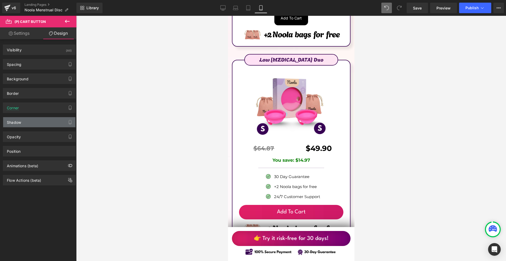
click at [29, 124] on div "Shadow" at bounding box center [39, 122] width 72 height 10
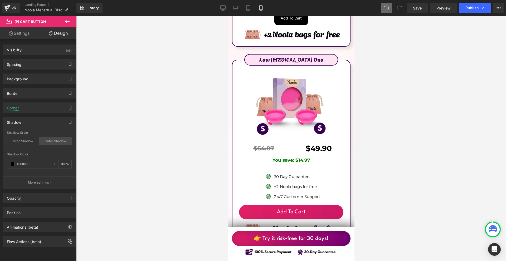
click at [47, 141] on div "Outer Shadow" at bounding box center [55, 141] width 32 height 8
click at [10, 164] on div "#000000" at bounding box center [30, 164] width 46 height 9
click at [10, 165] on span at bounding box center [12, 164] width 4 height 4
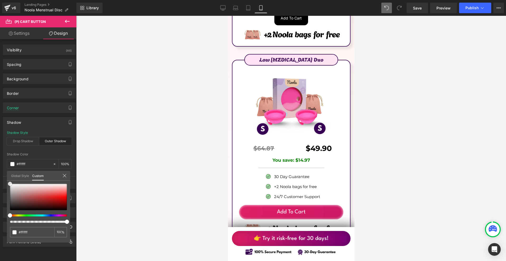
drag, startPoint x: 12, startPoint y: 191, endPoint x: 0, endPoint y: 151, distance: 41.7
click at [0, 151] on div "Shadow Shadow Style Drop Shadow Outer Shadow Shadow Color #000000 100 % More se…" at bounding box center [39, 151] width 79 height 76
click at [392, 152] on div at bounding box center [291, 139] width 430 height 246
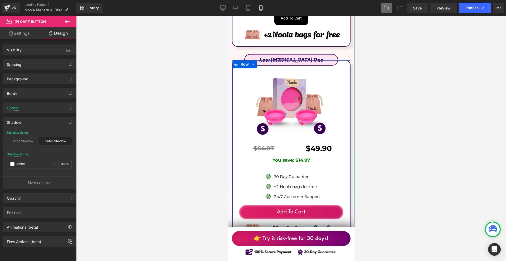
drag, startPoint x: 283, startPoint y: 165, endPoint x: 307, endPoint y: 162, distance: 24.1
click at [283, 209] on span "(P) Cart Button" at bounding box center [290, 212] width 24 height 6
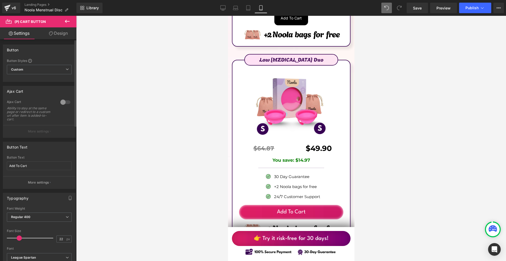
click at [38, 161] on div "Button Text Add To Cart" at bounding box center [39, 166] width 65 height 21
click at [38, 164] on input "Add To Cart" at bounding box center [39, 166] width 65 height 9
paste input "> Make your period easier [DATE] <"
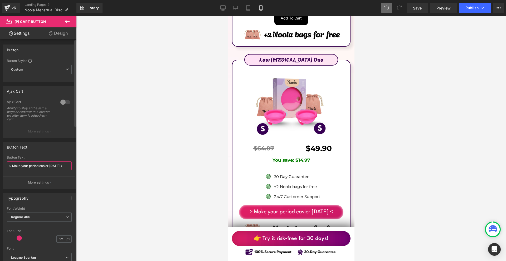
type input "> Make your period easier [DATE] <"
click at [17, 239] on span at bounding box center [17, 238] width 5 height 5
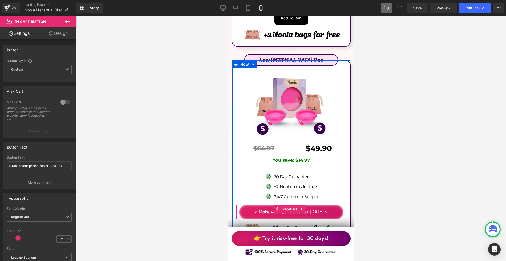
click at [291, 205] on span "Product" at bounding box center [290, 209] width 18 height 8
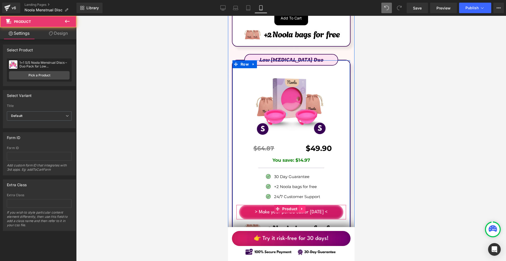
click at [302, 207] on icon at bounding box center [302, 209] width 4 height 4
click at [299, 207] on icon at bounding box center [299, 209] width 4 height 4
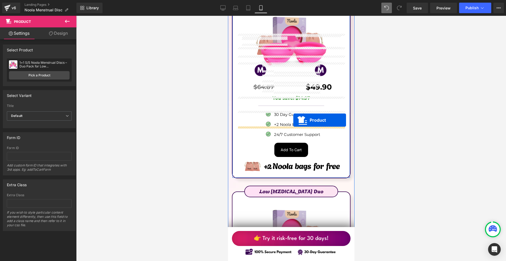
scroll to position [3194, 0]
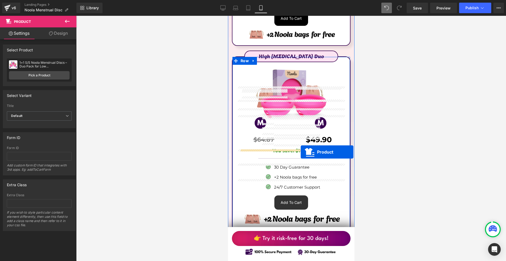
drag, startPoint x: 294, startPoint y: 177, endPoint x: 301, endPoint y: 152, distance: 25.4
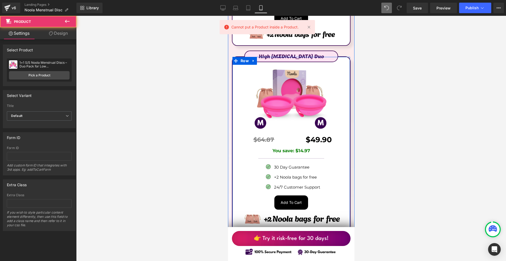
scroll to position [3326, 0]
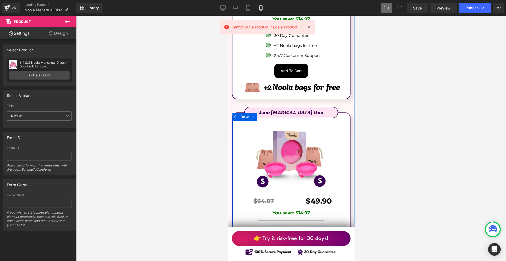
click at [299, 260] on icon at bounding box center [299, 262] width 4 height 4
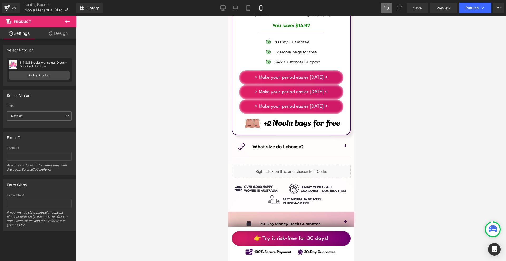
scroll to position [3408, 0]
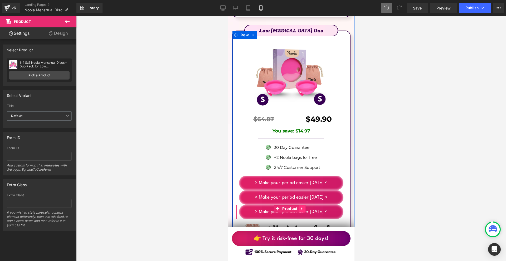
click at [302, 207] on icon at bounding box center [302, 209] width 4 height 4
click at [304, 207] on icon at bounding box center [306, 209] width 4 height 4
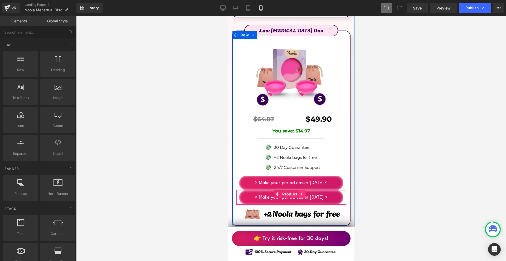
click at [303, 190] on link at bounding box center [302, 194] width 7 height 8
click at [304, 193] on icon at bounding box center [306, 195] width 4 height 4
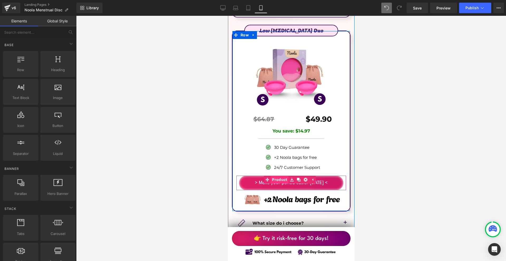
click at [281, 176] on link "Product" at bounding box center [276, 180] width 25 height 8
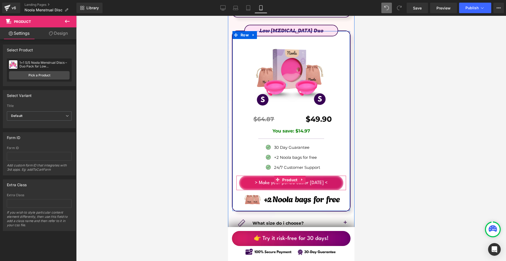
click at [284, 176] on span "Product" at bounding box center [290, 180] width 18 height 8
click at [284, 180] on span "(P) Cart Button" at bounding box center [290, 184] width 30 height 8
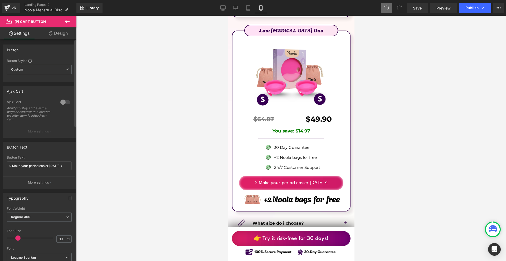
click at [61, 101] on div at bounding box center [65, 102] width 13 height 8
click at [46, 132] on p "More settings" at bounding box center [38, 131] width 21 height 5
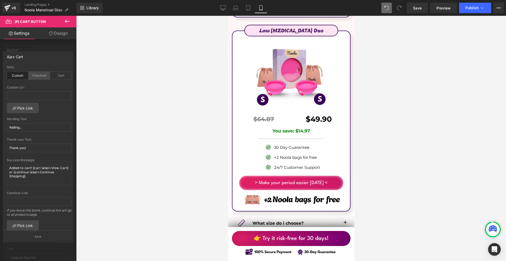
click at [40, 76] on div "Checkout" at bounding box center [39, 76] width 22 height 8
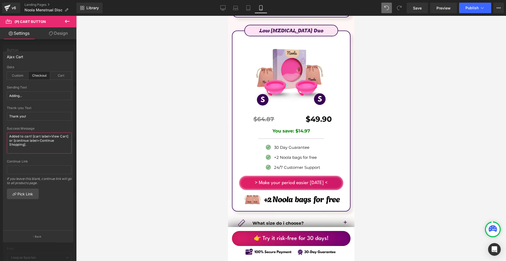
click at [52, 139] on textarea "Added to cart! [cart label=View Cart] or [continue label=Continue Shopping]." at bounding box center [39, 143] width 65 height 21
click at [56, 60] on div "Ajax Cart" at bounding box center [38, 57] width 70 height 10
click at [41, 117] on input "Thank you!" at bounding box center [39, 116] width 65 height 9
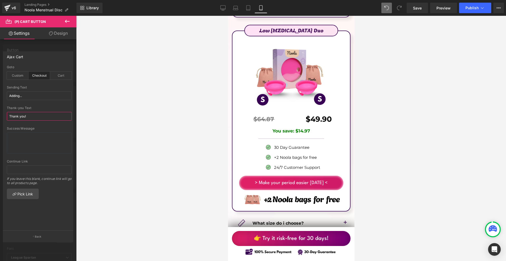
paste input "✅"
type input "Thank you! ✅"
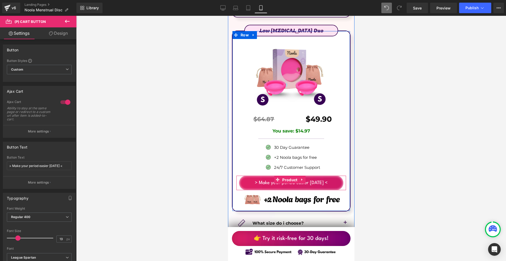
click at [290, 176] on span "Product" at bounding box center [290, 180] width 18 height 8
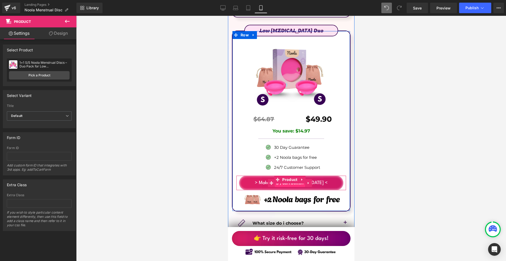
click at [288, 179] on span "(P) Cart Button" at bounding box center [290, 183] width 30 height 8
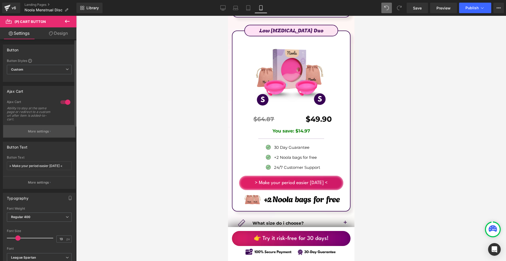
click at [45, 131] on p "More settings" at bounding box center [38, 131] width 21 height 5
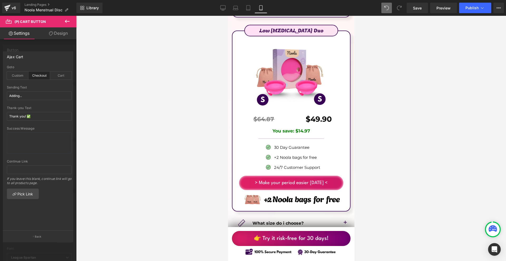
click at [49, 41] on div at bounding box center [38, 140] width 76 height 248
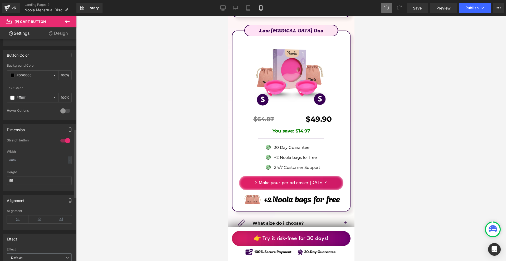
scroll to position [316, 0]
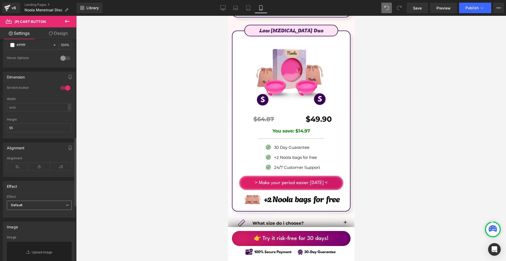
click at [38, 209] on span "Default" at bounding box center [39, 205] width 65 height 9
click at [34, 229] on div "Shake on Hover" at bounding box center [27, 231] width 25 height 4
drag, startPoint x: 43, startPoint y: 212, endPoint x: 42, endPoint y: 216, distance: 3.7
click at [43, 213] on div "Shake on Hover Default Shake Shake on Hover" at bounding box center [39, 207] width 65 height 12
click at [41, 209] on span "Shake on Hover" at bounding box center [39, 205] width 65 height 9
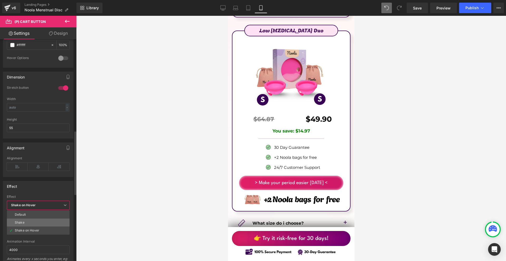
click at [39, 222] on li "Shake" at bounding box center [38, 223] width 63 height 8
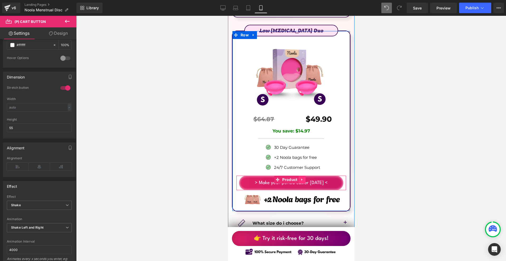
click at [302, 179] on icon at bounding box center [301, 180] width 1 height 2
click at [300, 178] on icon at bounding box center [299, 180] width 4 height 4
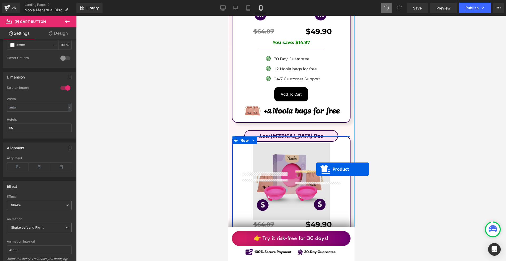
scroll to position [3224, 0]
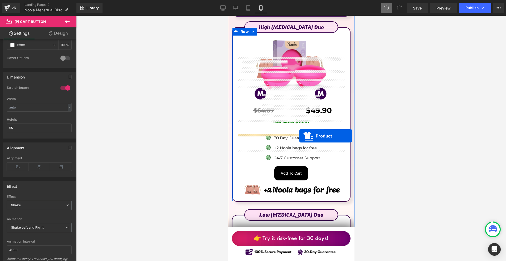
drag, startPoint x: 292, startPoint y: 149, endPoint x: 298, endPoint y: 136, distance: 14.2
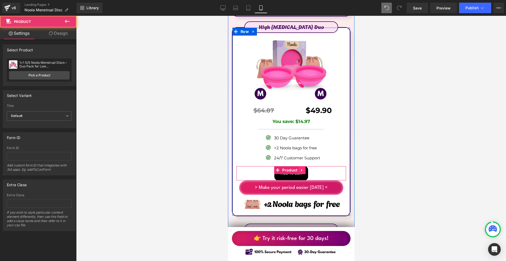
click at [300, 166] on link at bounding box center [302, 170] width 7 height 8
click at [305, 168] on icon at bounding box center [306, 170] width 4 height 4
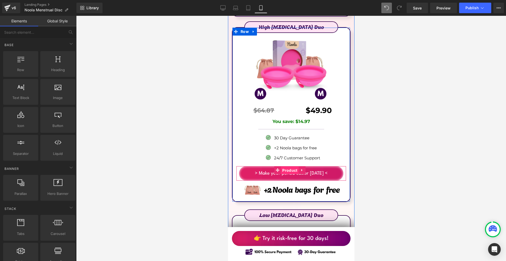
click at [288, 167] on span "Product" at bounding box center [290, 171] width 18 height 8
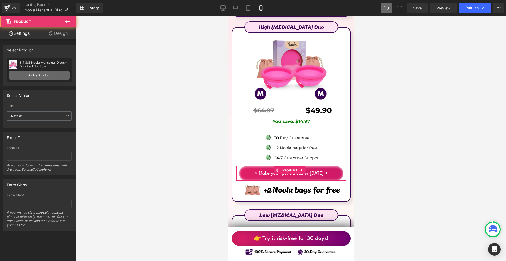
click at [51, 76] on link "Pick a Product" at bounding box center [39, 75] width 61 height 8
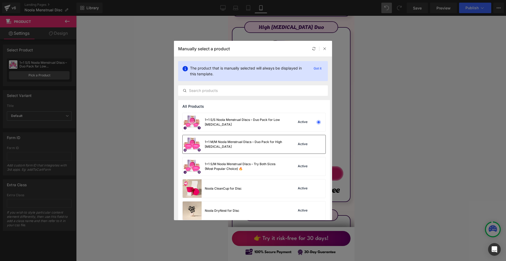
click at [248, 149] on div "1+1 M/M Noola Menstrual Discs – Duo Pack for High Cervix" at bounding box center [233, 144] width 101 height 18
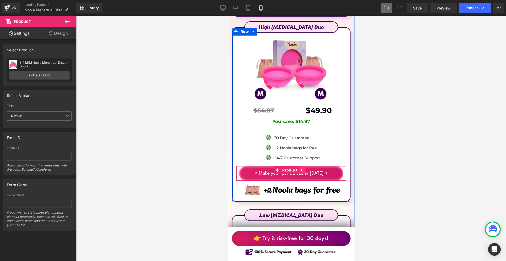
click at [299, 166] on link at bounding box center [302, 170] width 7 height 8
click at [299, 169] on icon at bounding box center [299, 171] width 4 height 4
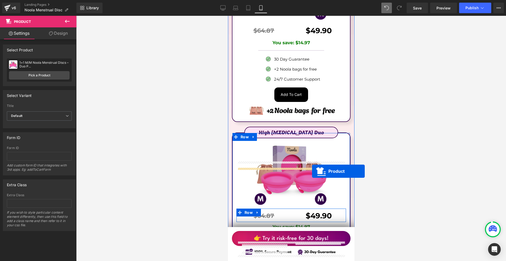
scroll to position [3039, 0]
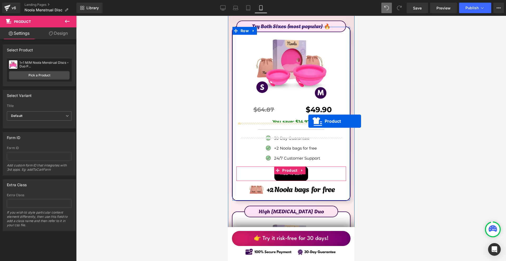
drag, startPoint x: 285, startPoint y: 138, endPoint x: 308, endPoint y: 121, distance: 29.1
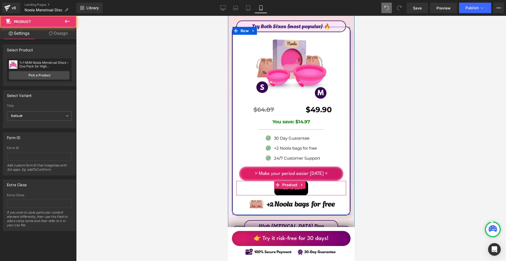
drag, startPoint x: 302, startPoint y: 142, endPoint x: 306, endPoint y: 144, distance: 4.6
click at [302, 183] on icon at bounding box center [302, 185] width 4 height 4
click at [306, 181] on link at bounding box center [305, 185] width 7 height 8
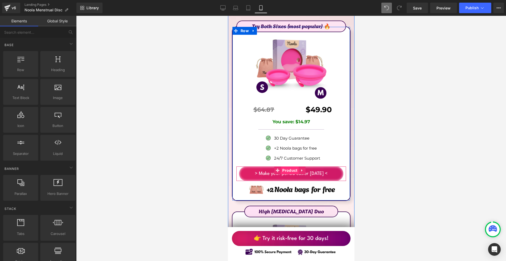
click at [289, 167] on span "Product" at bounding box center [290, 171] width 18 height 8
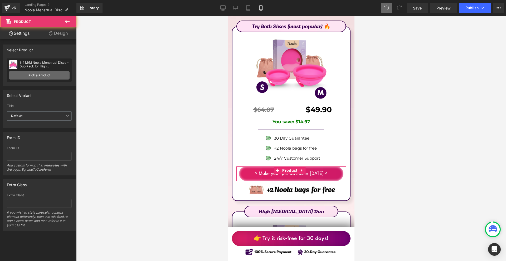
click at [26, 74] on link "Pick a Product" at bounding box center [39, 75] width 61 height 8
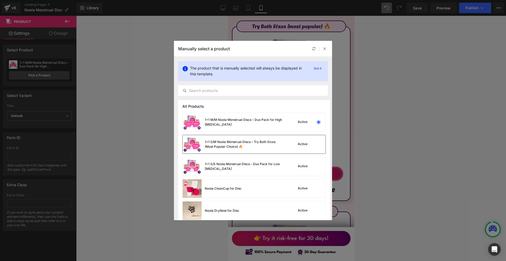
click at [255, 148] on div "1+1 S/M Noola Menstrual Discs – Try Both Sizes (Most Popular Choice) 🔥" at bounding box center [244, 144] width 79 height 9
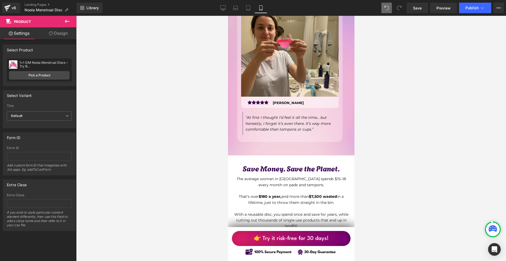
scroll to position [1799, 0]
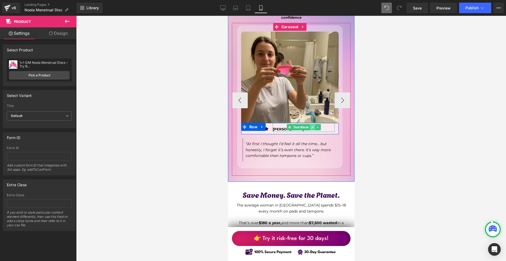
click at [312, 126] on icon at bounding box center [312, 127] width 3 height 3
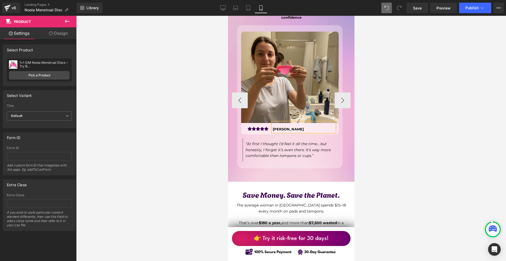
click at [312, 127] on p "Grace Mitchell" at bounding box center [304, 130] width 62 height 6
click at [311, 127] on p "Grace Mitchell" at bounding box center [304, 130] width 62 height 6
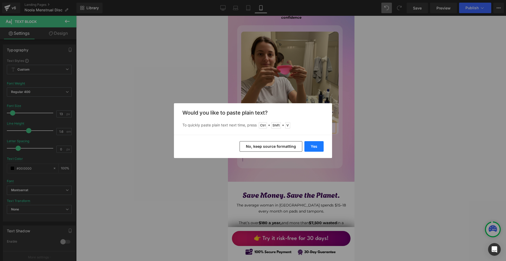
click at [314, 144] on button "Yes" at bounding box center [314, 146] width 19 height 11
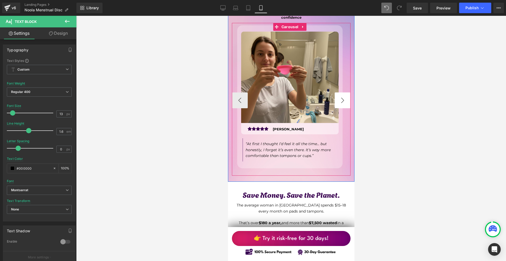
click at [343, 93] on button "›" at bounding box center [343, 101] width 16 height 16
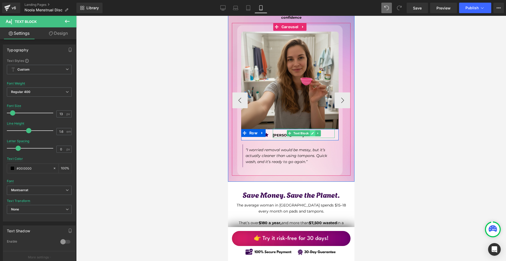
click at [312, 132] on icon at bounding box center [312, 133] width 3 height 3
click at [312, 133] on p "Emily Harris" at bounding box center [304, 136] width 62 height 6
click at [311, 133] on p "Emily Harris" at bounding box center [304, 136] width 62 height 6
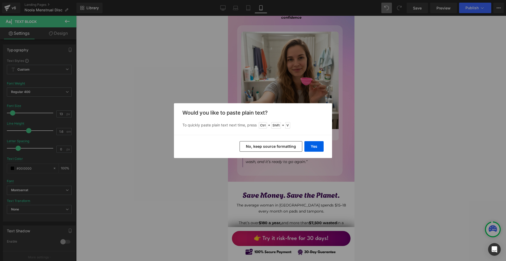
click at [319, 141] on div "Yes No, keep source formatting" at bounding box center [253, 146] width 158 height 23
click at [319, 143] on button "Yes" at bounding box center [314, 146] width 19 height 11
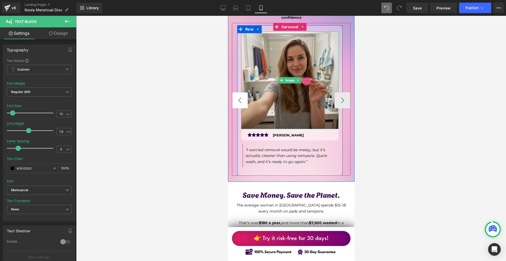
click at [242, 93] on button "‹" at bounding box center [240, 101] width 16 height 16
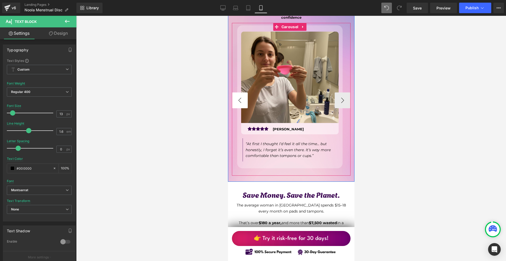
click at [242, 93] on button "‹" at bounding box center [240, 101] width 16 height 16
click at [338, 93] on button "›" at bounding box center [343, 101] width 16 height 16
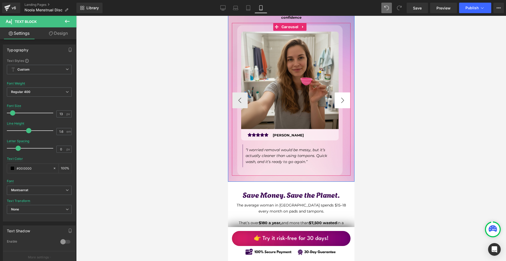
click at [338, 93] on button "›" at bounding box center [343, 101] width 16 height 16
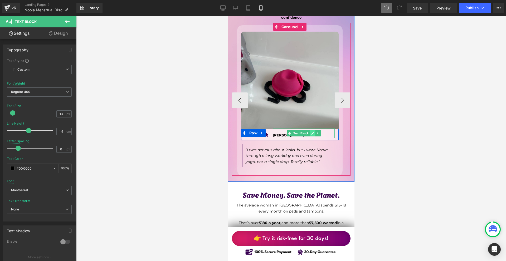
click at [311, 132] on icon at bounding box center [312, 133] width 3 height 3
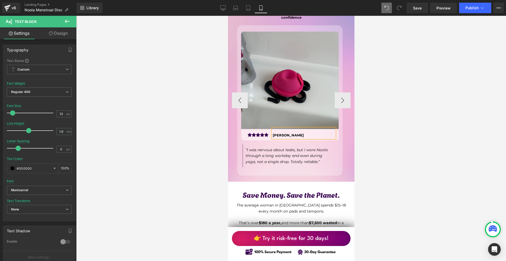
click at [311, 133] on p "Olivia Turner" at bounding box center [304, 136] width 62 height 6
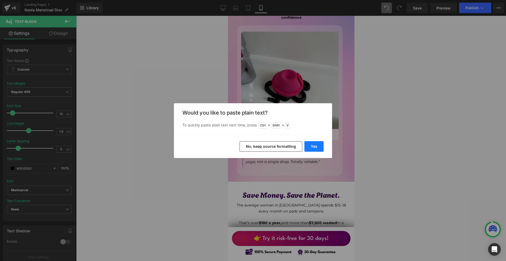
click at [313, 149] on button "Yes" at bounding box center [314, 146] width 19 height 11
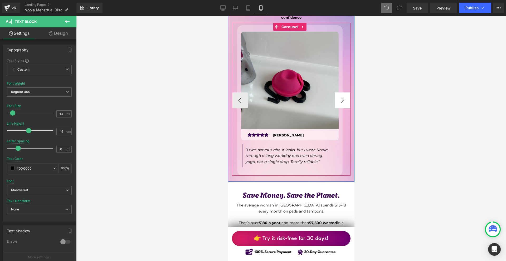
click at [342, 93] on button "›" at bounding box center [343, 101] width 16 height 16
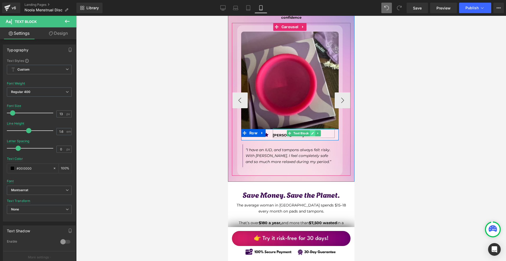
click at [311, 132] on icon at bounding box center [312, 133] width 3 height 3
click at [311, 133] on p "Charlotte Hughes" at bounding box center [304, 136] width 62 height 6
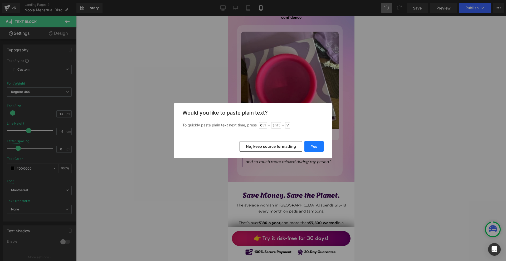
click at [320, 142] on button "Yes" at bounding box center [314, 146] width 19 height 11
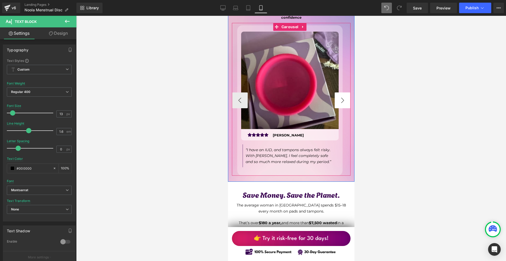
click at [340, 93] on button "›" at bounding box center [343, 101] width 16 height 16
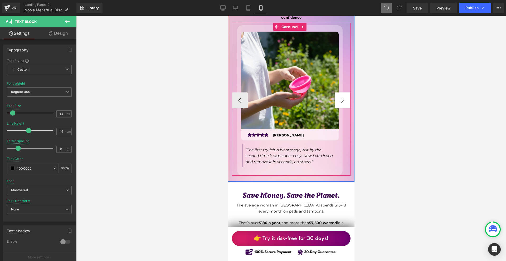
click at [340, 93] on button "›" at bounding box center [343, 101] width 16 height 16
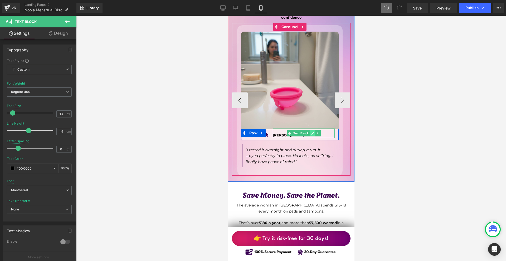
click at [311, 130] on link at bounding box center [313, 133] width 6 height 6
click at [311, 133] on p "Amelia Clarke" at bounding box center [304, 136] width 62 height 6
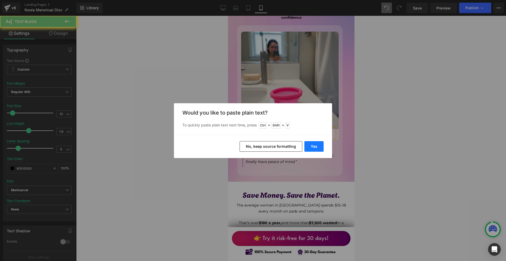
click at [319, 147] on button "Yes" at bounding box center [314, 146] width 19 height 11
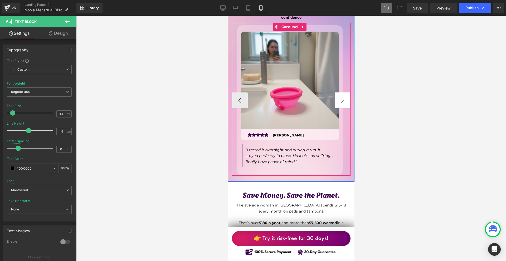
click at [343, 93] on button "›" at bounding box center [343, 101] width 16 height 16
click at [342, 93] on button "›" at bounding box center [343, 101] width 16 height 16
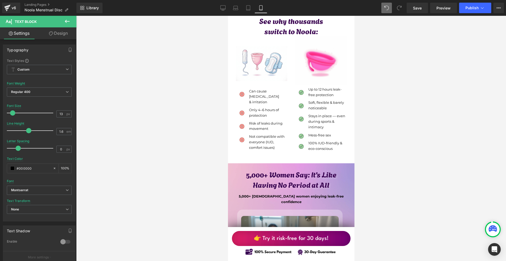
scroll to position [1747, 0]
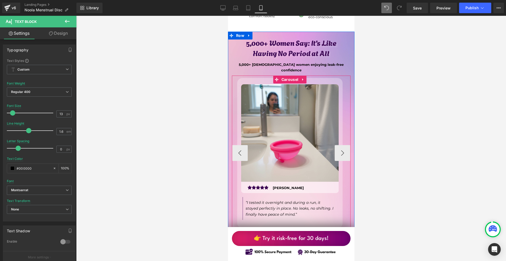
click at [289, 76] on span "Carousel" at bounding box center [290, 80] width 20 height 8
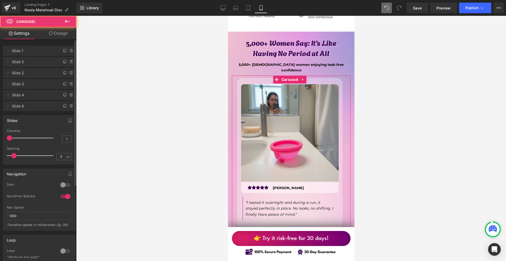
click at [64, 194] on div at bounding box center [65, 197] width 13 height 8
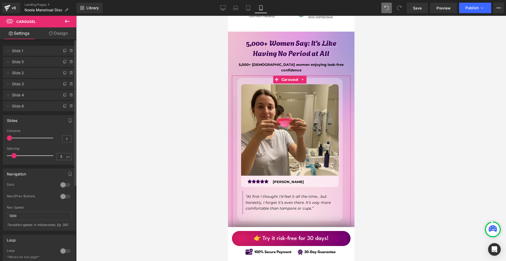
click at [61, 197] on div at bounding box center [65, 197] width 13 height 8
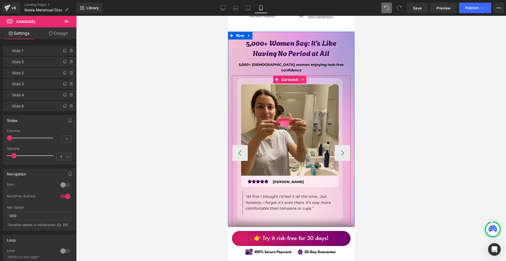
click at [301, 78] on icon at bounding box center [303, 80] width 4 height 4
click at [299, 78] on icon at bounding box center [300, 80] width 4 height 4
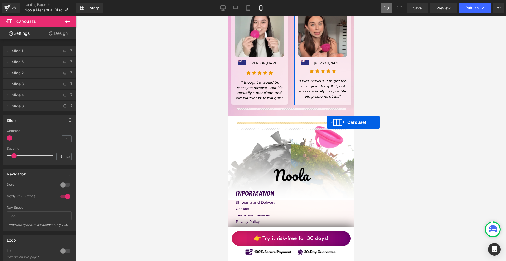
scroll to position [4749, 0]
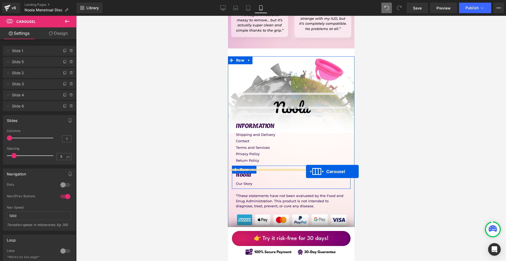
drag, startPoint x: 289, startPoint y: 33, endPoint x: 306, endPoint y: 172, distance: 140.1
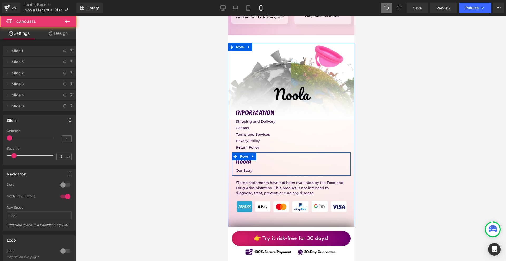
scroll to position [4736, 0]
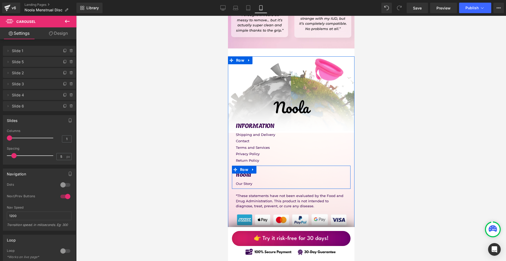
scroll to position [4736, 0]
click at [307, 244] on icon at bounding box center [307, 246] width 4 height 4
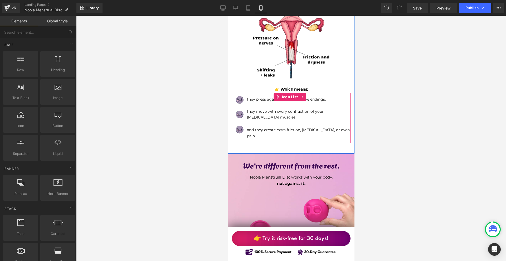
scroll to position [422, 0]
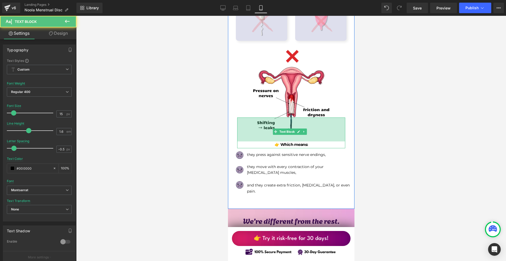
drag, startPoint x: 310, startPoint y: 113, endPoint x: 310, endPoint y: 116, distance: 2.7
click at [310, 118] on div "91px" at bounding box center [291, 130] width 108 height 24
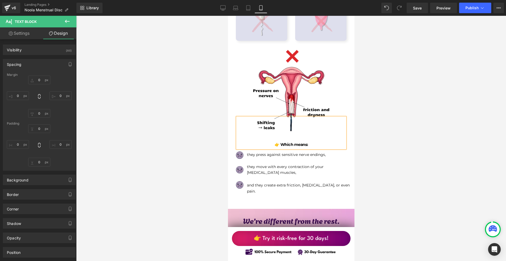
click at [395, 119] on div at bounding box center [291, 139] width 430 height 246
type input "-70"
type input "20"
type input "10"
type input "20"
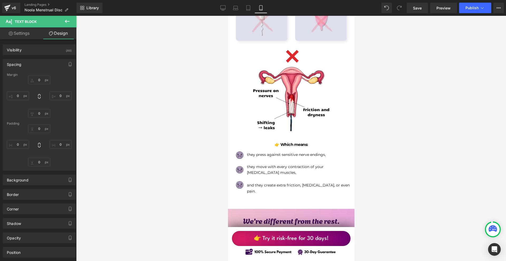
type input "91"
type input "0"
type input "2"
type input "0"
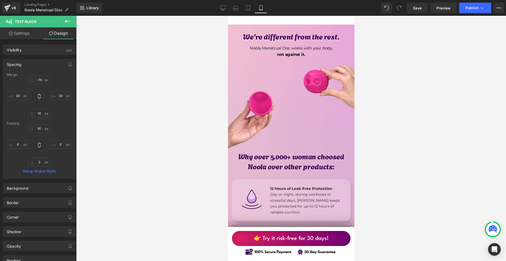
scroll to position [659, 0]
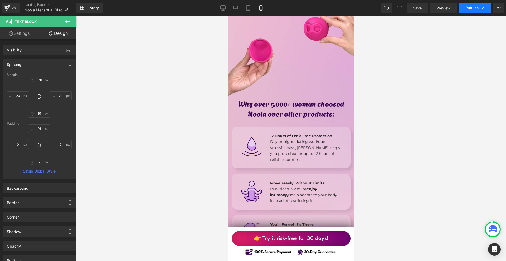
click at [472, 8] on span "Publish" at bounding box center [472, 8] width 13 height 4
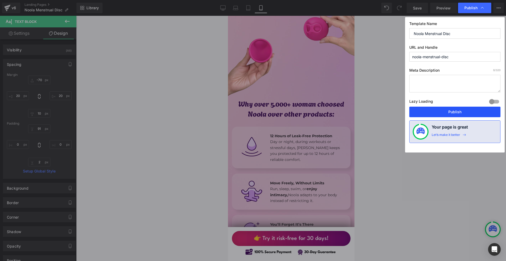
click at [447, 111] on button "Publish" at bounding box center [455, 112] width 91 height 11
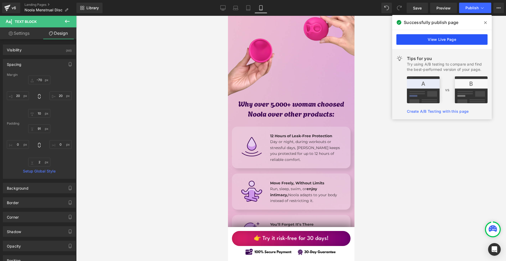
click at [435, 41] on link "View Live Page" at bounding box center [442, 39] width 91 height 11
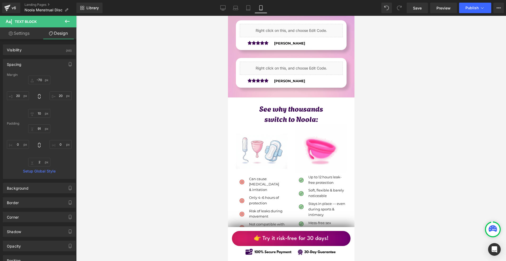
scroll to position [1424, 0]
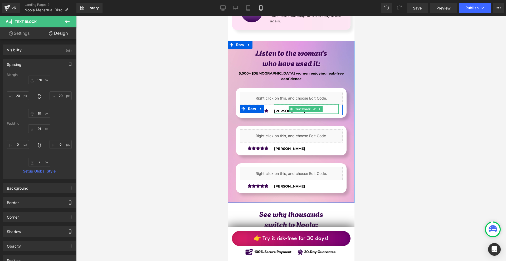
click at [277, 109] on b "[PERSON_NAME]" at bounding box center [289, 111] width 31 height 4
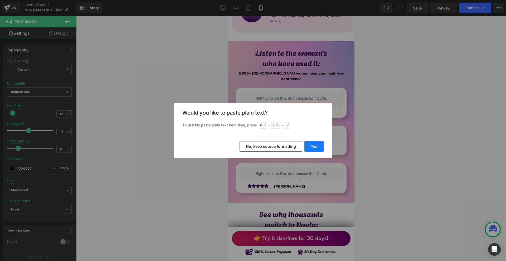
drag, startPoint x: 312, startPoint y: 144, endPoint x: 85, endPoint y: 129, distance: 228.1
click at [312, 144] on button "Yes" at bounding box center [314, 146] width 19 height 11
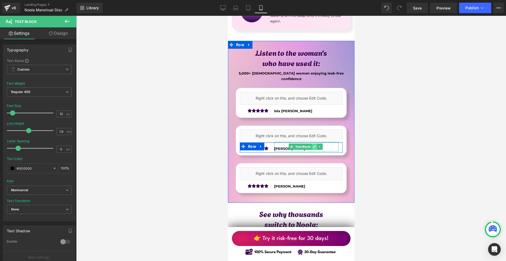
click at [313, 146] on icon at bounding box center [314, 147] width 3 height 3
click at [312, 146] on p "[PERSON_NAME]" at bounding box center [306, 149] width 65 height 6
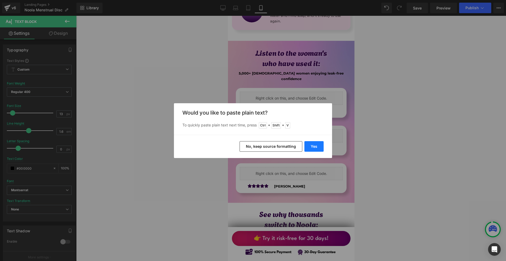
click at [316, 143] on button "Yes" at bounding box center [314, 146] width 19 height 11
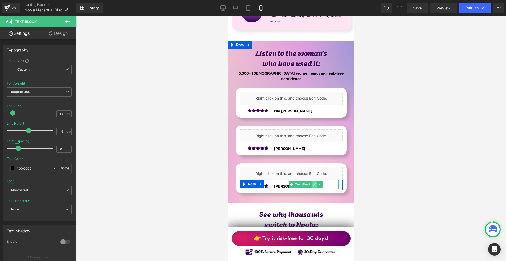
click at [312, 181] on link at bounding box center [315, 184] width 6 height 6
click at [311, 184] on p "[PERSON_NAME]" at bounding box center [306, 187] width 65 height 6
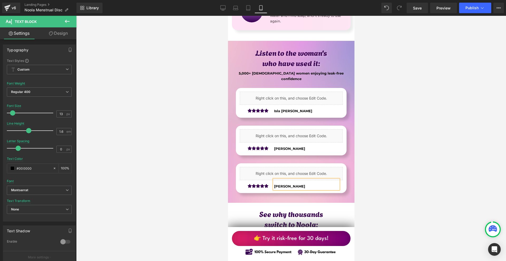
click at [311, 184] on p "[PERSON_NAME]" at bounding box center [306, 187] width 65 height 6
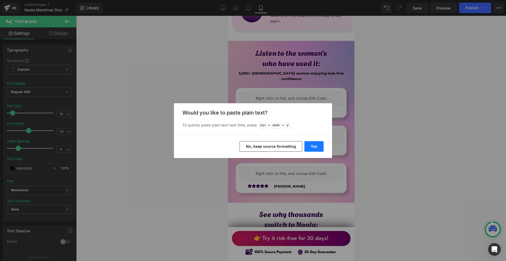
click at [318, 146] on button "Yes" at bounding box center [314, 146] width 19 height 11
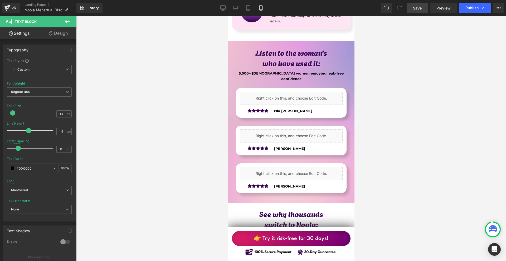
click at [417, 9] on span "Save" at bounding box center [417, 8] width 9 height 6
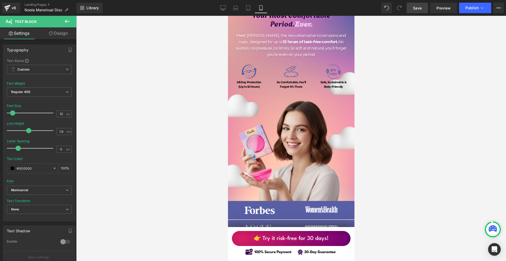
scroll to position [0, 0]
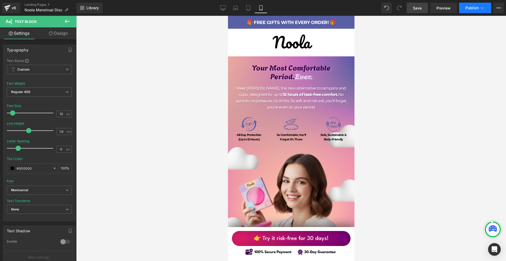
click at [472, 12] on button "Publish" at bounding box center [475, 8] width 32 height 11
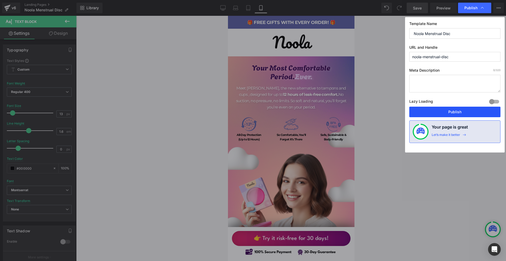
click at [469, 112] on button "Publish" at bounding box center [455, 112] width 91 height 11
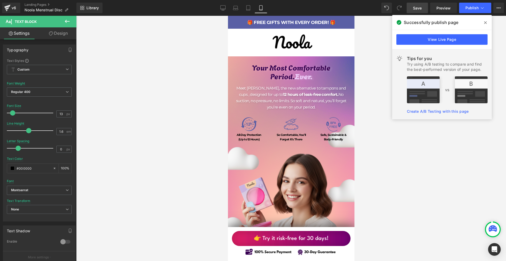
click at [435, 33] on div "View Live Page" at bounding box center [442, 39] width 100 height 19
click at [433, 38] on link "View Live Page" at bounding box center [442, 39] width 91 height 11
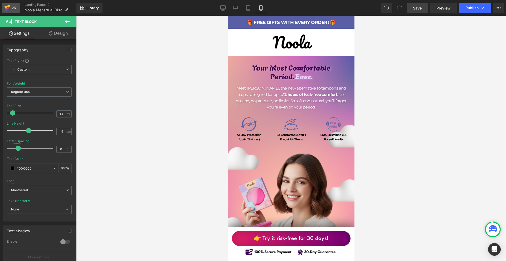
click at [10, 7] on icon at bounding box center [7, 7] width 6 height 13
